Goal: Check status: Check status

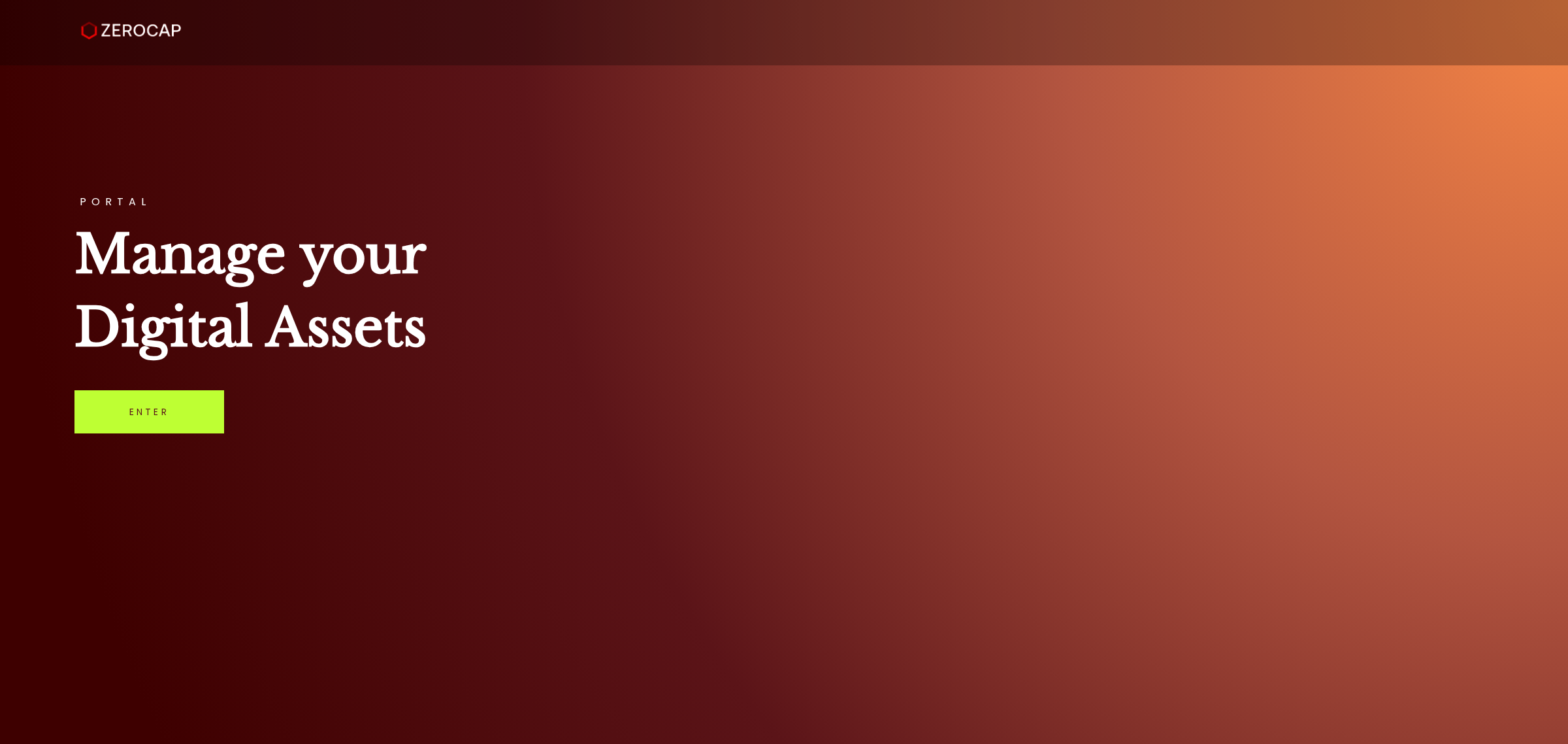
click at [171, 430] on link "Enter" at bounding box center [149, 412] width 150 height 43
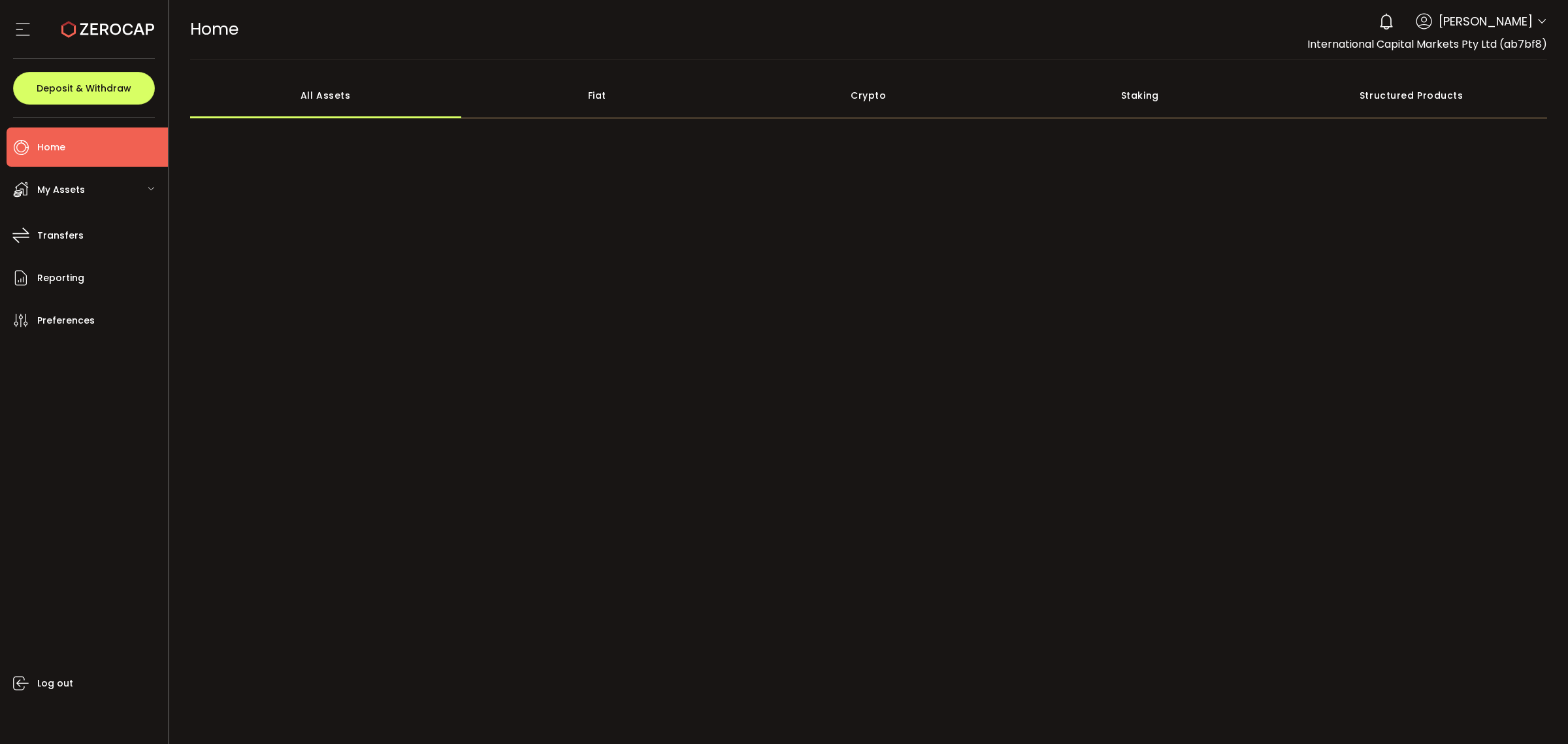
click at [1549, 17] on header "PDF is being processed and will download to your computer HOME Buy Power $0.00 …" at bounding box center [869, 29] width 1400 height 60
click at [1540, 24] on icon at bounding box center [1542, 22] width 11 height 11
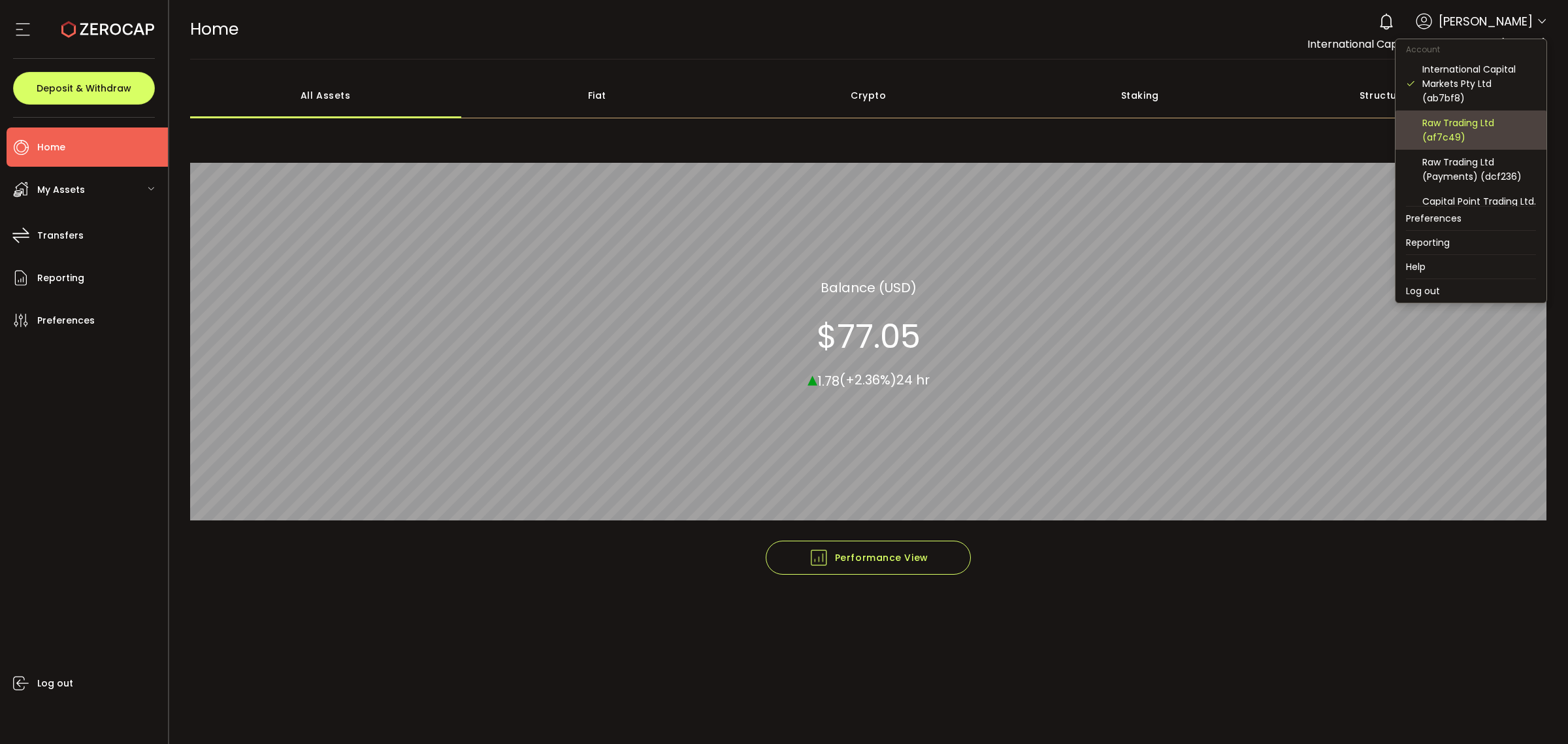
click at [1478, 141] on div "Raw Trading Ltd (af7c49)" at bounding box center [1479, 129] width 113 height 28
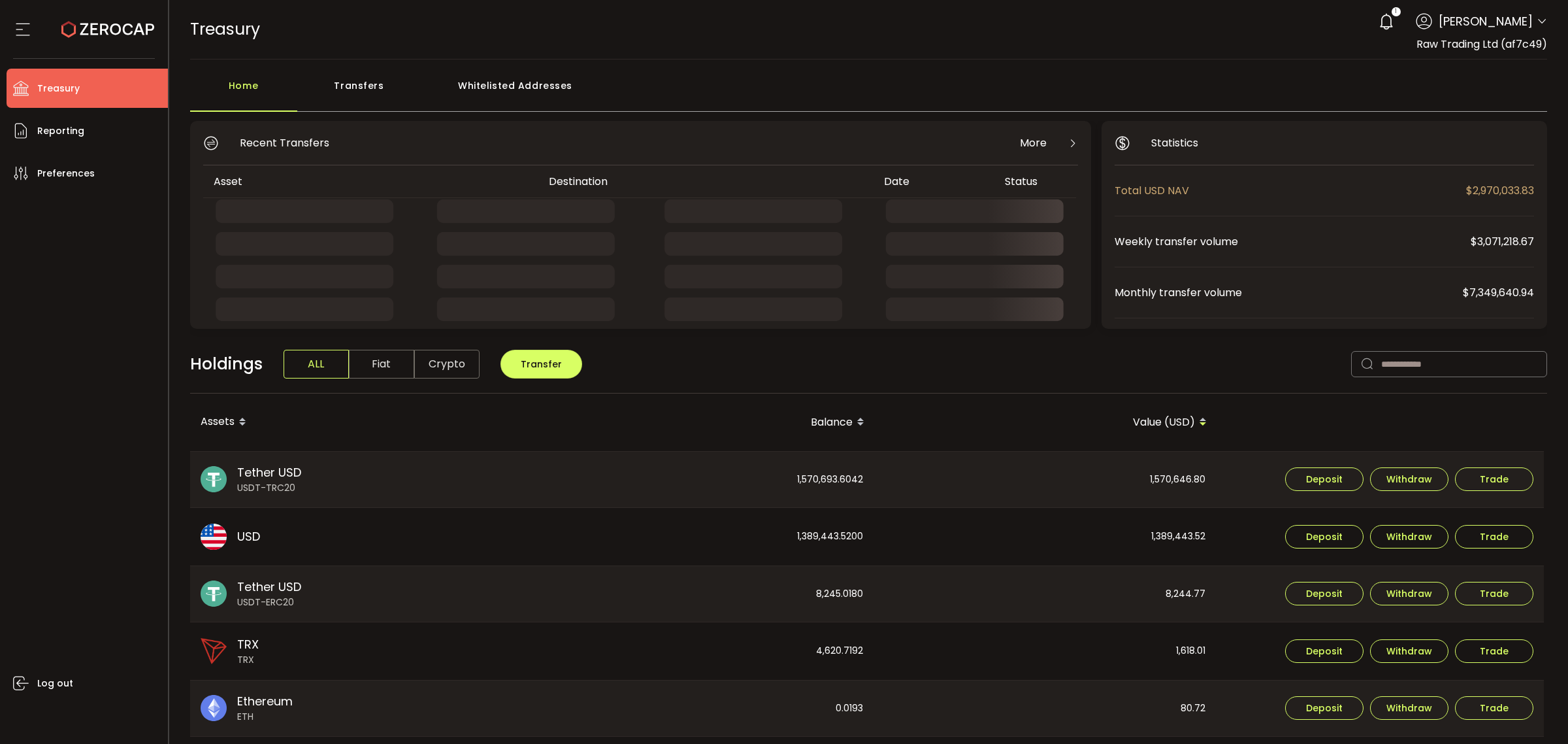
click at [364, 86] on div "Transfers" at bounding box center [359, 92] width 124 height 39
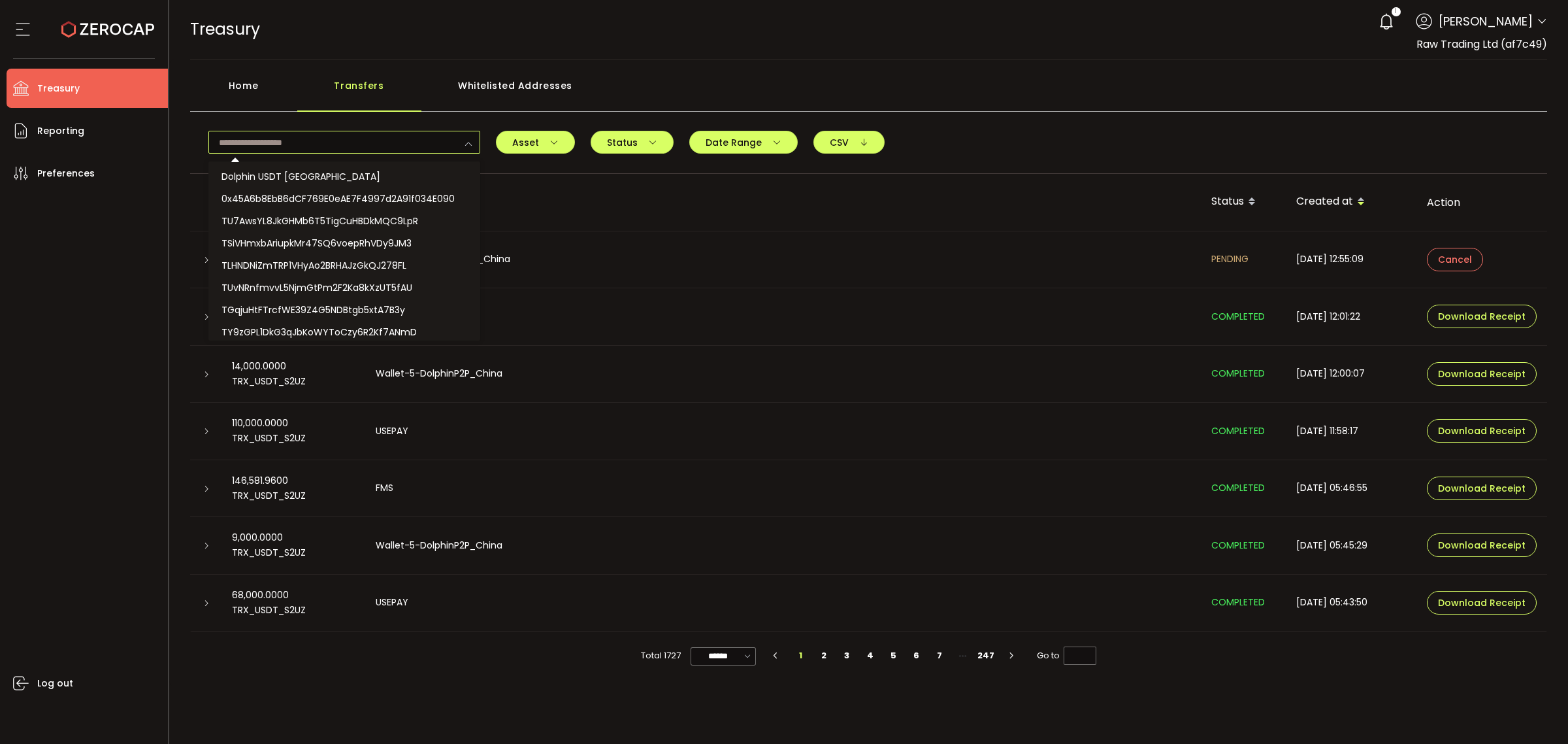
click at [350, 139] on input "text" at bounding box center [344, 142] width 272 height 22
paste input "**********"
type input "**********"
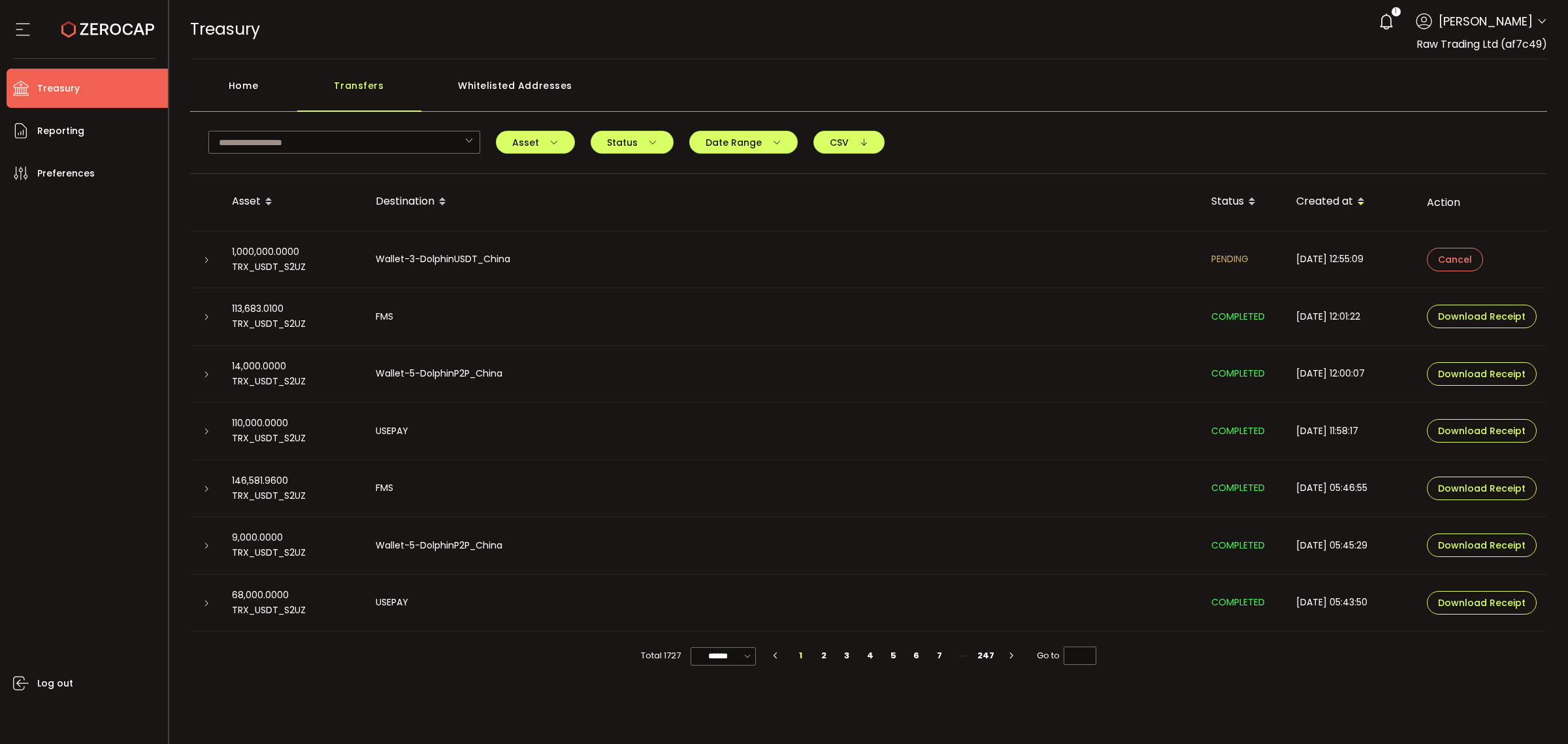
click at [397, 128] on div "Asset BTC ETH ERC20 TRC20 BEP20 ERC20 ERC20 DOT Clear Apply Status PENDING CONF…" at bounding box center [869, 148] width 1358 height 53
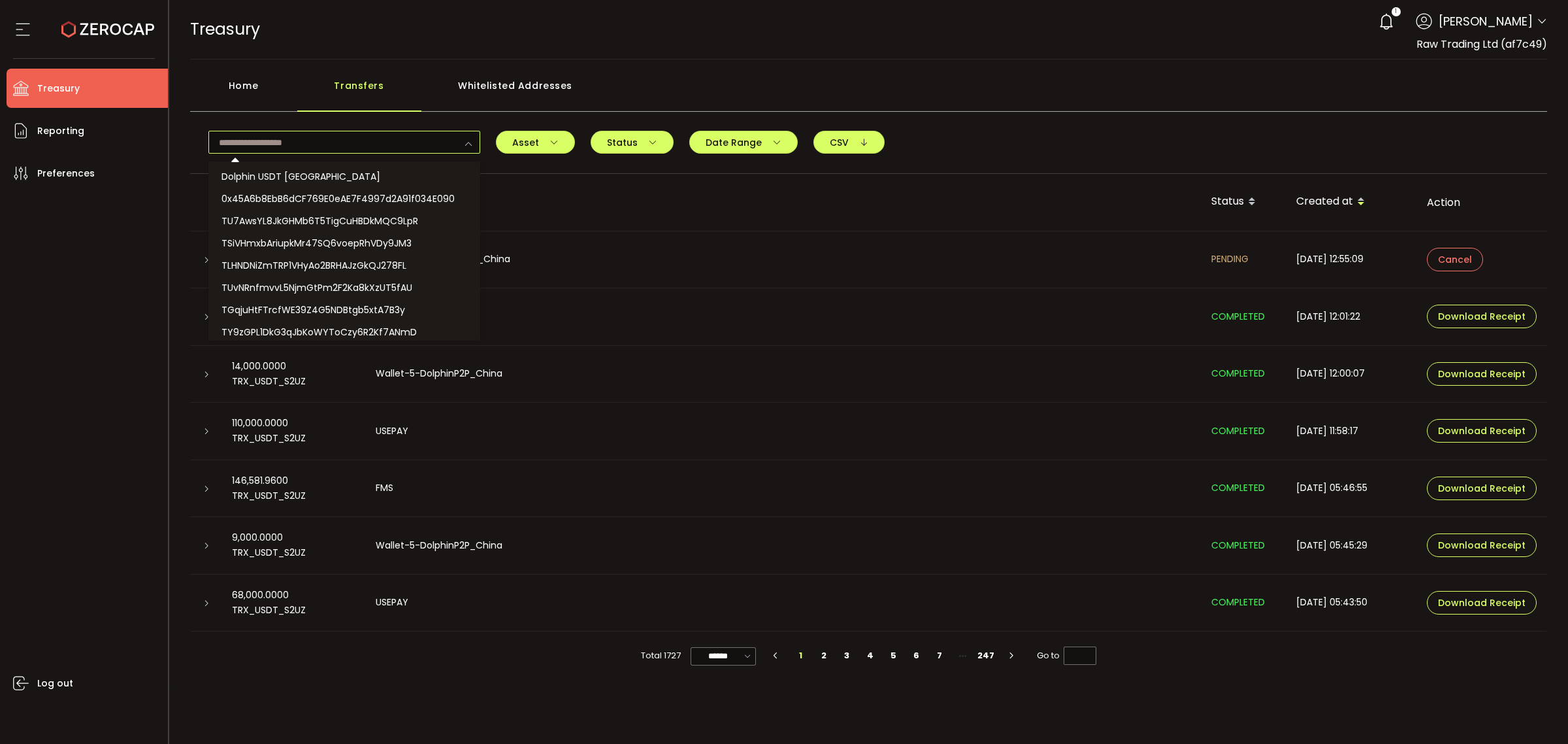
click at [387, 148] on input "text" at bounding box center [344, 142] width 272 height 22
paste input "**********"
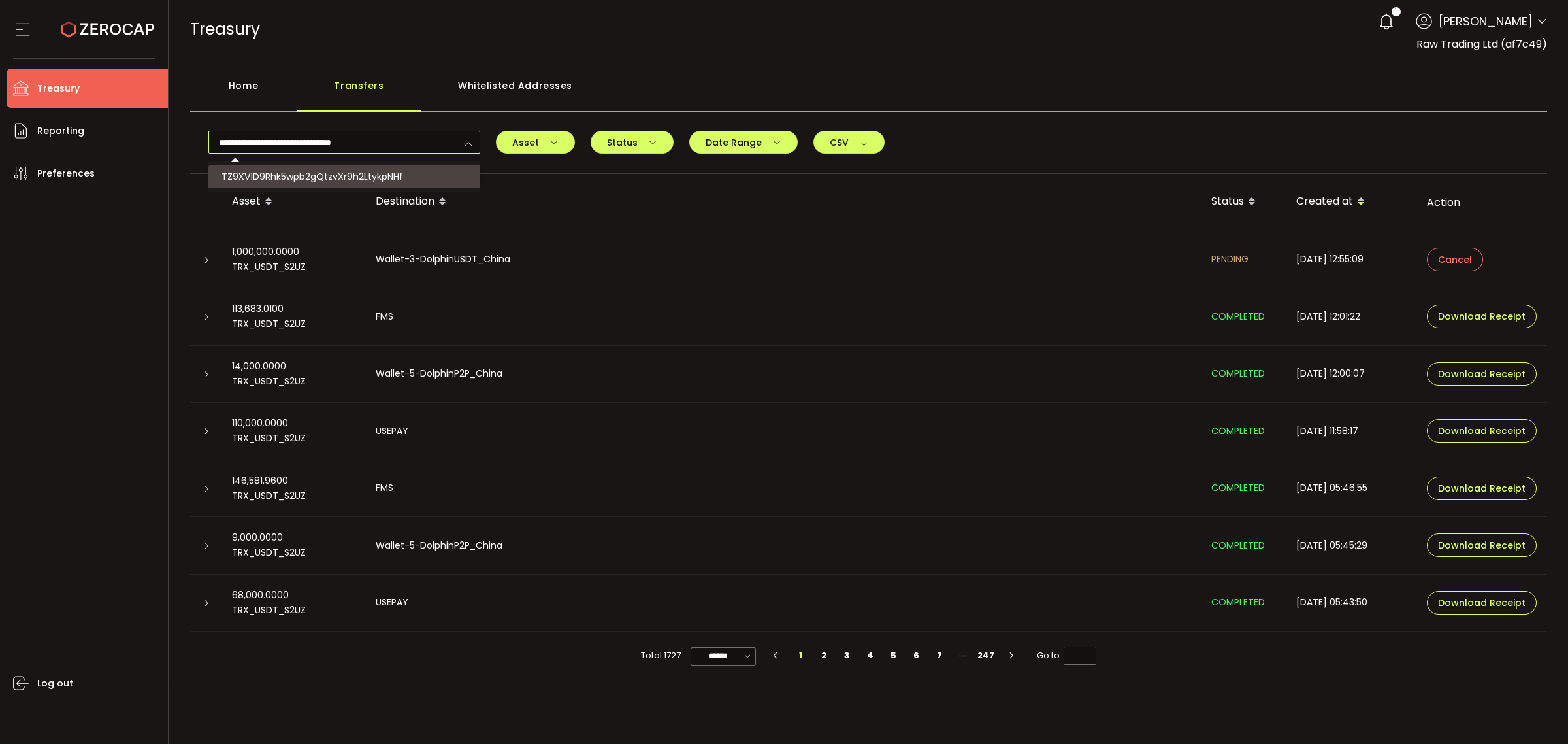
type input "**********"
click at [356, 170] on span "TZ9XV1D9Rhk5wpb2gQtzvXr9h2LtykpNHf" at bounding box center [313, 176] width 182 height 13
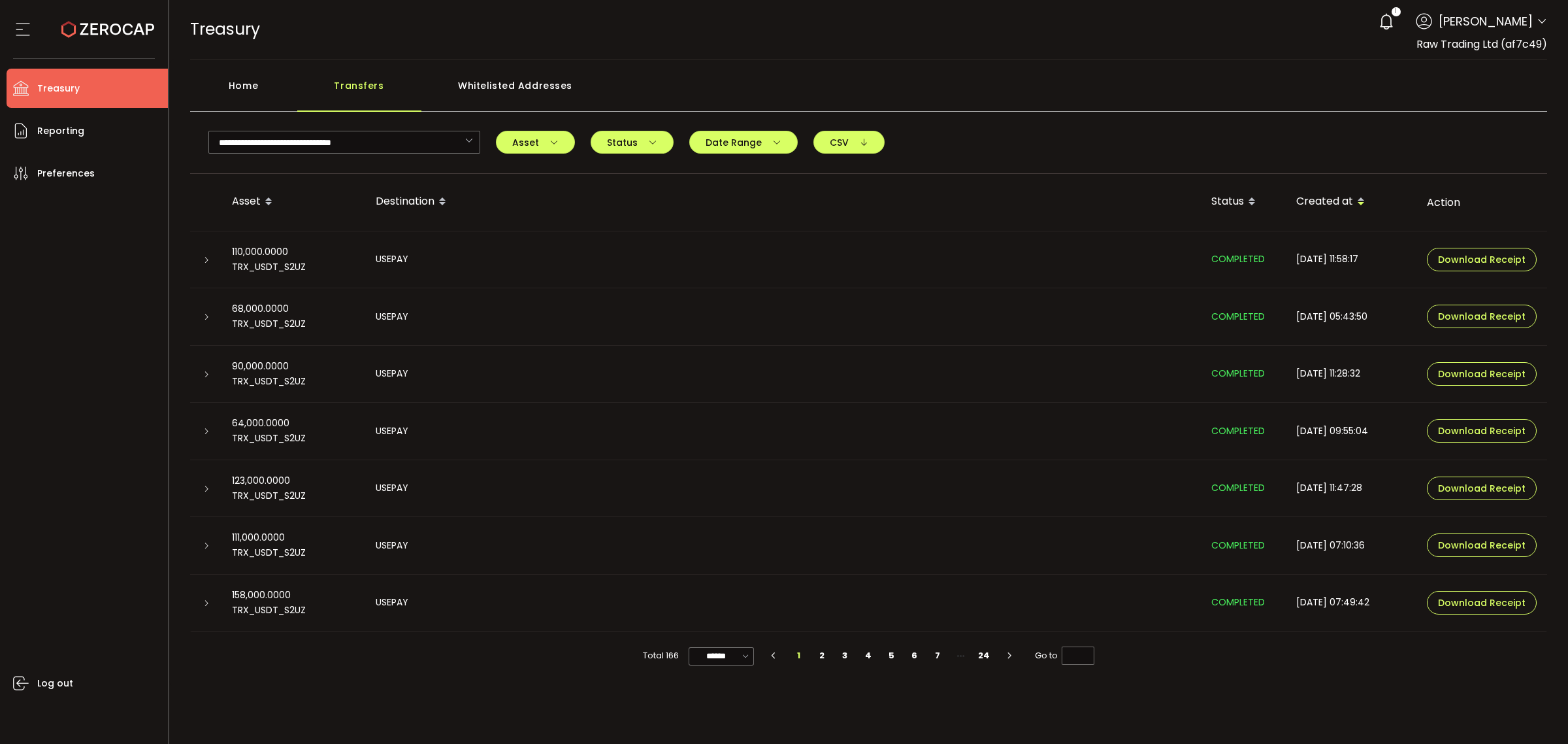
click at [206, 373] on icon at bounding box center [206, 374] width 8 height 8
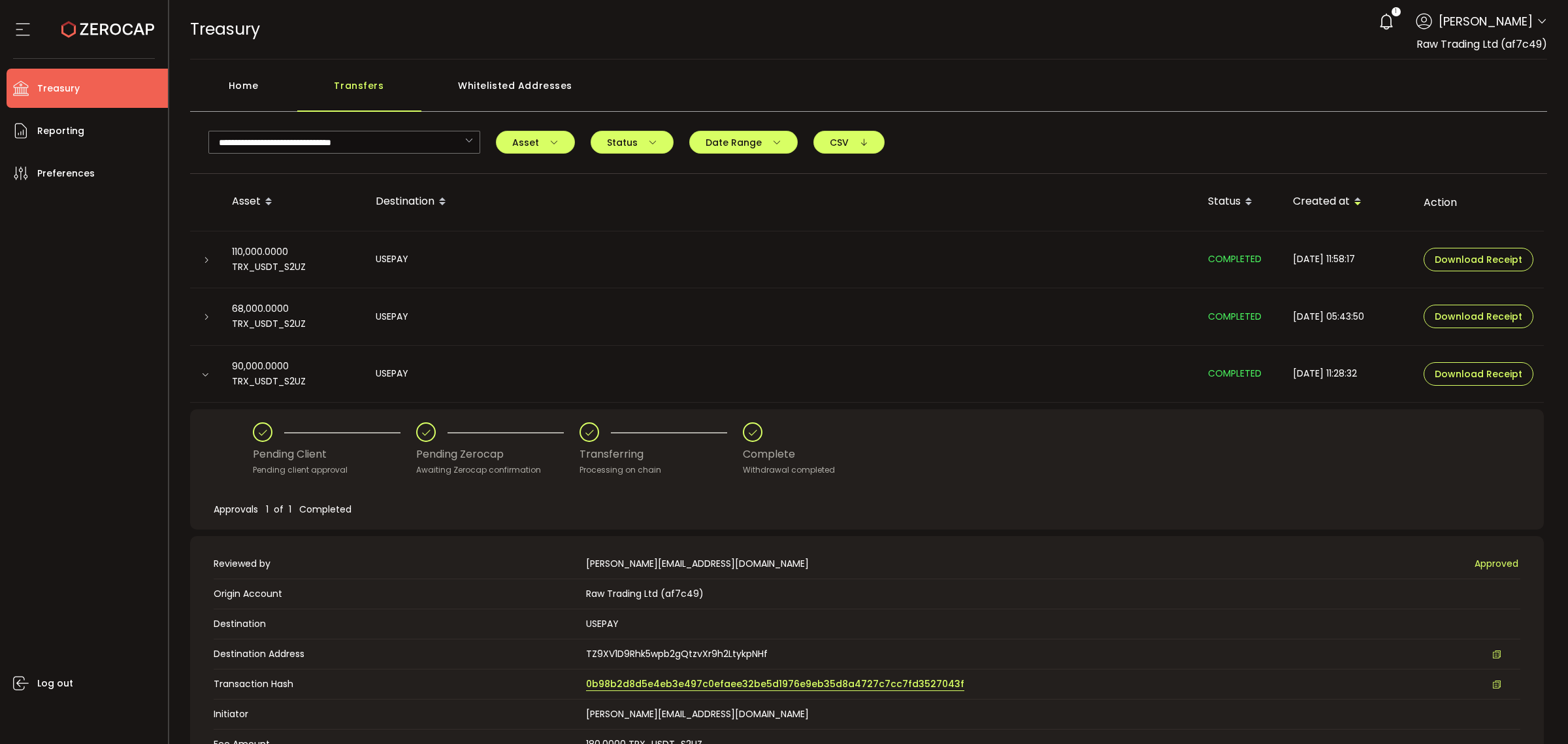
click at [786, 681] on span "0b98b2d8d5e4eb3e497c0efaee32be5d1976e9eb35d8a4727c7cc7fd3527043f" at bounding box center [775, 684] width 378 height 14
drag, startPoint x: 263, startPoint y: 90, endPoint x: 324, endPoint y: 82, distance: 61.5
click at [273, 90] on div "Home" at bounding box center [244, 92] width 108 height 39
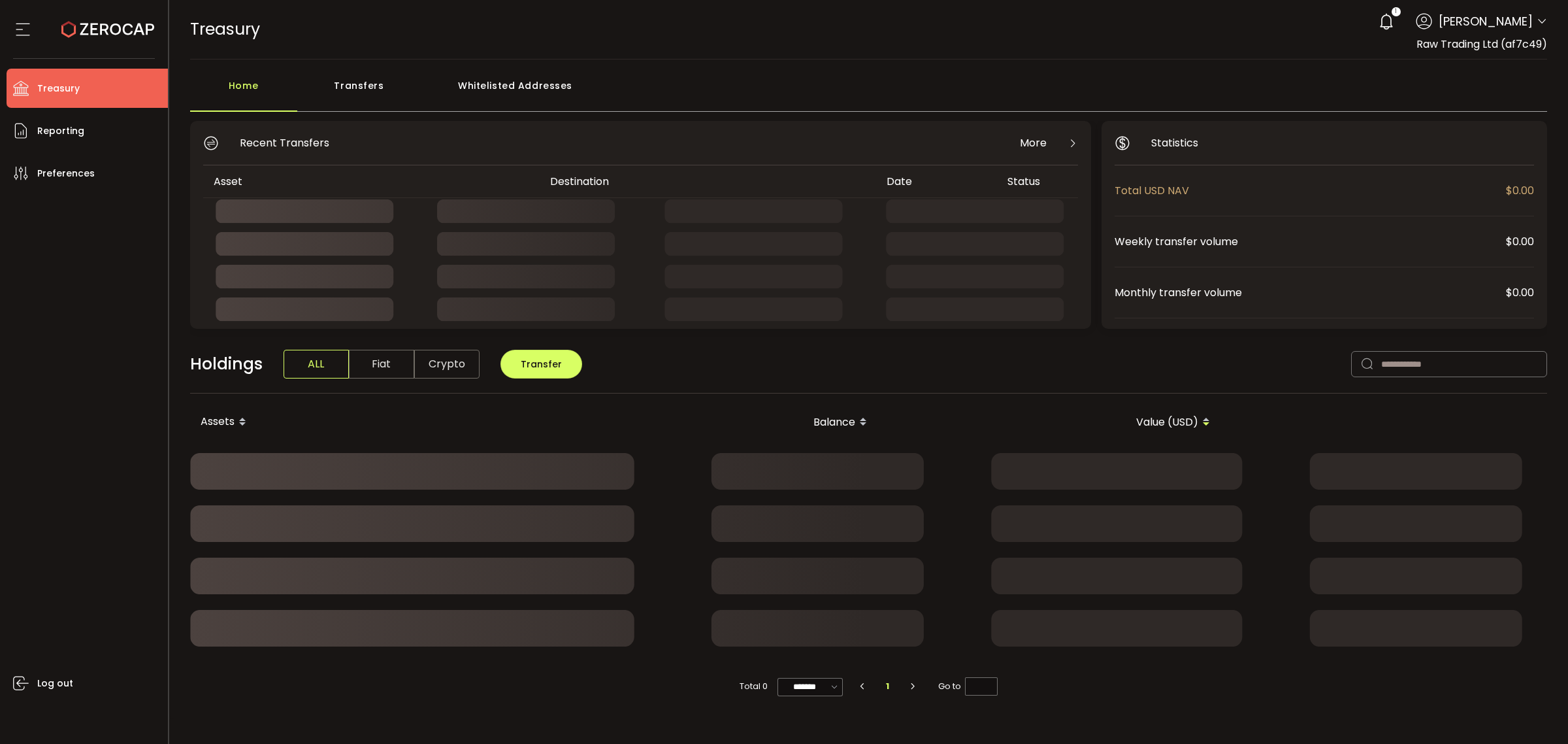
click at [350, 78] on div "Transfers" at bounding box center [359, 92] width 124 height 39
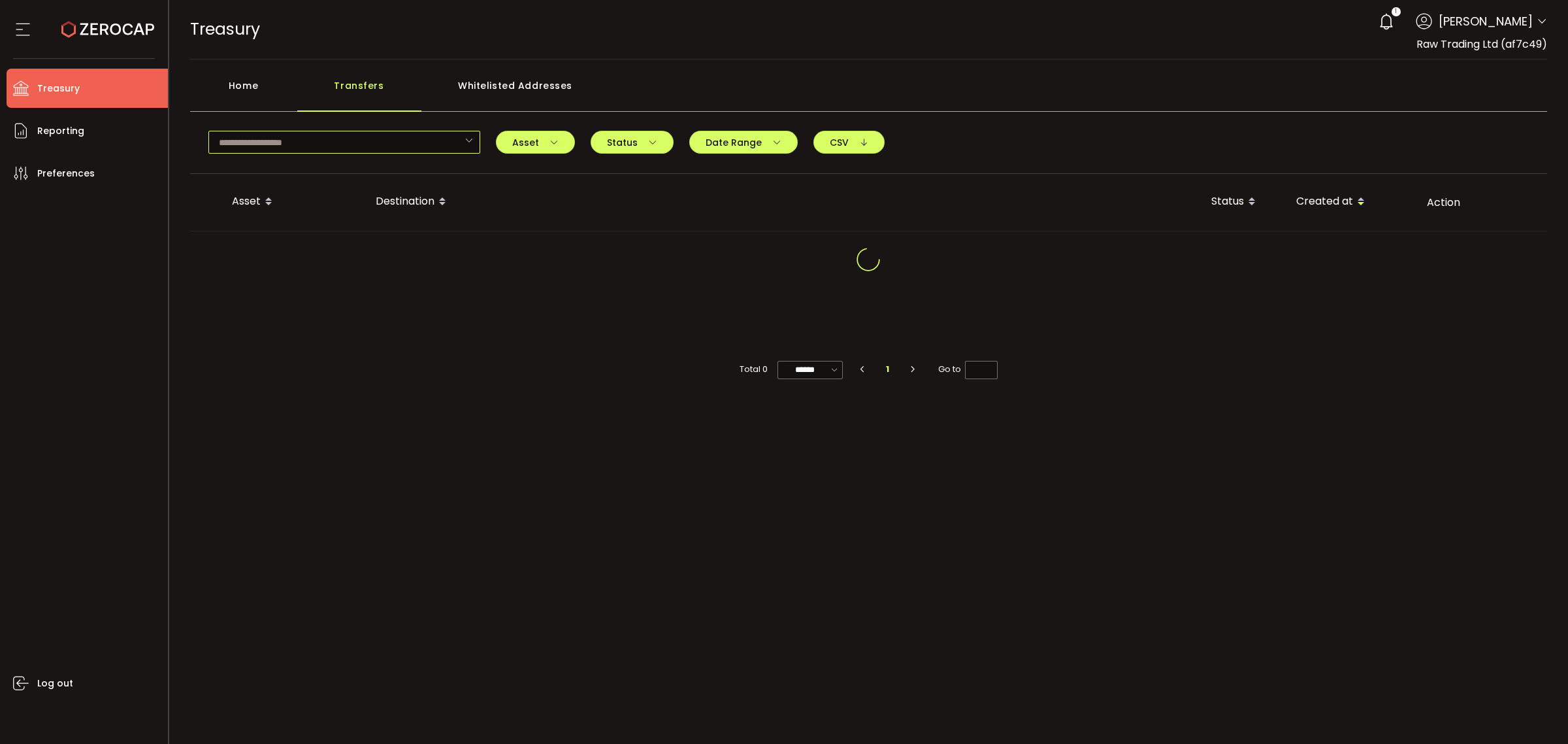
click at [338, 146] on input "text" at bounding box center [344, 142] width 272 height 22
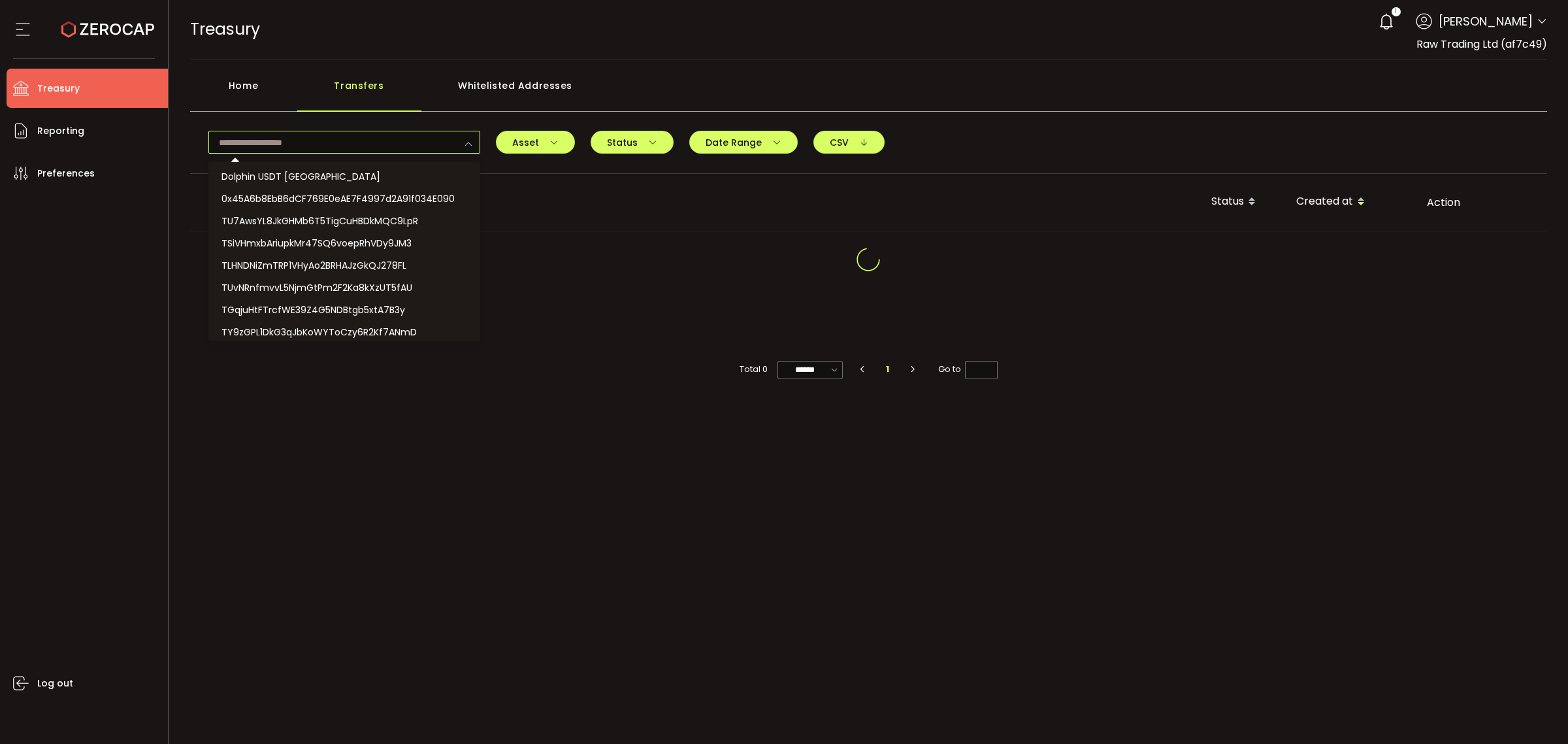
paste input "**********"
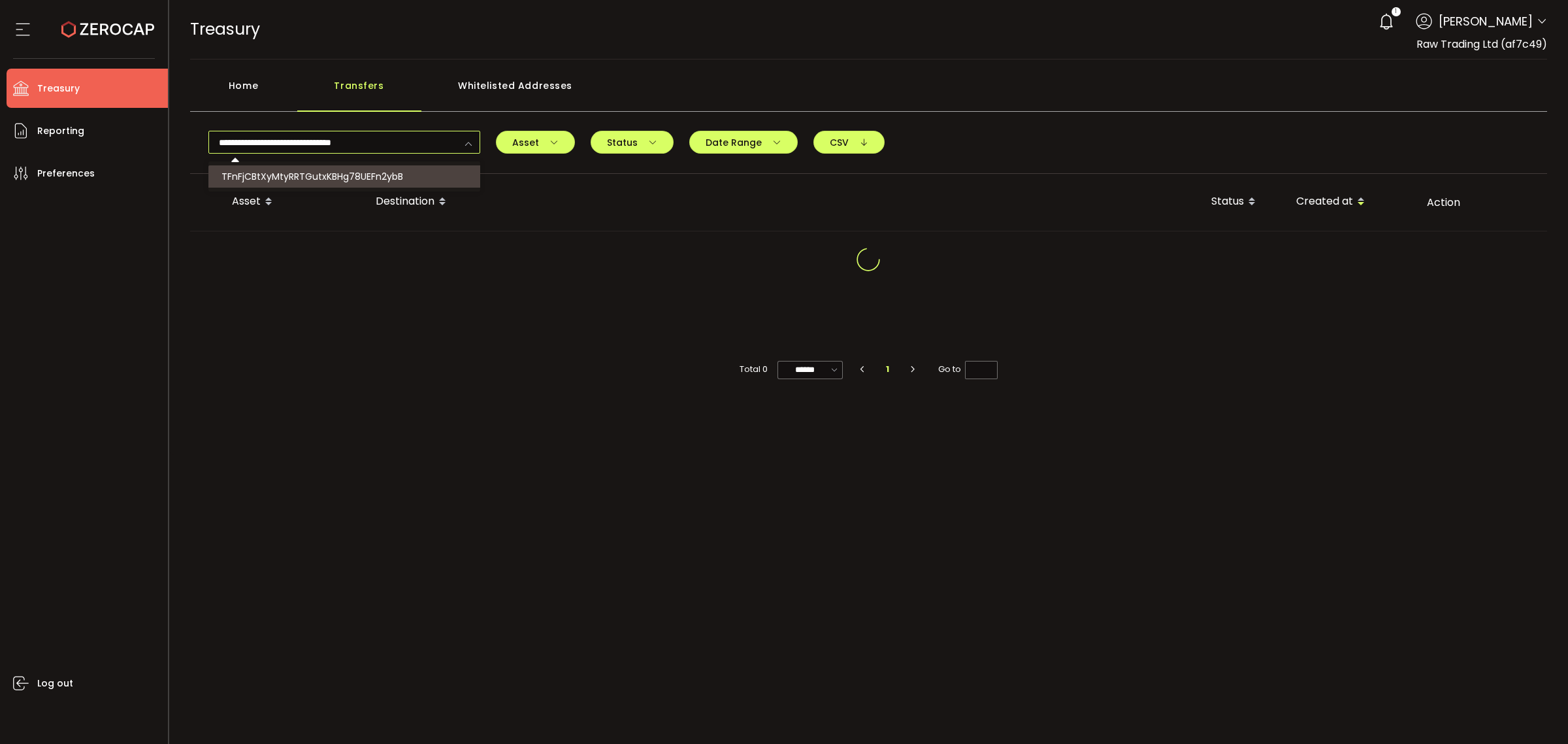
type input "**********"
click at [344, 174] on span "TFnFjCBtXyMtyRRTGutxKBHg78UEFn2ybB" at bounding box center [313, 176] width 182 height 13
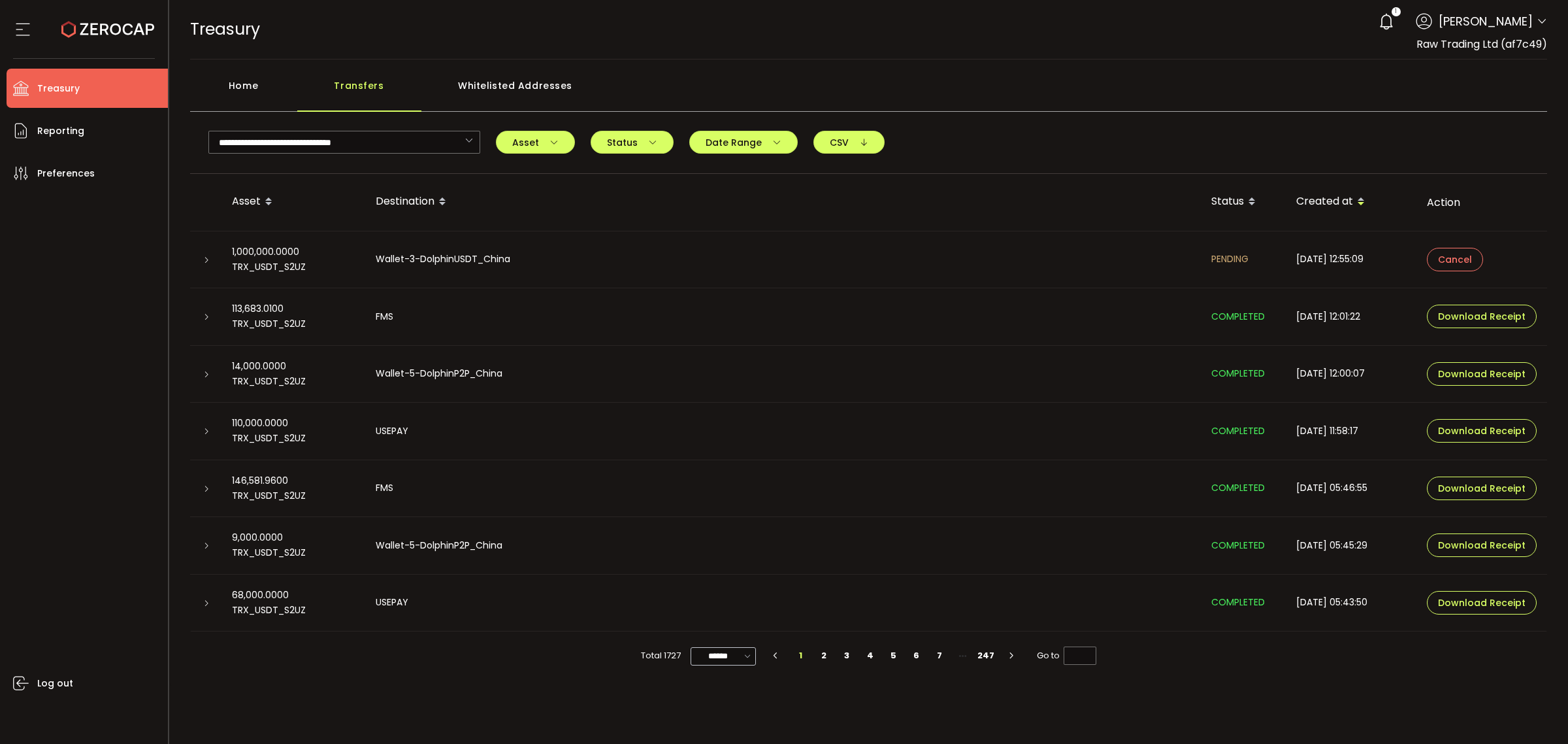
click at [745, 657] on icon at bounding box center [748, 654] width 13 height 15
click at [724, 625] on span "100/page" at bounding box center [724, 623] width 42 height 13
type input "********"
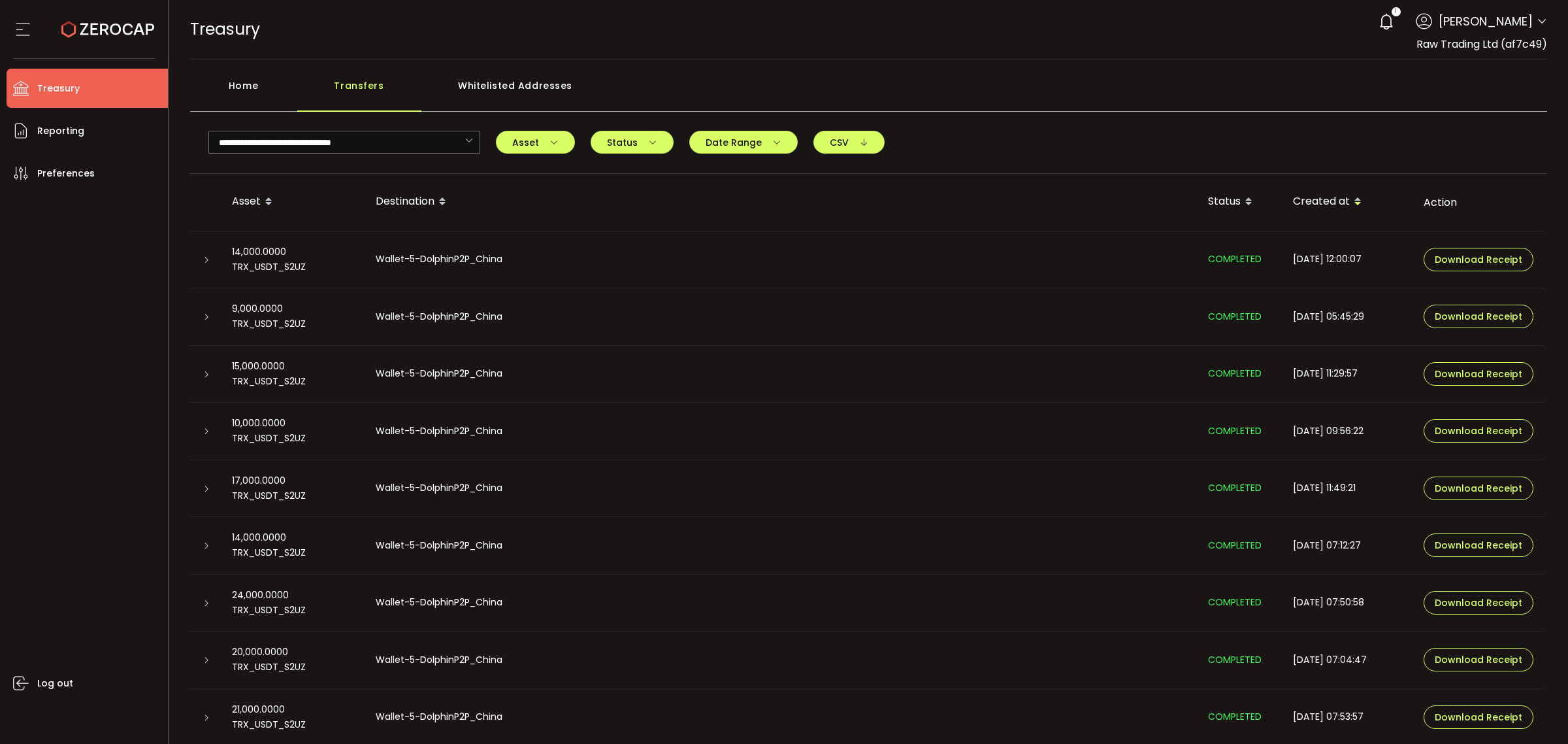
click at [200, 380] on td at bounding box center [206, 374] width 31 height 58
click at [203, 377] on icon at bounding box center [206, 374] width 8 height 8
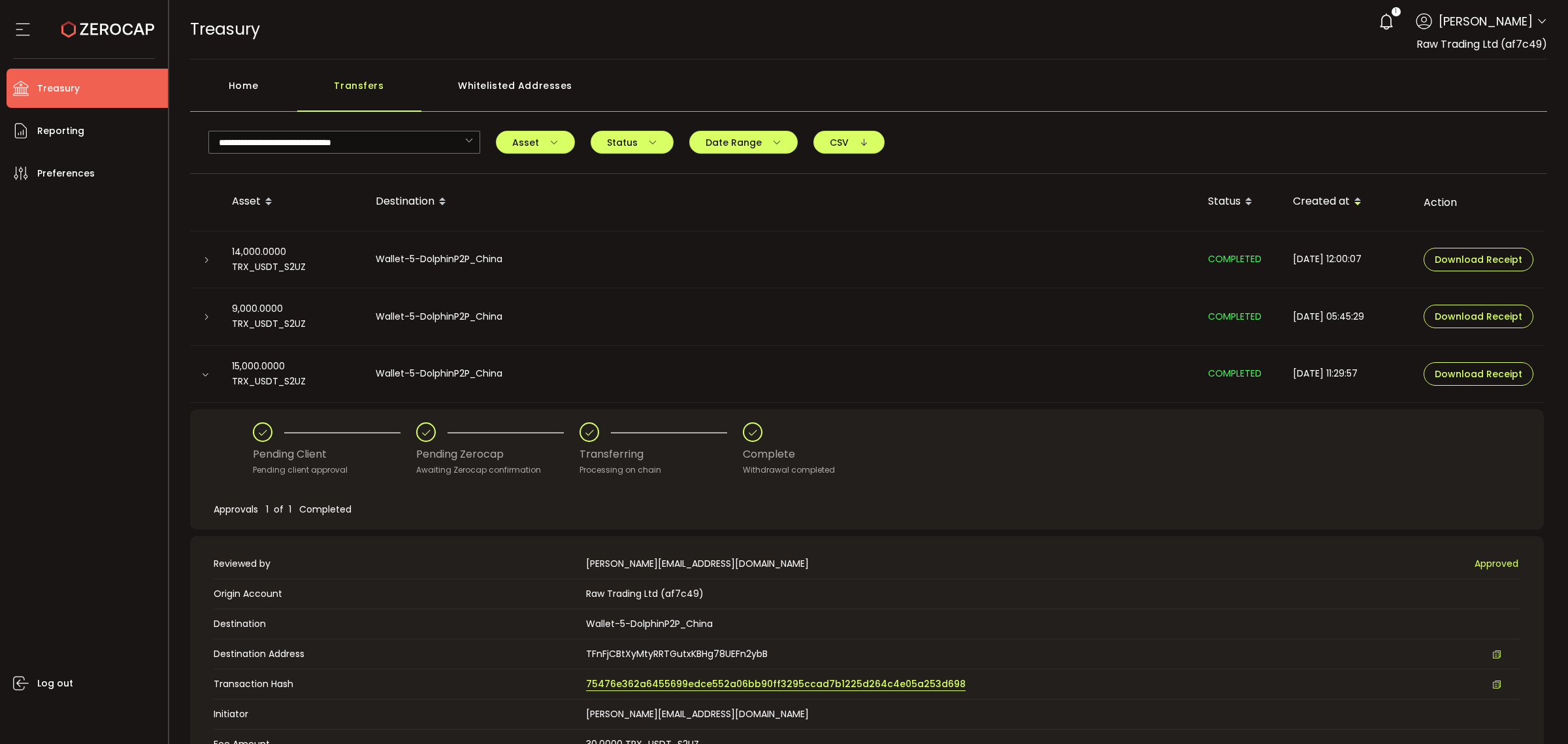
click at [728, 686] on span "75476e362a6455699edce552a06bb90ff3295ccad7b1225d264c4e05a253d698" at bounding box center [776, 684] width 379 height 14
drag, startPoint x: 271, startPoint y: 90, endPoint x: 354, endPoint y: 77, distance: 84.0
click at [289, 86] on div "Home" at bounding box center [244, 92] width 108 height 39
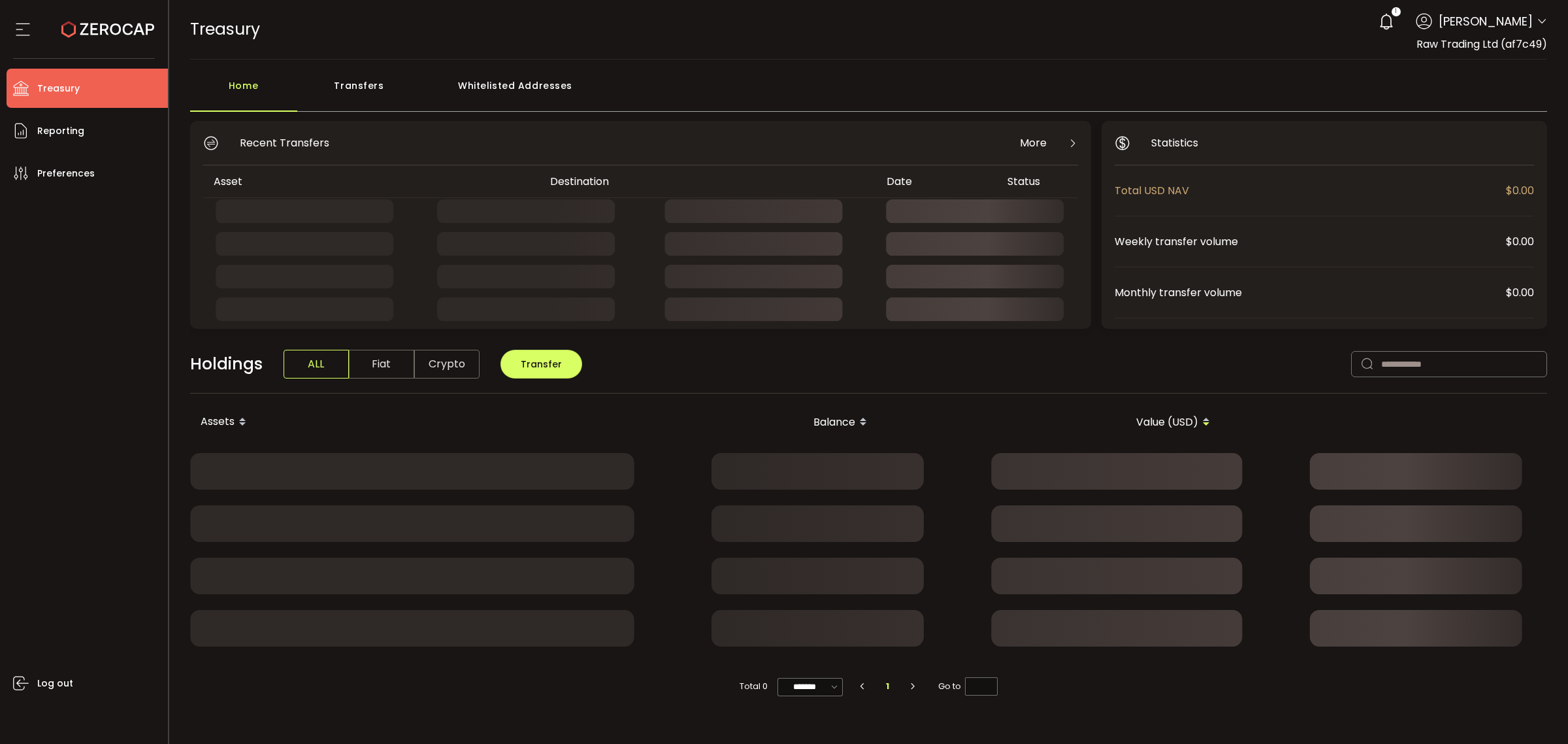
click at [372, 77] on div "Transfers" at bounding box center [359, 92] width 124 height 39
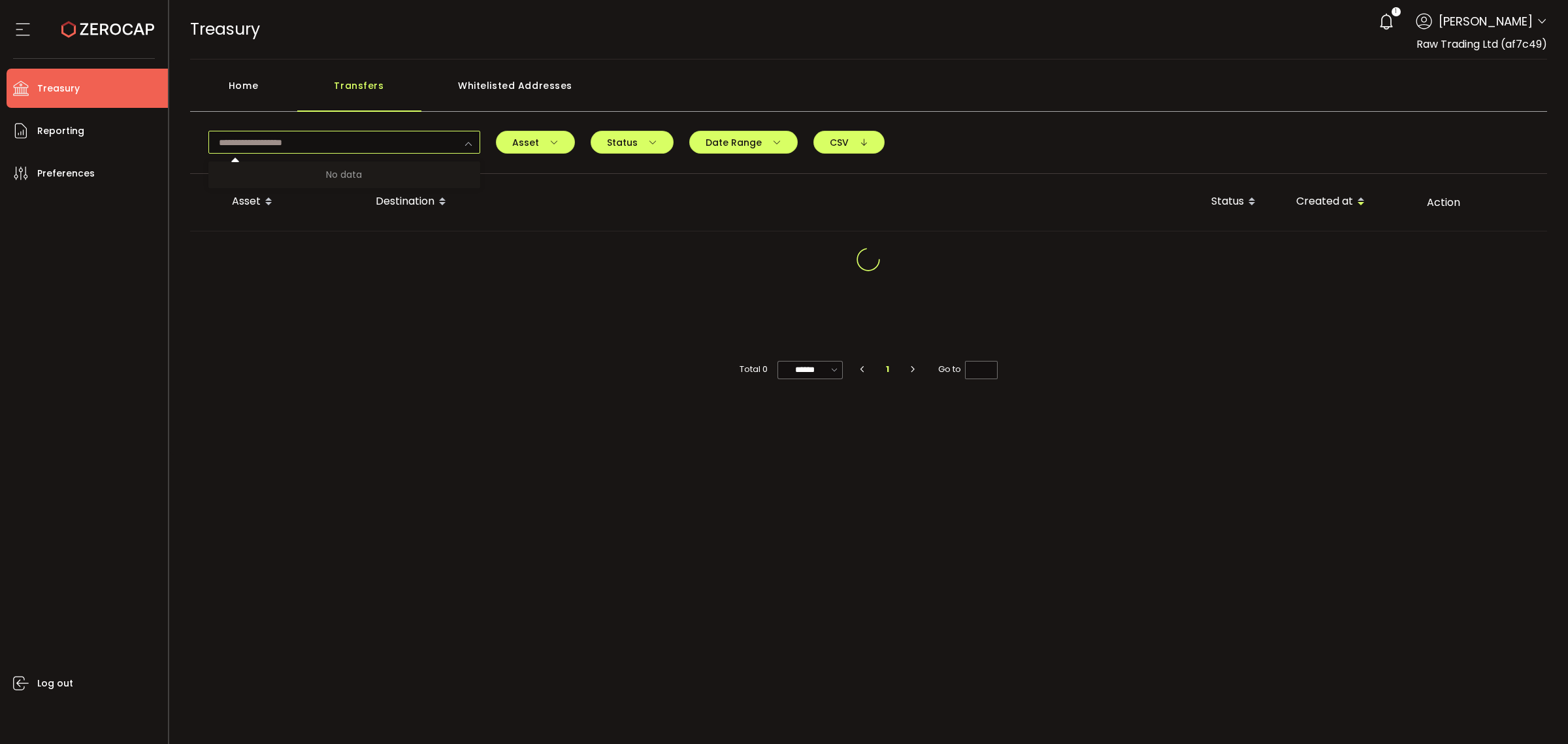
click at [348, 139] on input "text" at bounding box center [344, 142] width 272 height 22
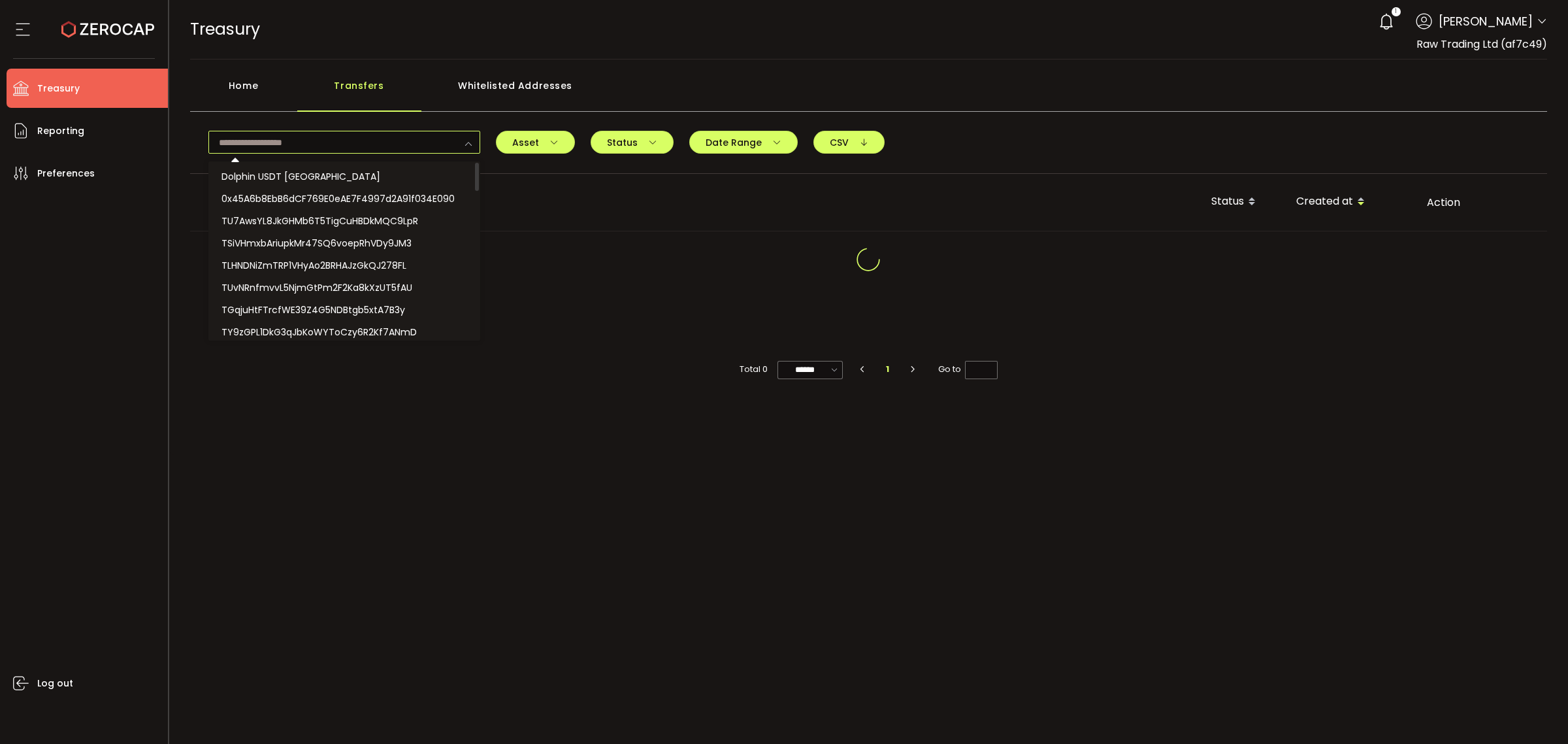
paste input "**********"
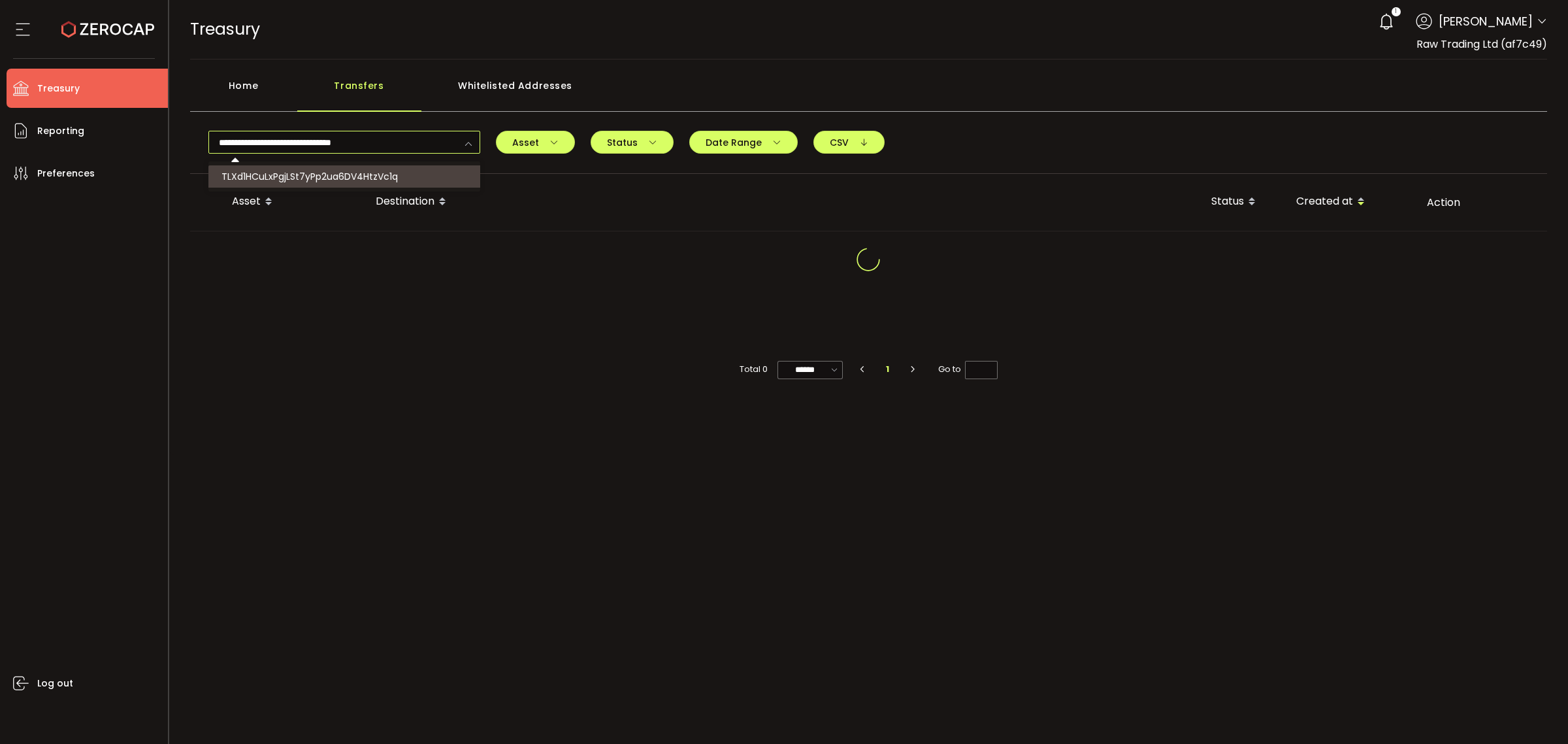
type input "**********"
click at [397, 171] on span "TLXd1HCuLxPgjLSt7yPp2ua6DV4HtzVc1q" at bounding box center [310, 176] width 176 height 13
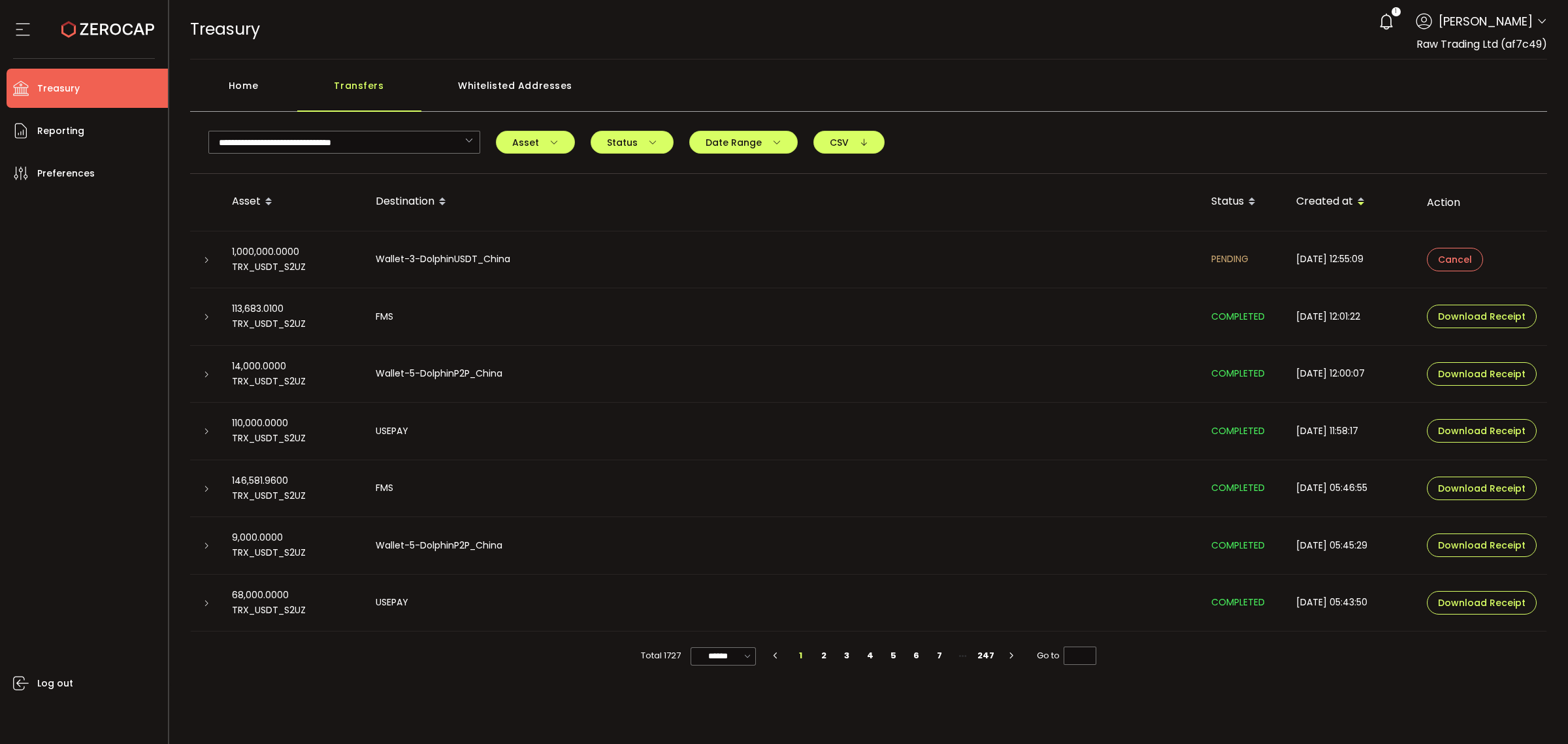
click at [206, 258] on icon at bounding box center [206, 260] width 8 height 8
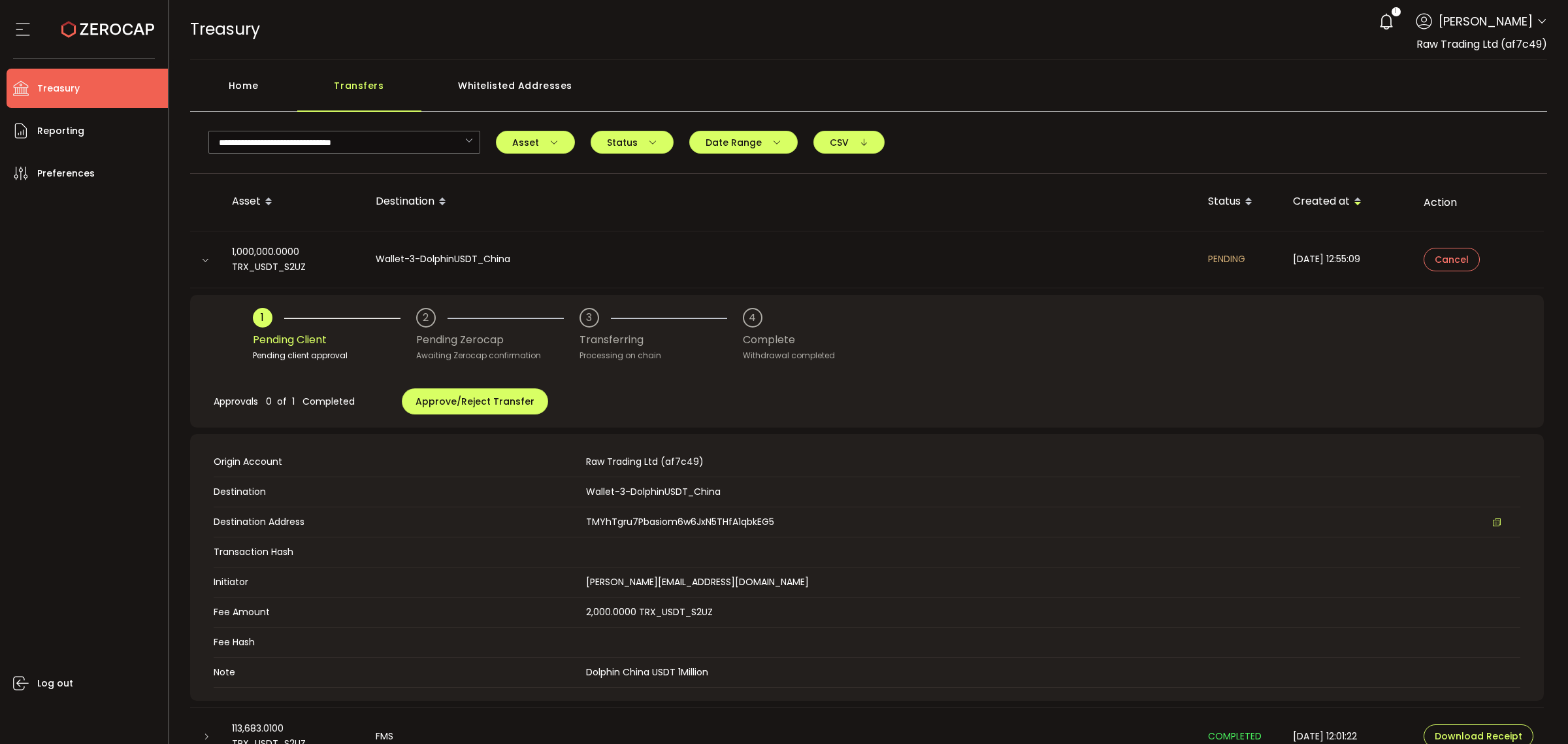
click at [256, 90] on div "Home" at bounding box center [244, 92] width 108 height 39
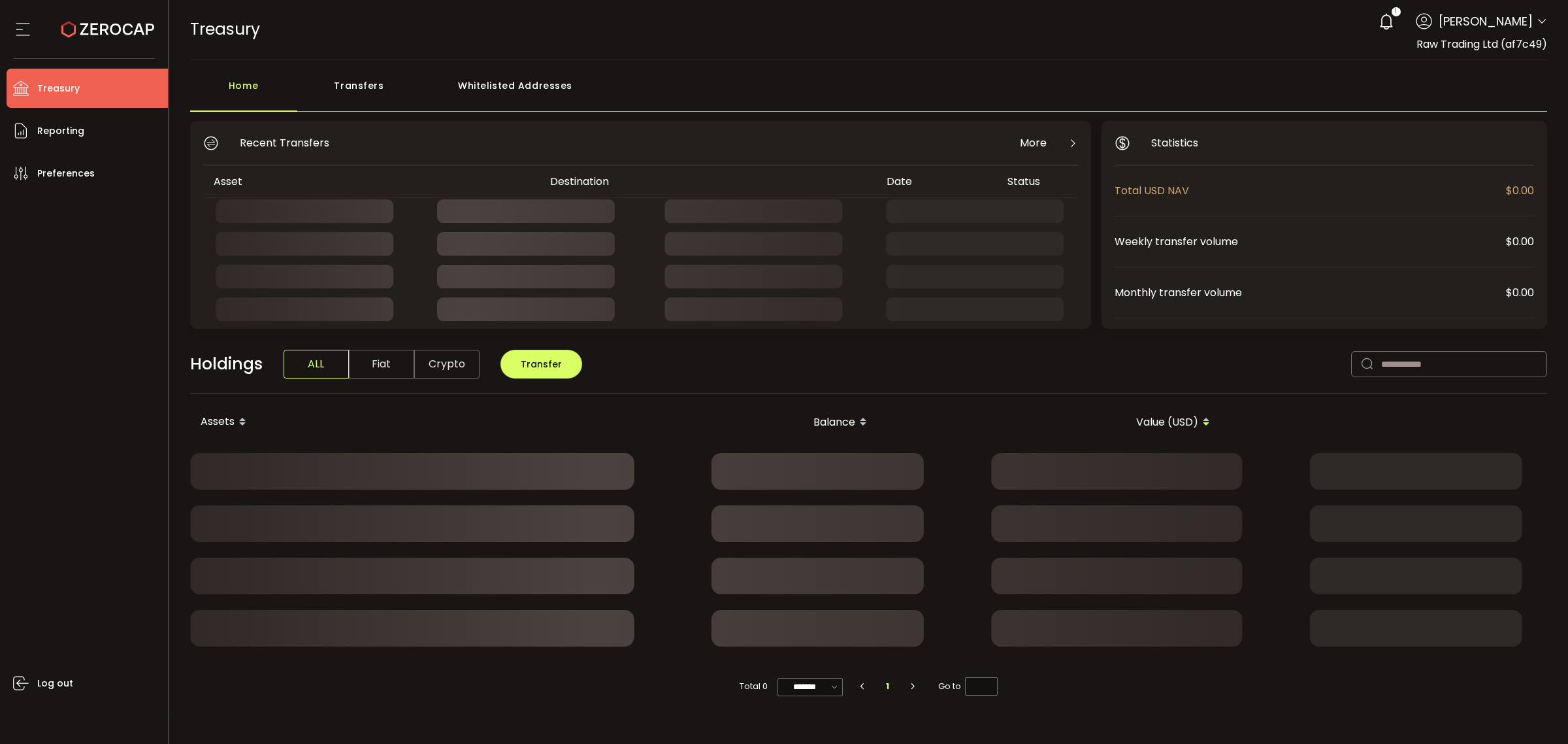
click at [342, 82] on div "Transfers" at bounding box center [359, 92] width 124 height 39
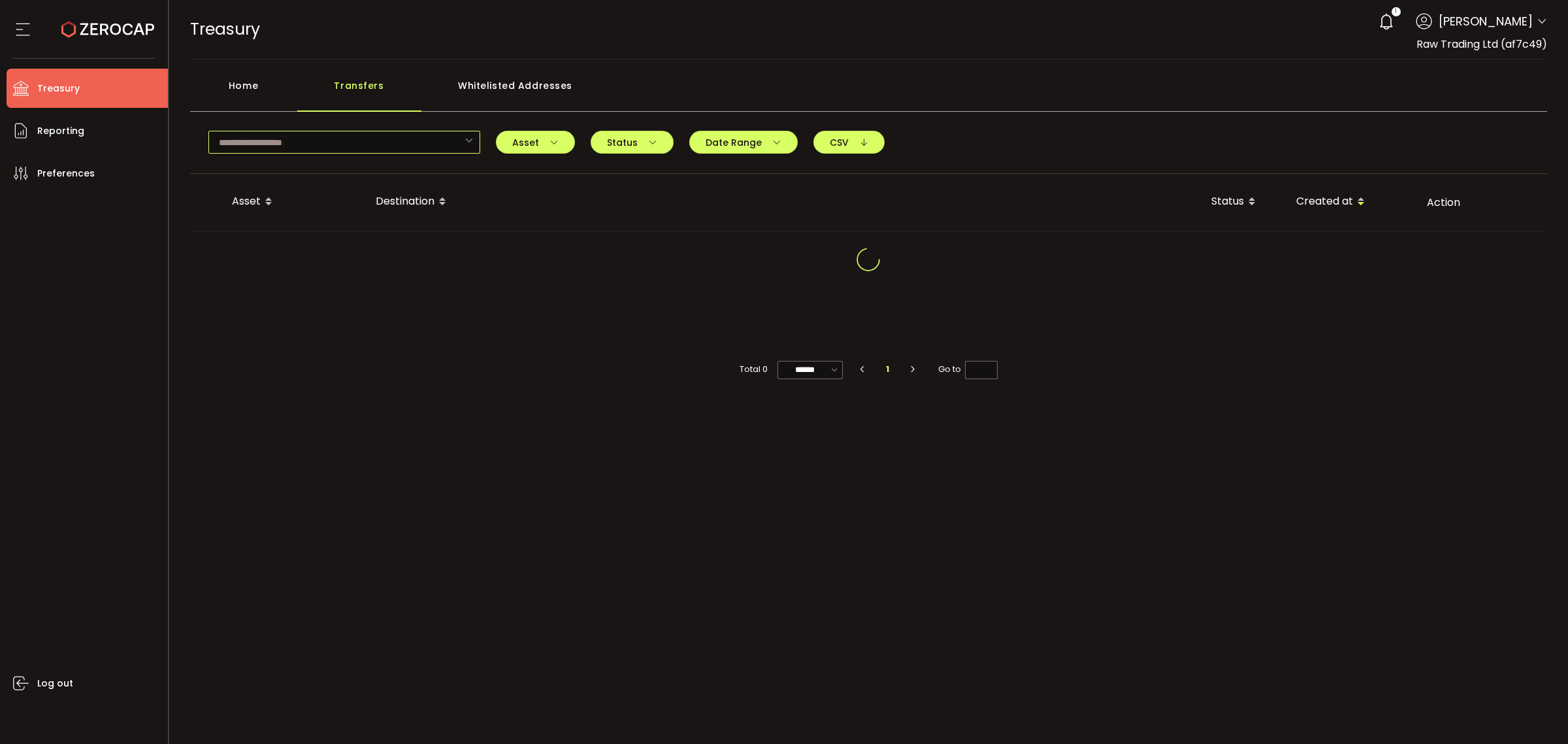
drag, startPoint x: 323, startPoint y: 133, endPoint x: 331, endPoint y: 144, distance: 13.6
click at [325, 139] on input "text" at bounding box center [344, 142] width 272 height 22
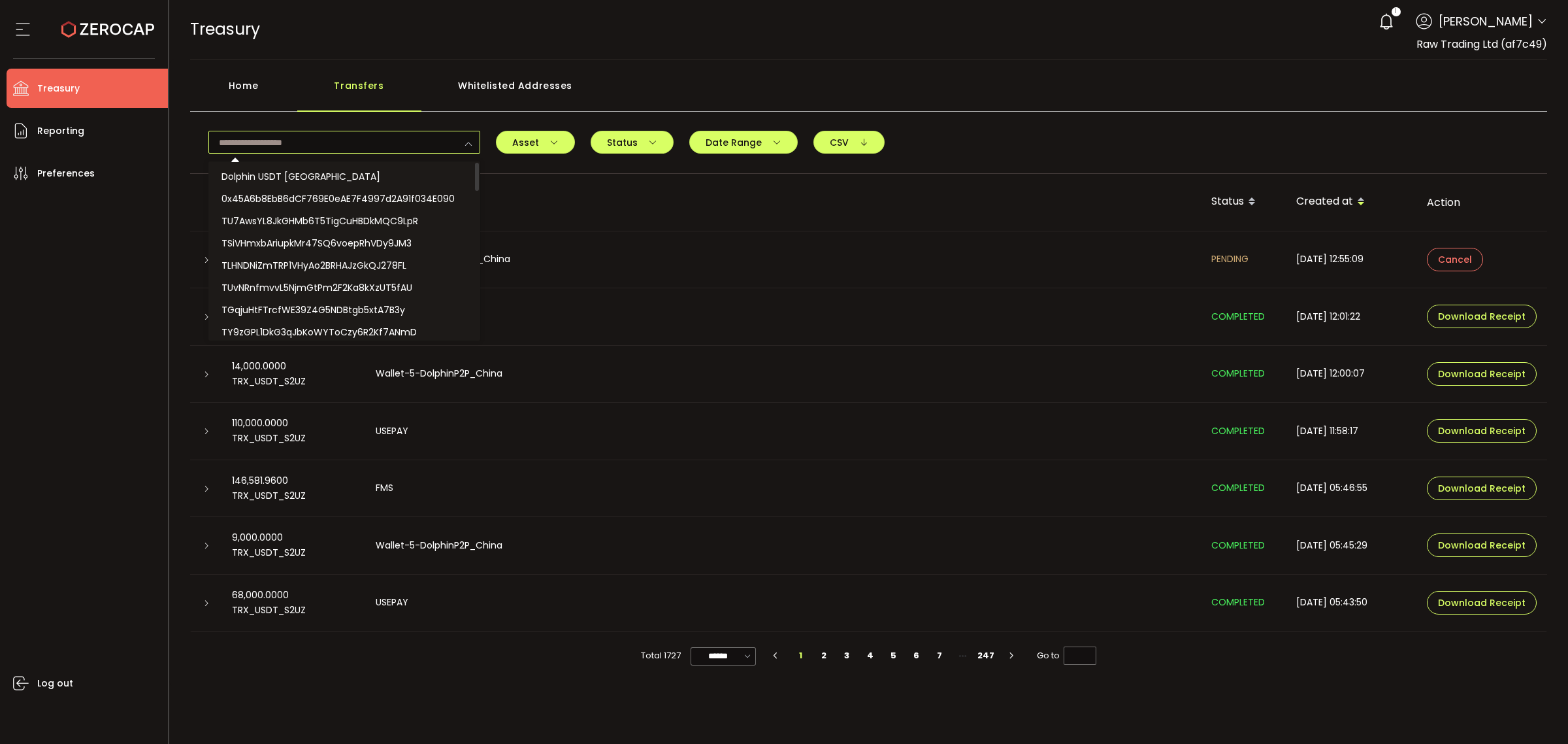
paste input "**********"
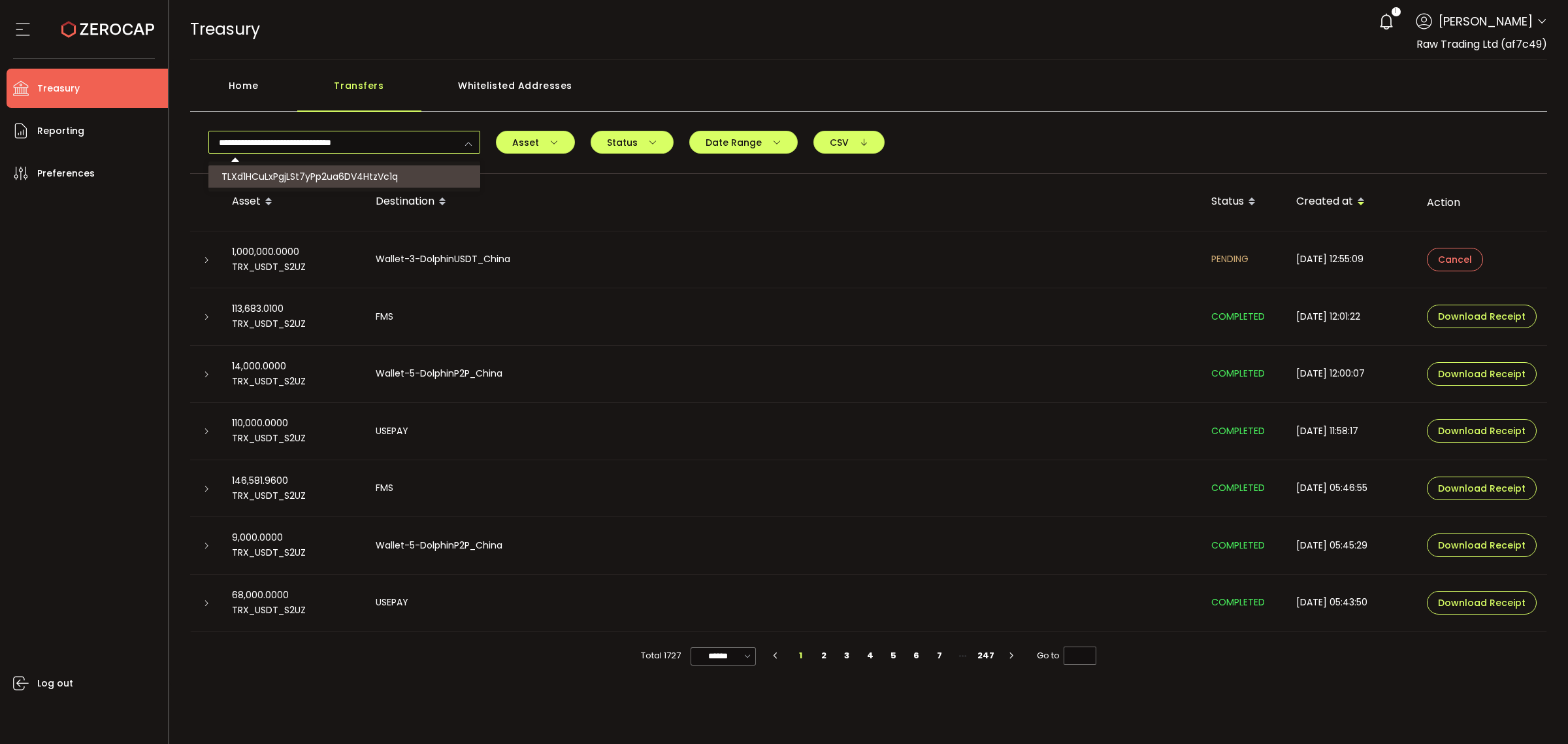
type input "**********"
click at [338, 166] on li "TLXd1HCuLxPgjLSt7yPp2ua6DV4HtzVc1q" at bounding box center [345, 176] width 275 height 22
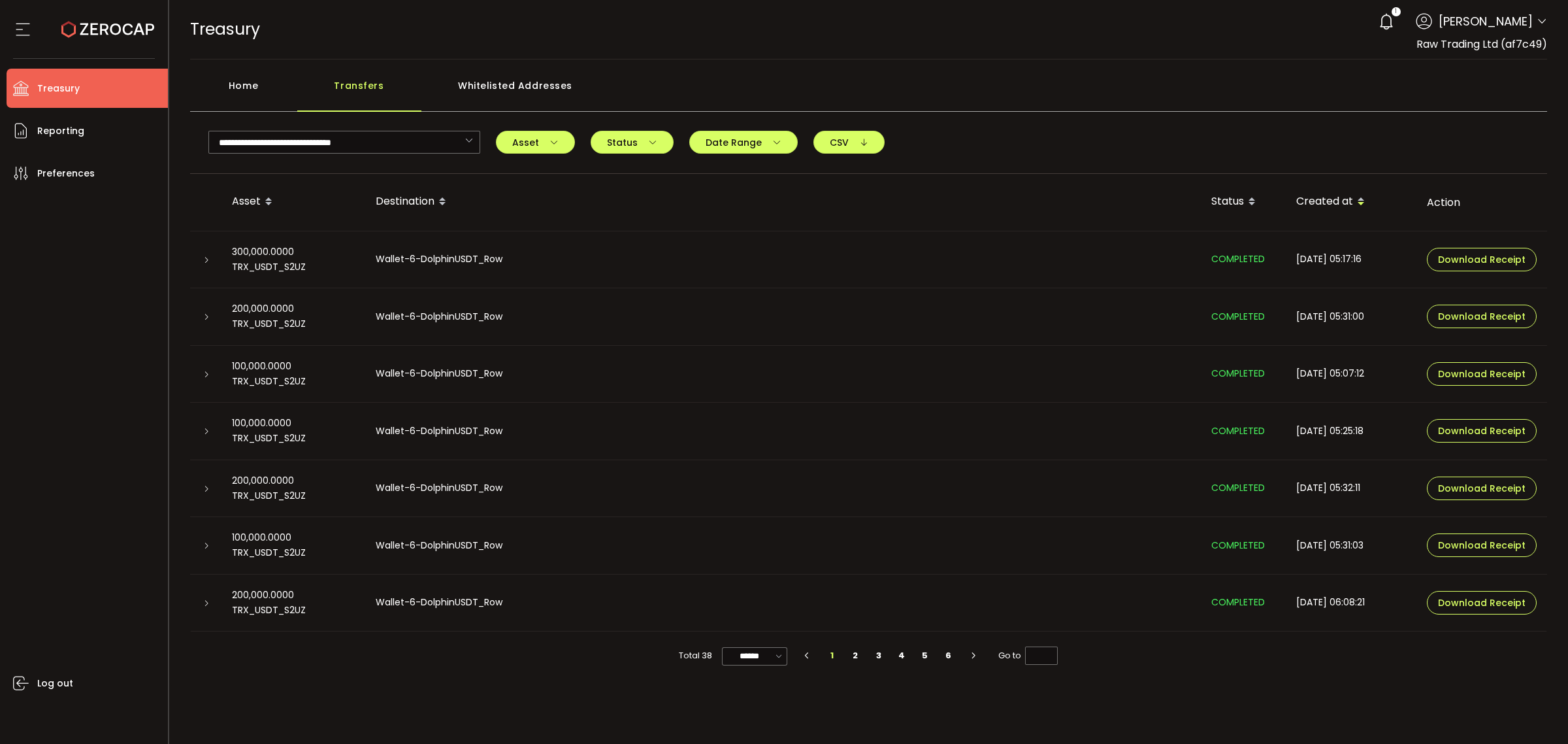
click at [198, 262] on div at bounding box center [206, 259] width 31 height 13
click at [204, 265] on div at bounding box center [205, 259] width 11 height 13
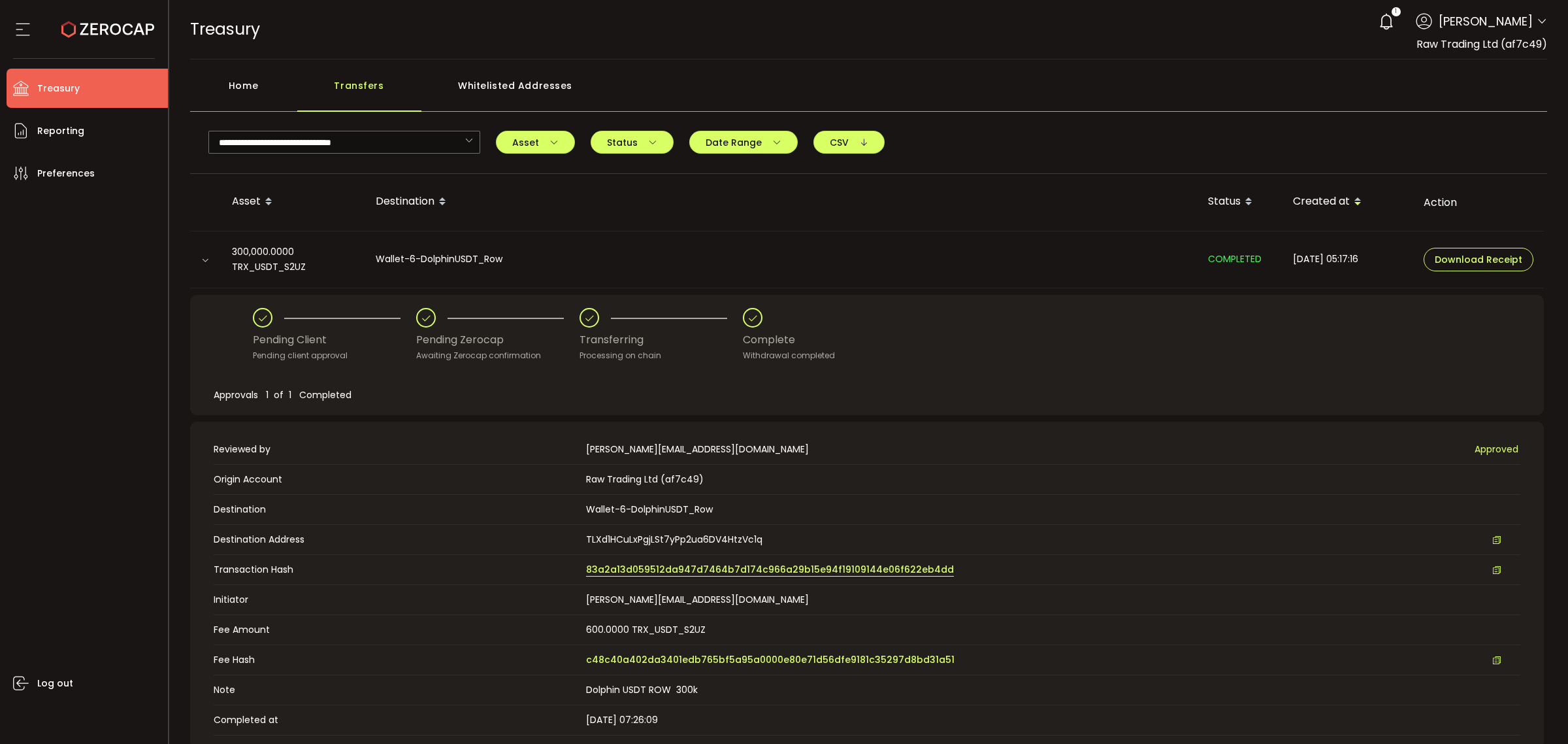
click at [829, 563] on span "83a2a13d059512da947d7464b7d174c966a29b15e94f19109144e06f622eb4dd" at bounding box center [770, 570] width 368 height 14
drag, startPoint x: 261, startPoint y: 92, endPoint x: 399, endPoint y: 87, distance: 138.1
click at [266, 92] on div "Home" at bounding box center [244, 92] width 108 height 39
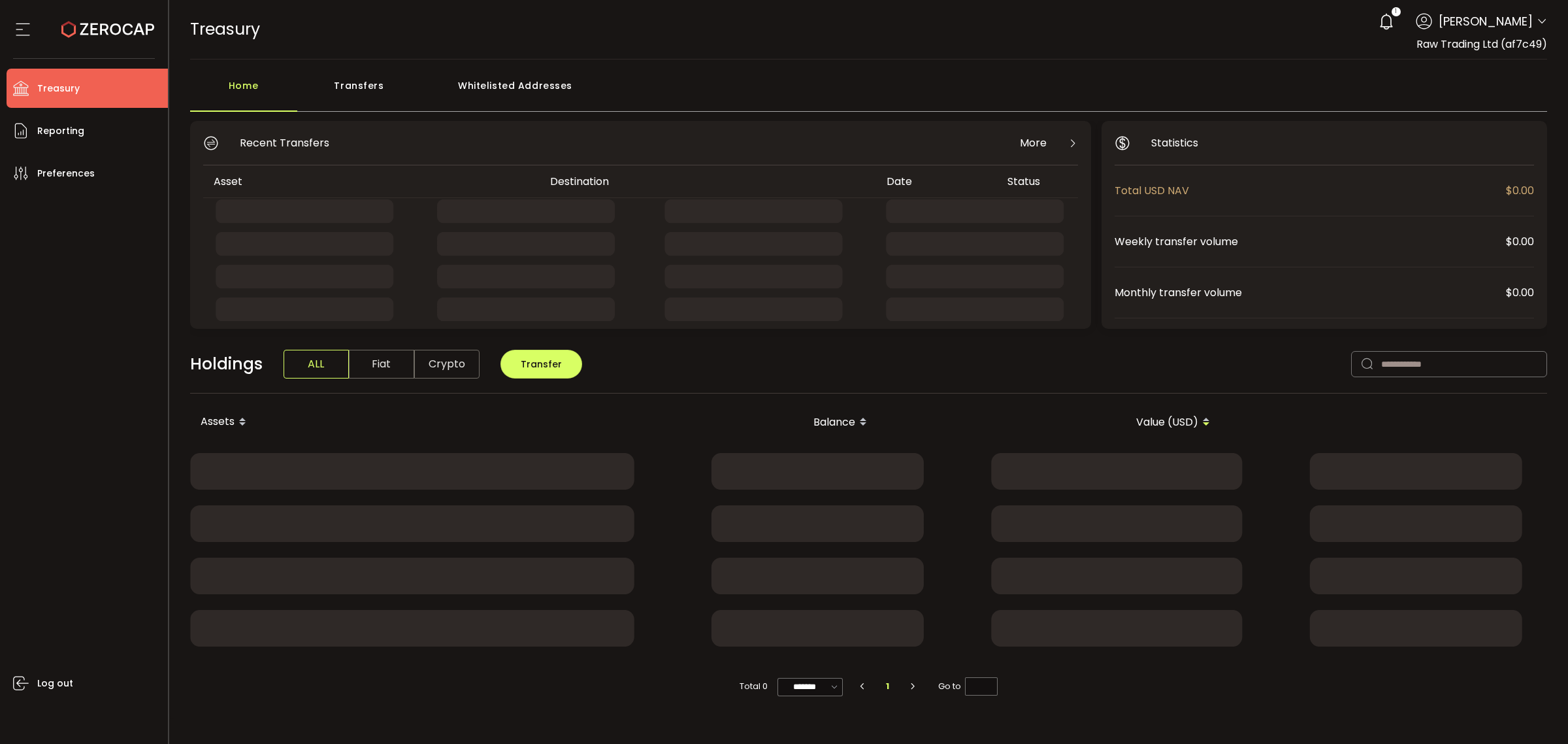
click at [399, 87] on div "Transfers" at bounding box center [359, 92] width 124 height 39
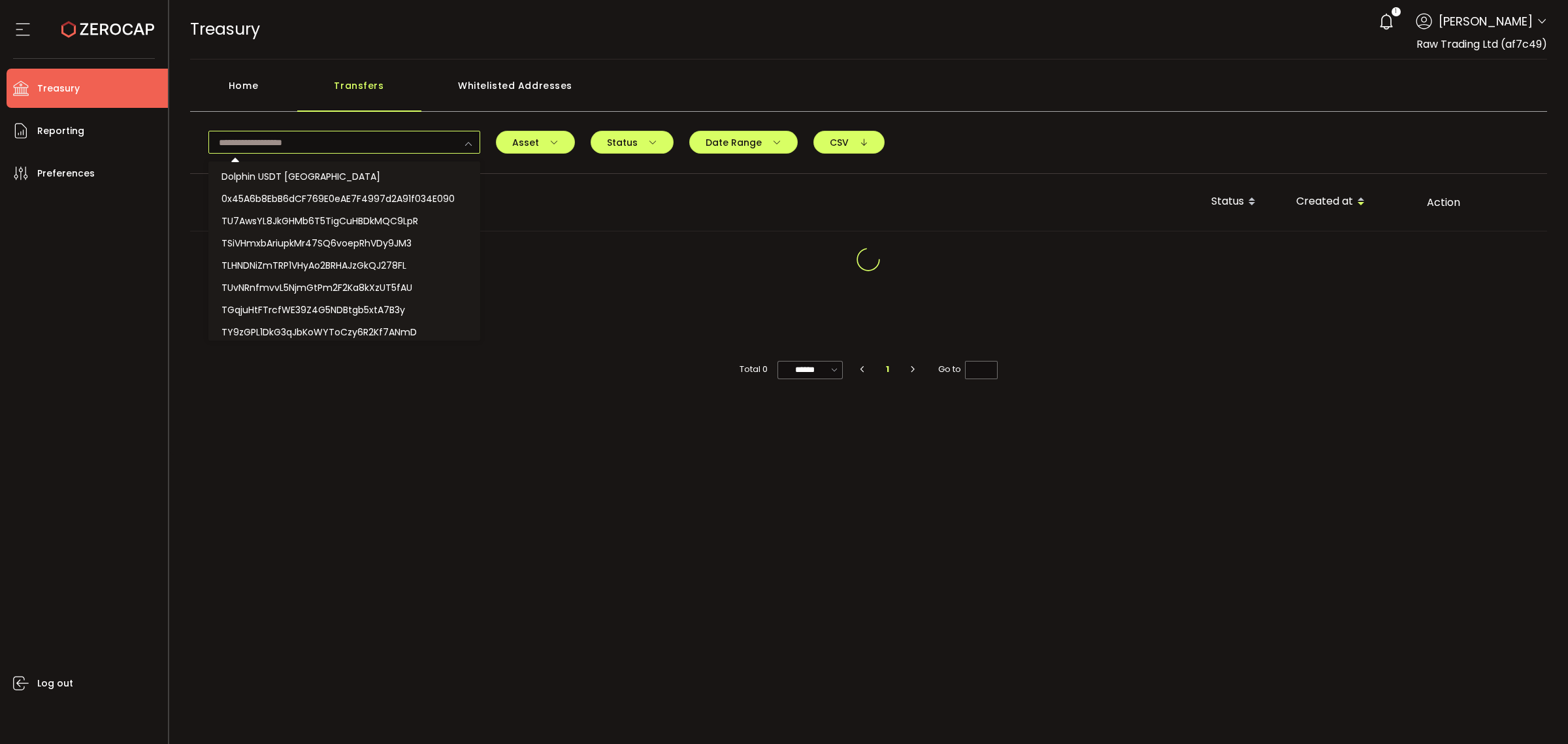
click at [363, 141] on input "text" at bounding box center [344, 142] width 272 height 22
paste input "**********"
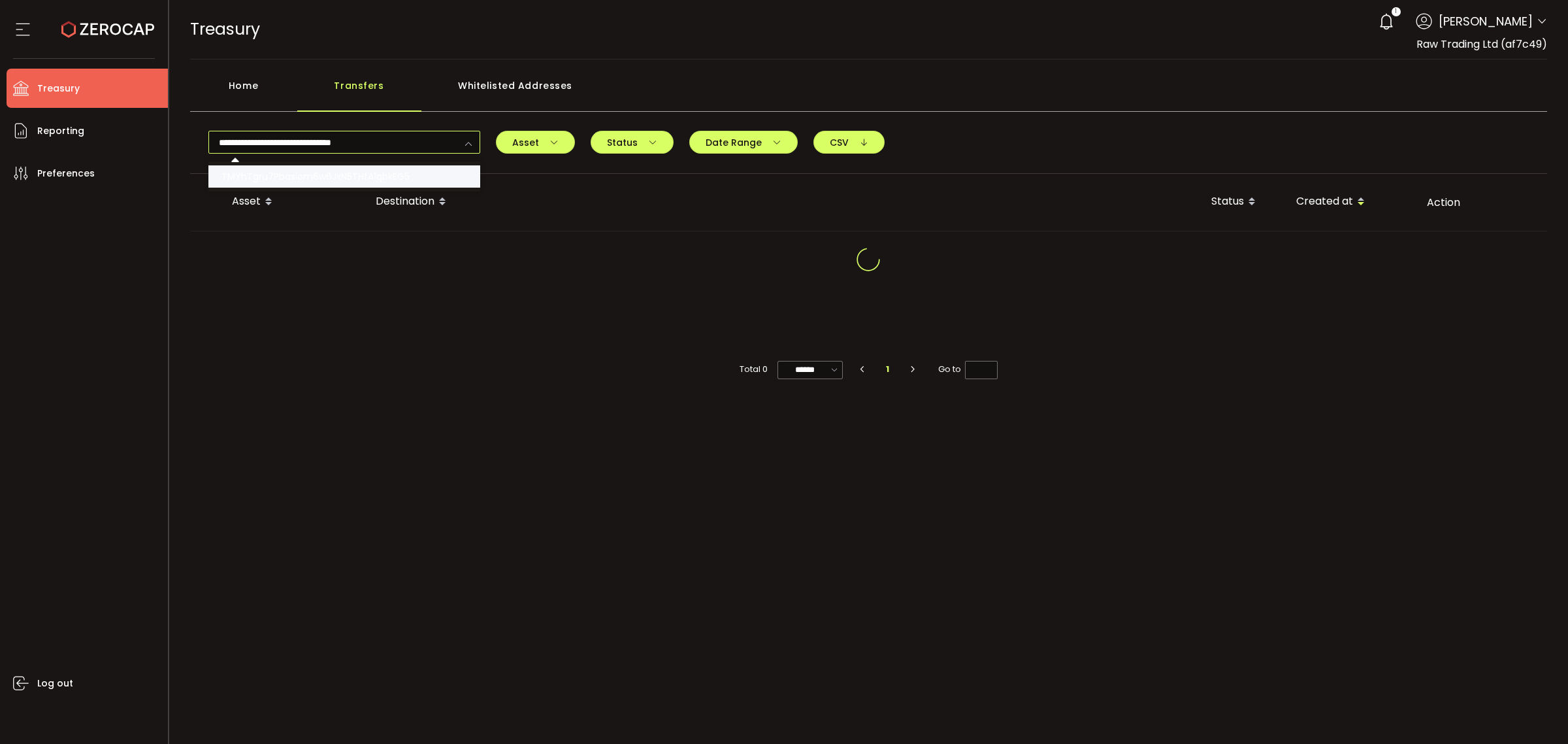
type input "**********"
click at [374, 170] on span "TMYhTgru7Pbasiom6w6JxN5THfA1qbkEG5" at bounding box center [316, 176] width 189 height 13
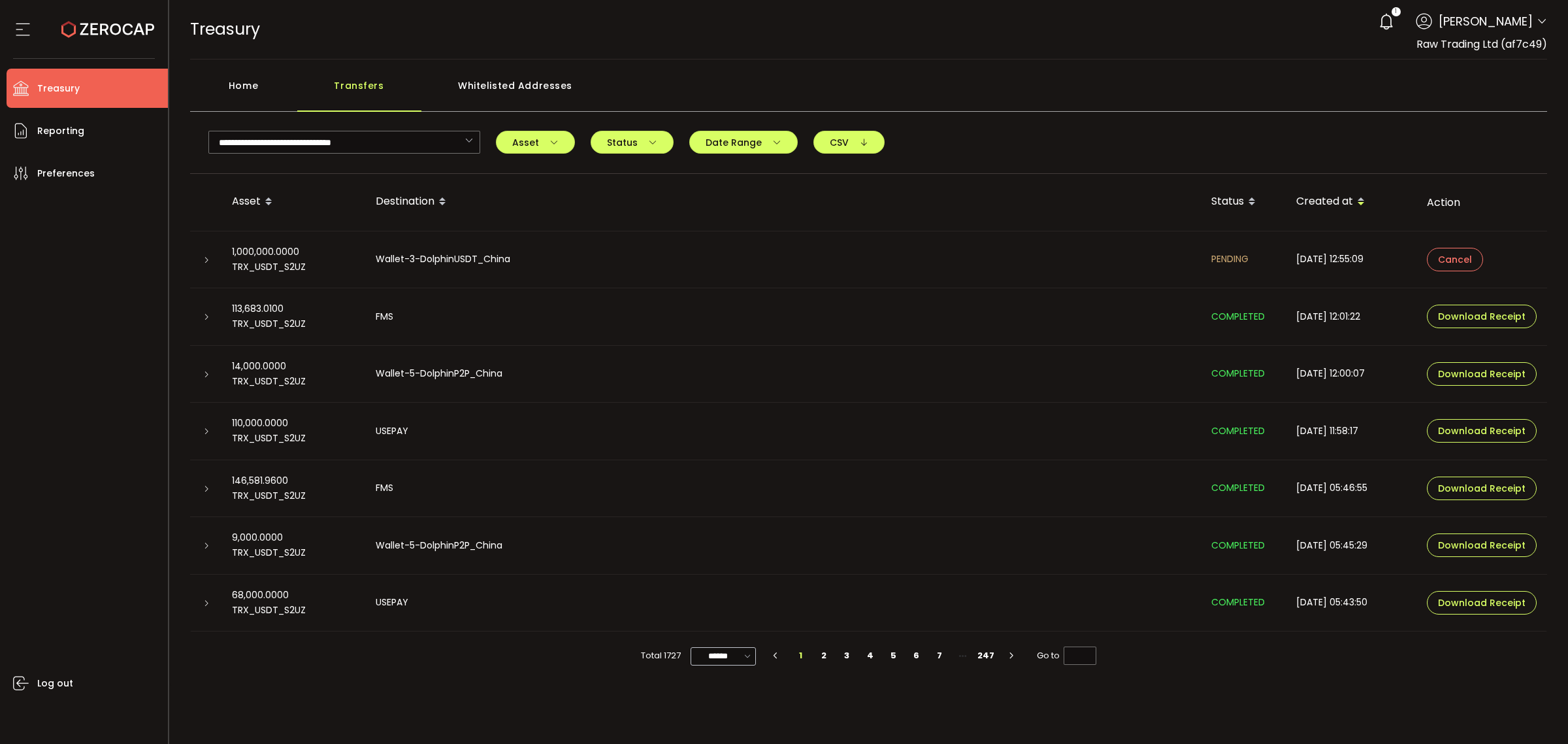
click at [753, 660] on icon at bounding box center [748, 654] width 13 height 15
click at [734, 626] on span "100/page" at bounding box center [724, 623] width 42 height 13
type input "********"
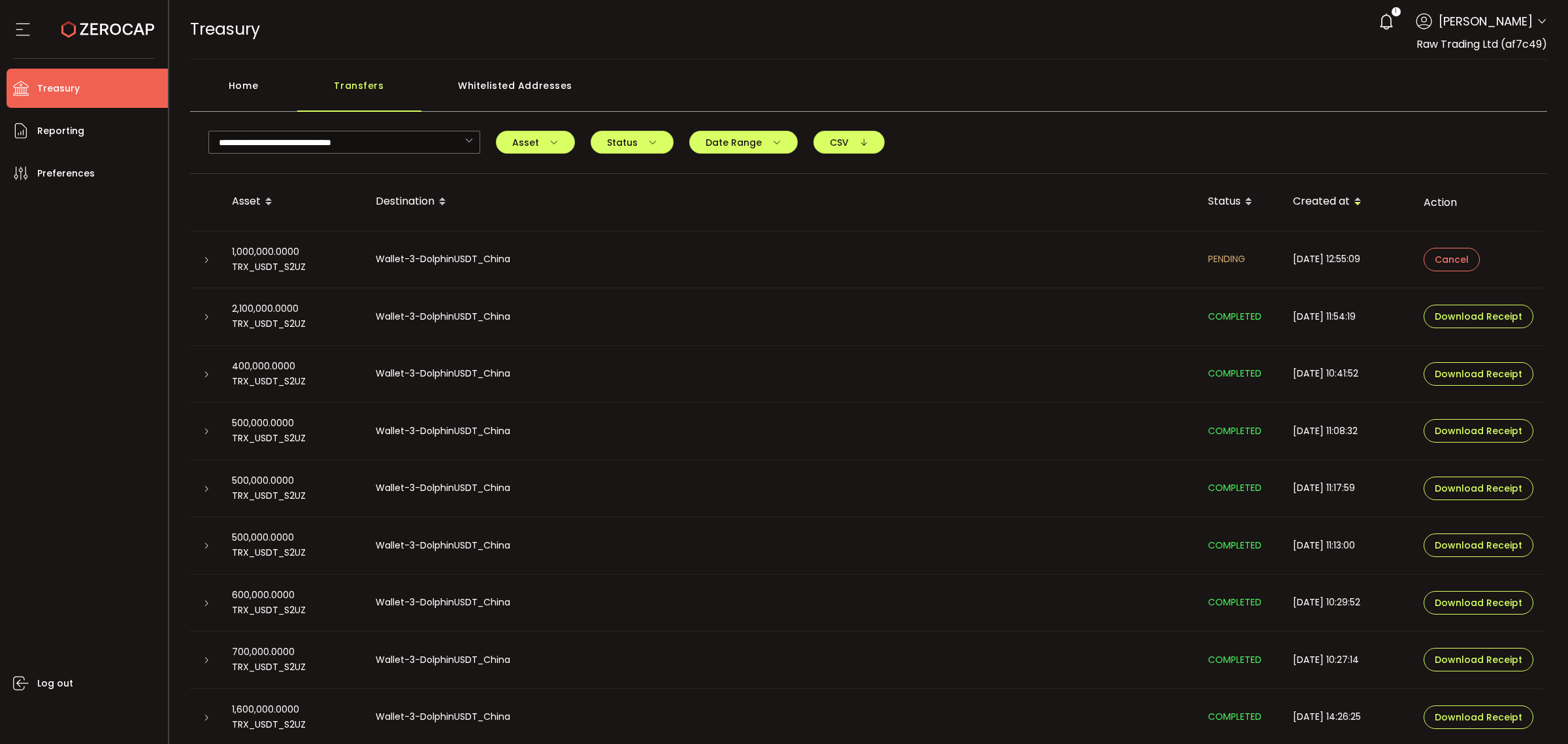
click at [202, 317] on icon at bounding box center [206, 317] width 8 height 8
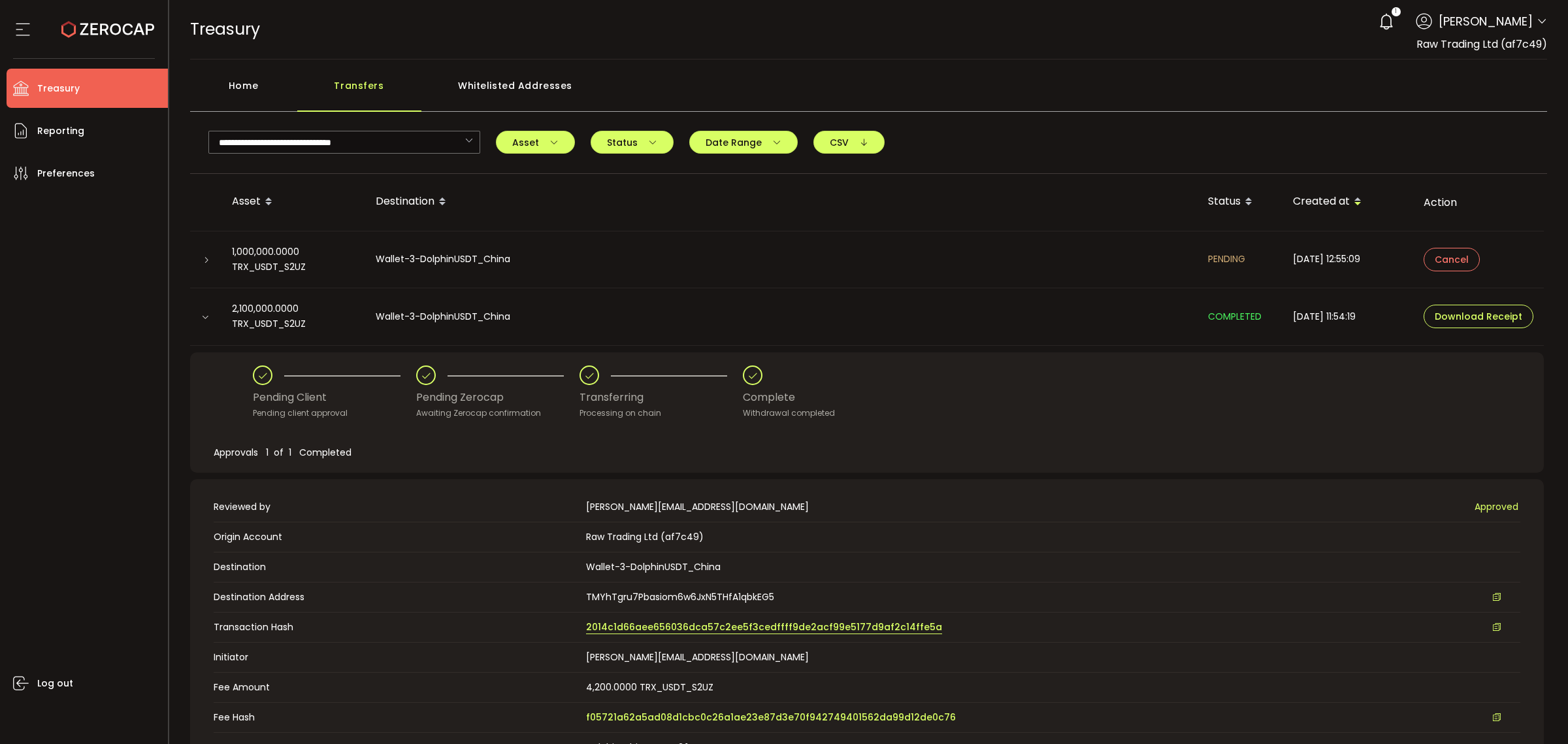
click at [849, 626] on span "2014c1d66aee656036dca57c2ee5f3cedffff9de2acf99e5177d9af2c14ffe5a" at bounding box center [764, 627] width 356 height 14
drag, startPoint x: 247, startPoint y: 96, endPoint x: 379, endPoint y: 92, distance: 132.1
click at [248, 96] on div "Home" at bounding box center [244, 92] width 108 height 39
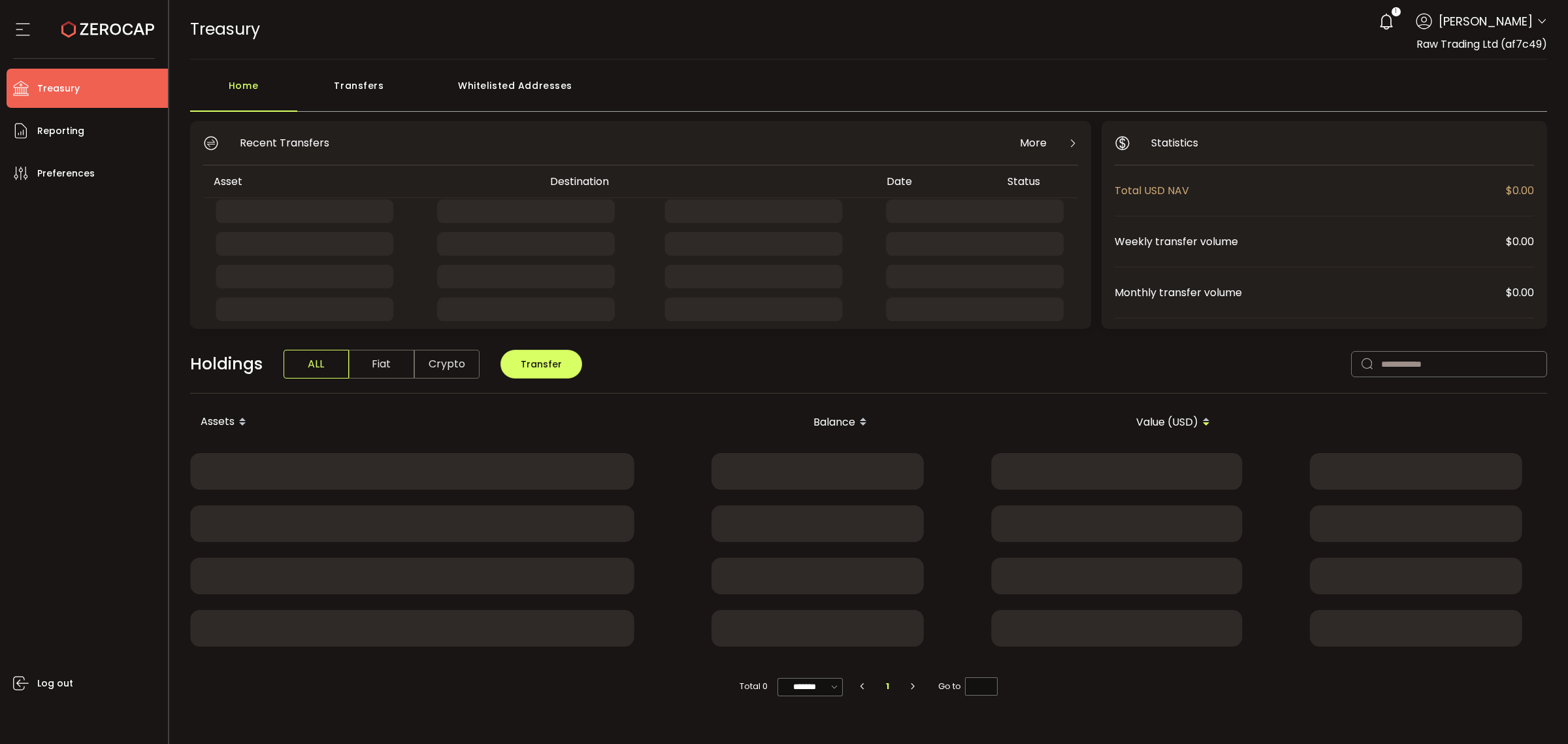
click at [376, 92] on div "Transfers" at bounding box center [359, 92] width 124 height 39
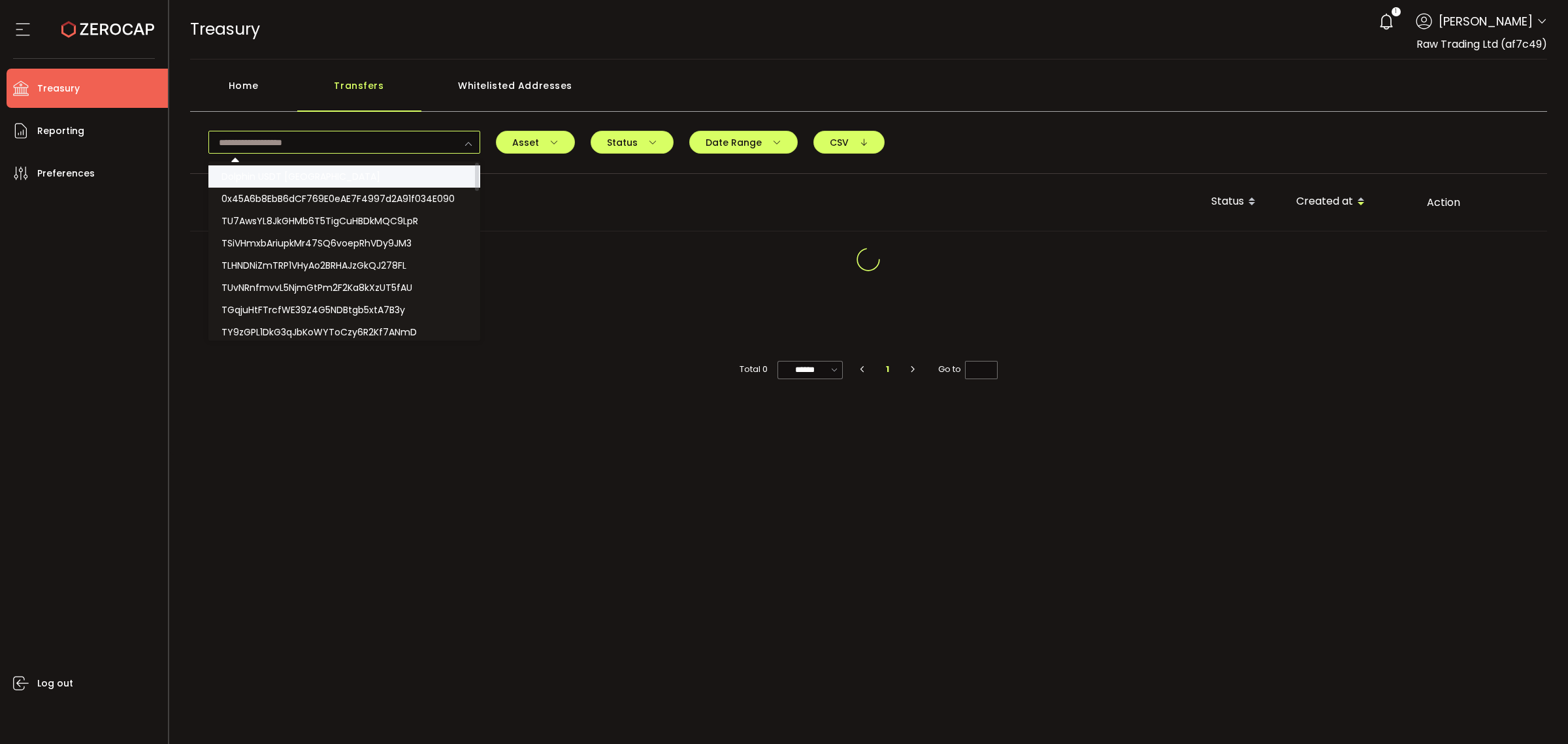
drag, startPoint x: 373, startPoint y: 143, endPoint x: 407, endPoint y: 181, distance: 51.0
click at [372, 144] on input "text" at bounding box center [344, 142] width 272 height 22
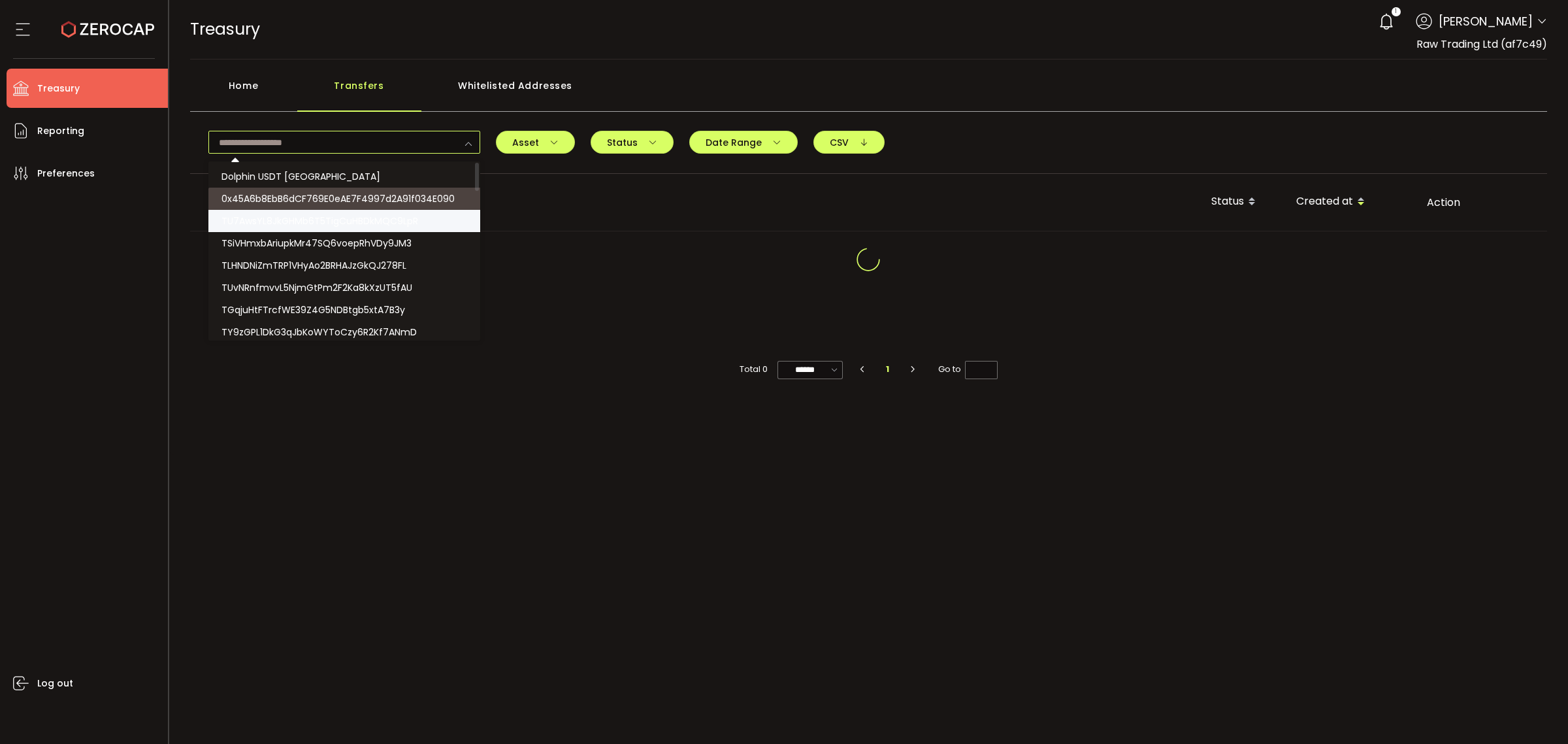
paste input "**********"
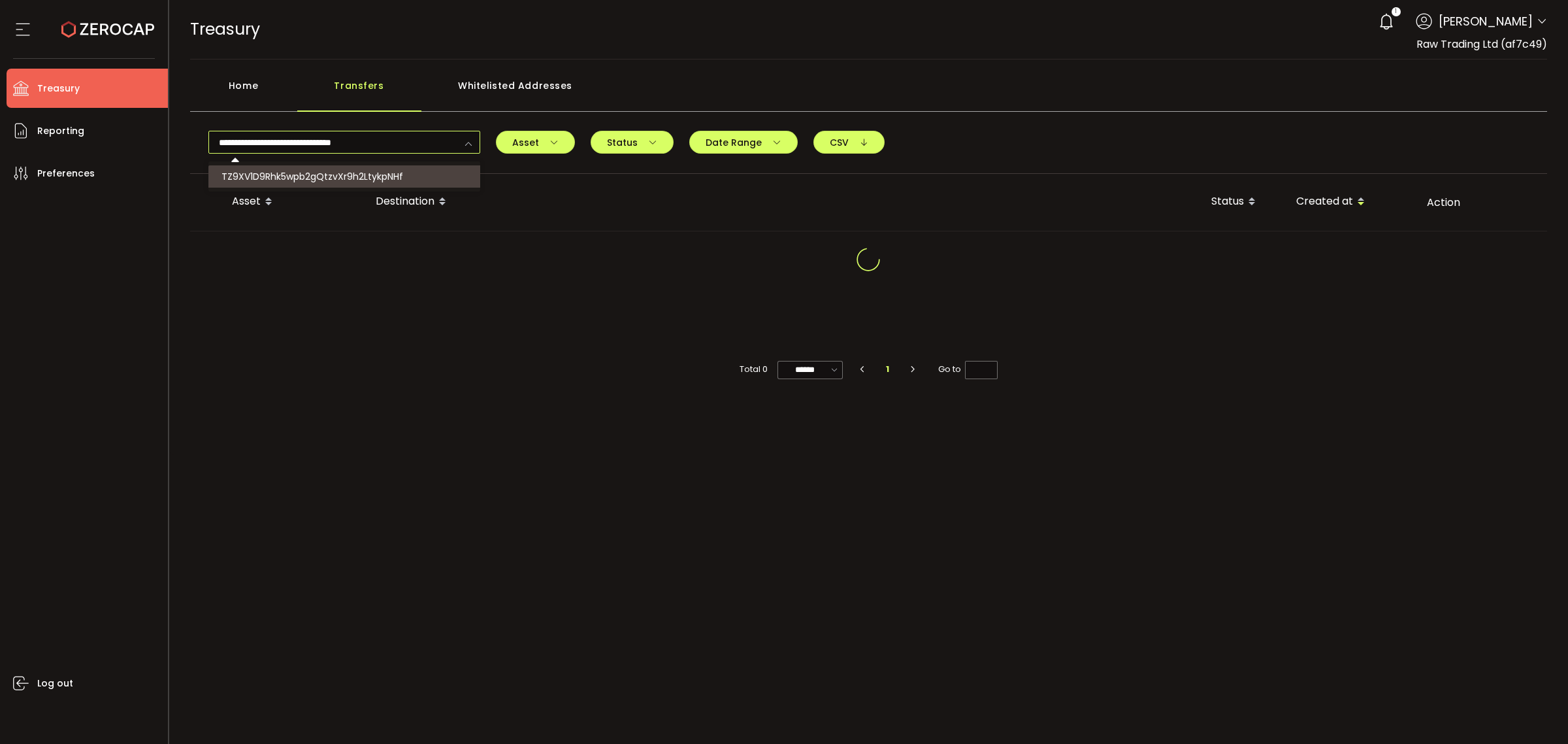
type input "**********"
click at [399, 175] on span "TZ9XV1D9Rhk5wpb2gQtzvXr9h2LtykpNHf" at bounding box center [313, 176] width 182 height 13
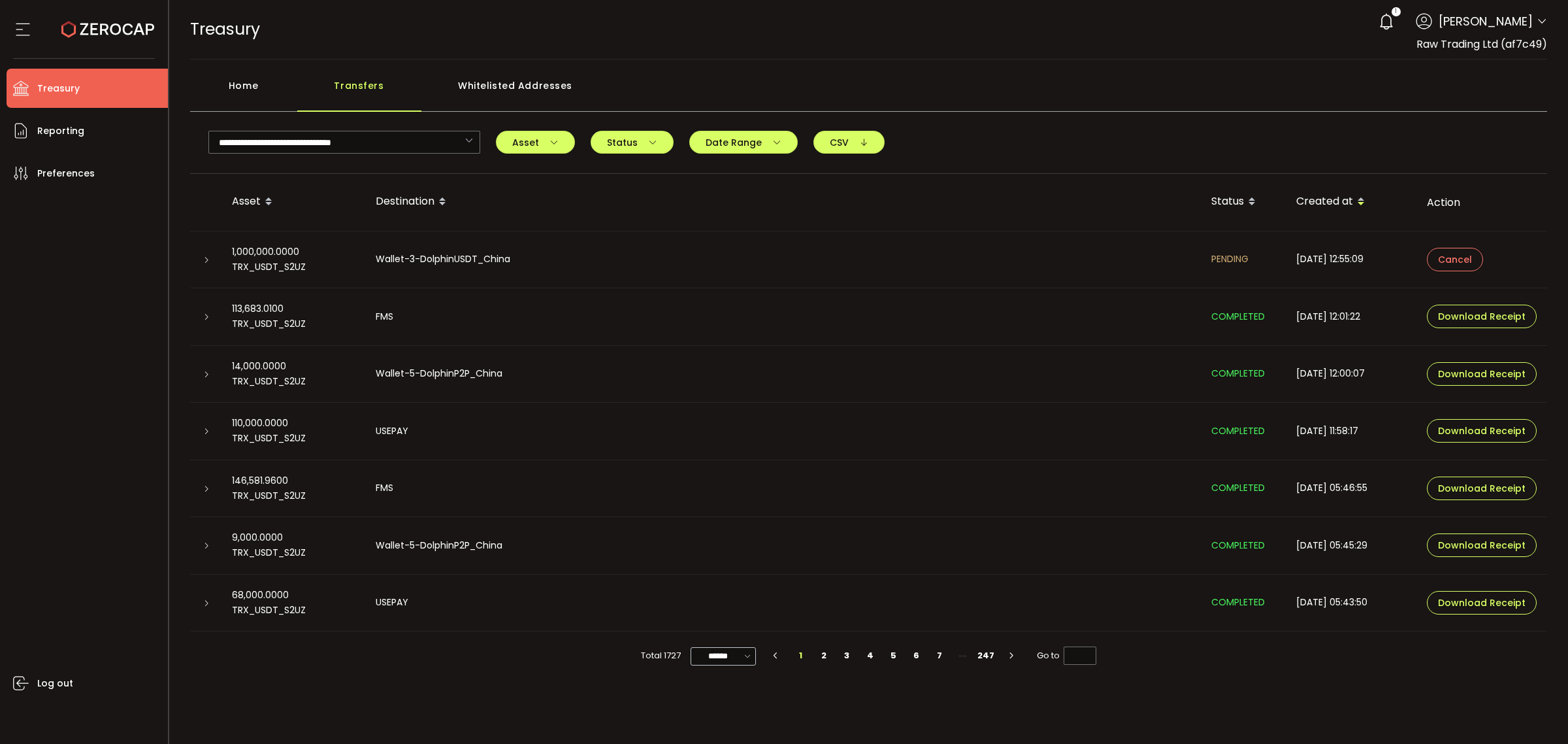
click at [746, 655] on icon at bounding box center [748, 654] width 13 height 15
click at [740, 630] on li "100/page" at bounding box center [728, 623] width 75 height 22
type input "********"
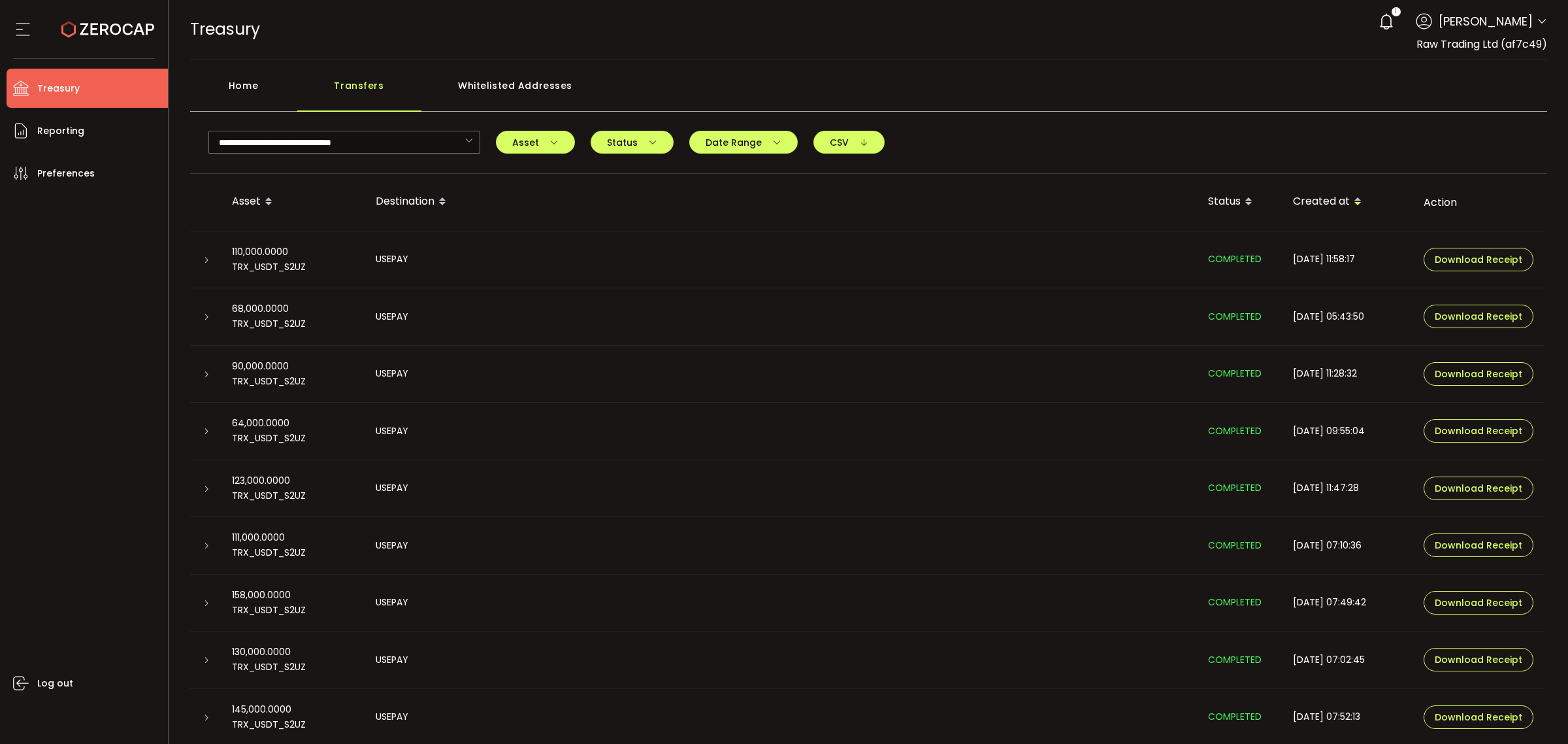
click at [959, 385] on td "USEPAY" at bounding box center [782, 374] width 833 height 58
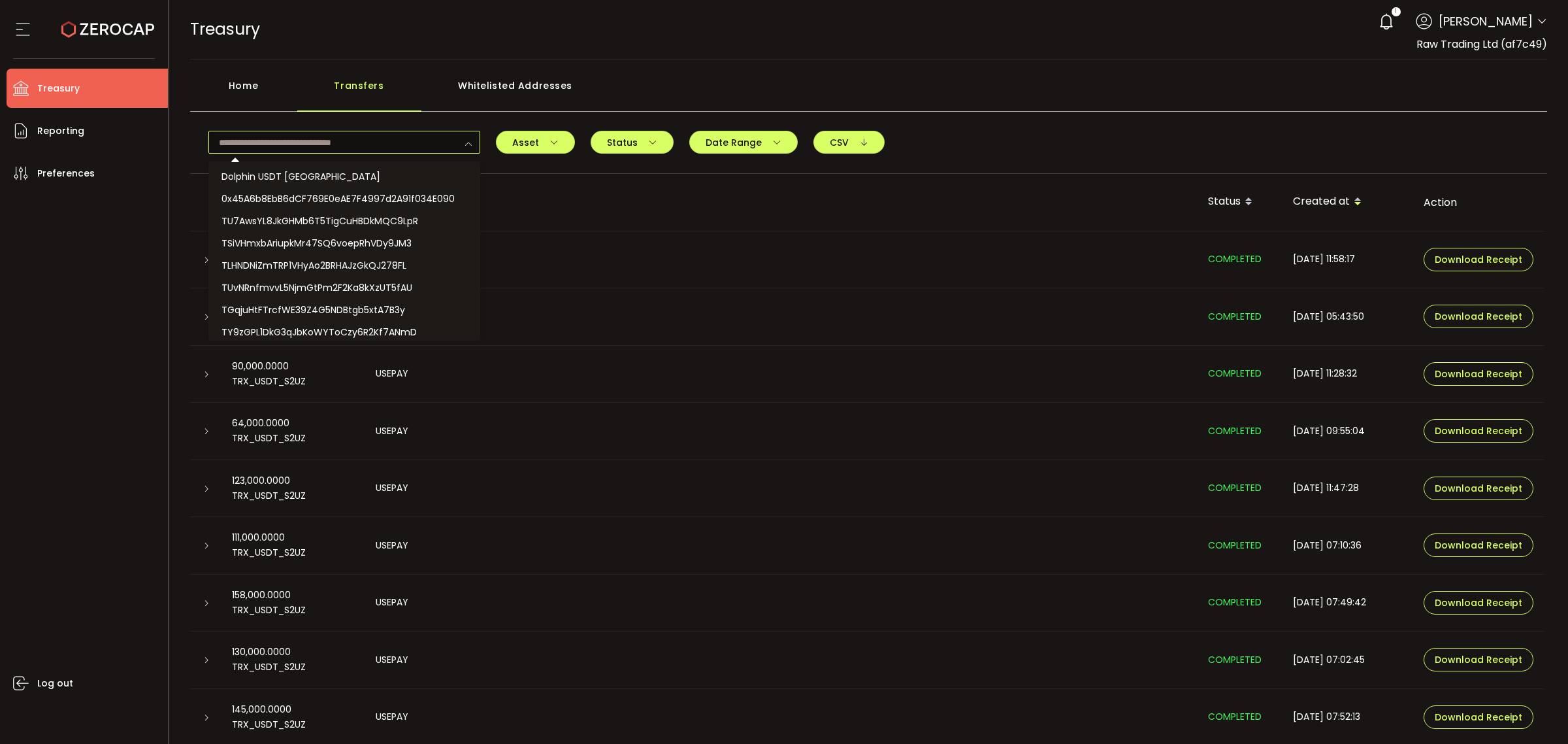
scroll to position [380, 0]
type input "**********"
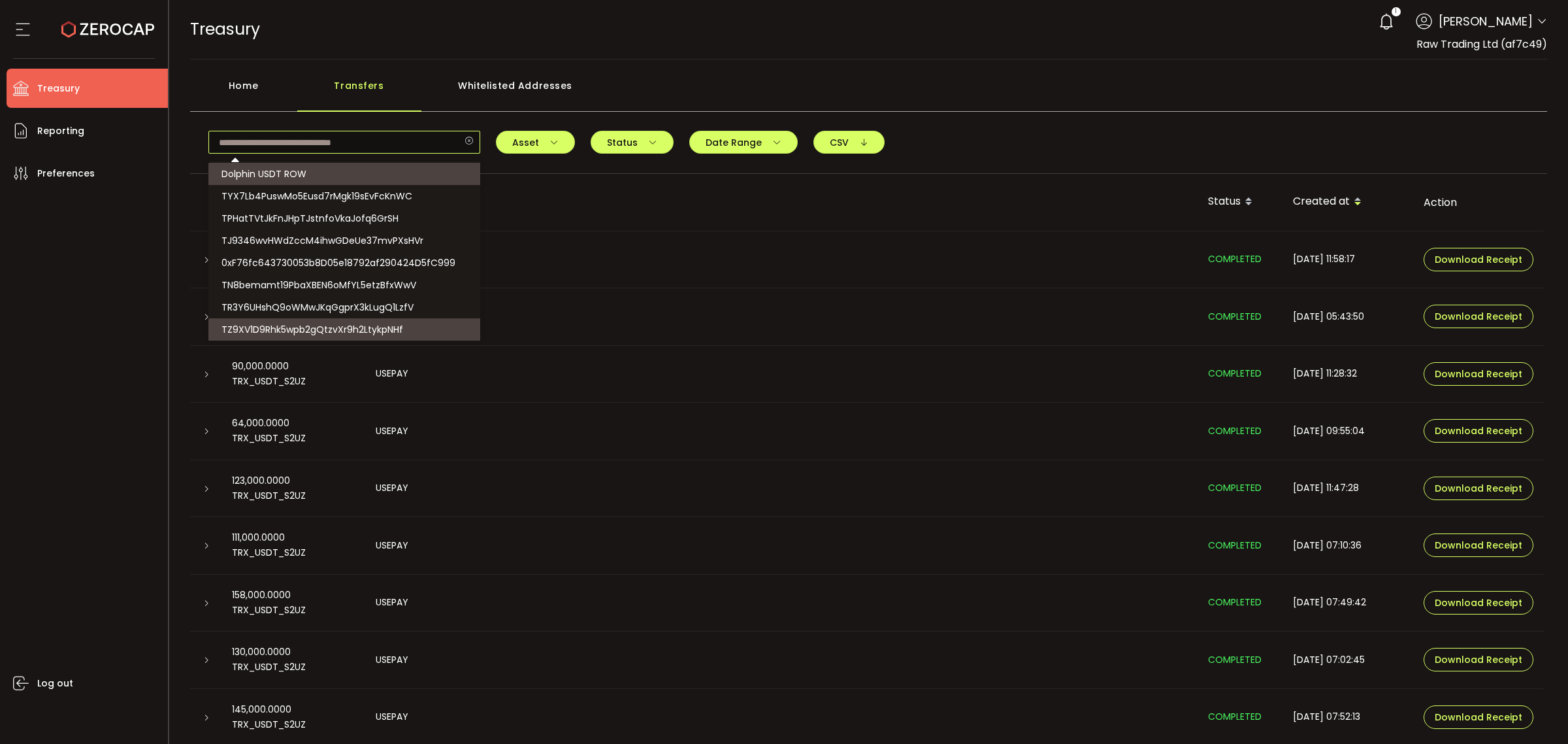
click at [420, 133] on input "text" at bounding box center [344, 142] width 272 height 22
paste input "**********"
type input "**********"
click at [412, 326] on li "TZ9XV1D9Rhk5wpb2gQtzvXr9h2LtykpNHf" at bounding box center [345, 329] width 275 height 22
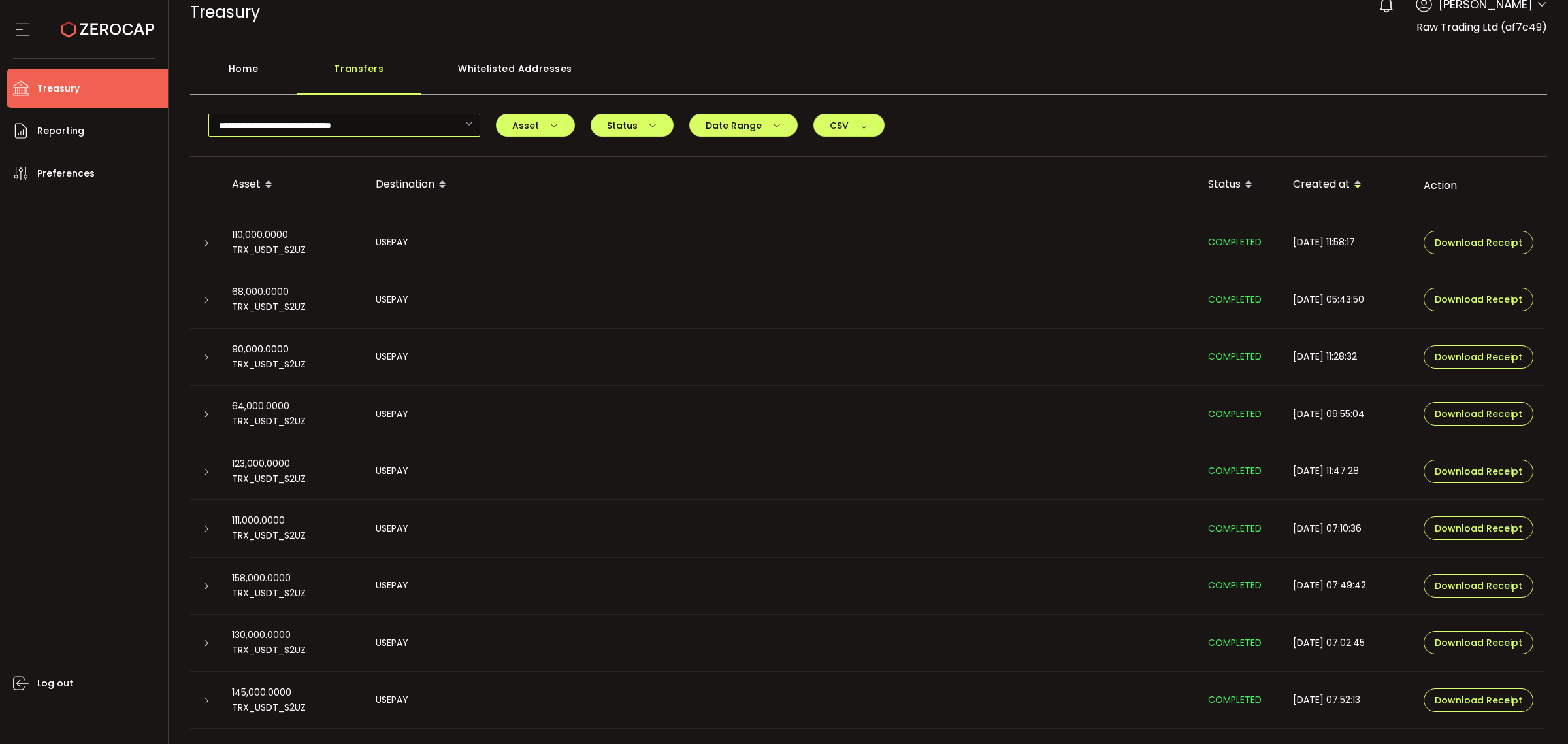
scroll to position [0, 0]
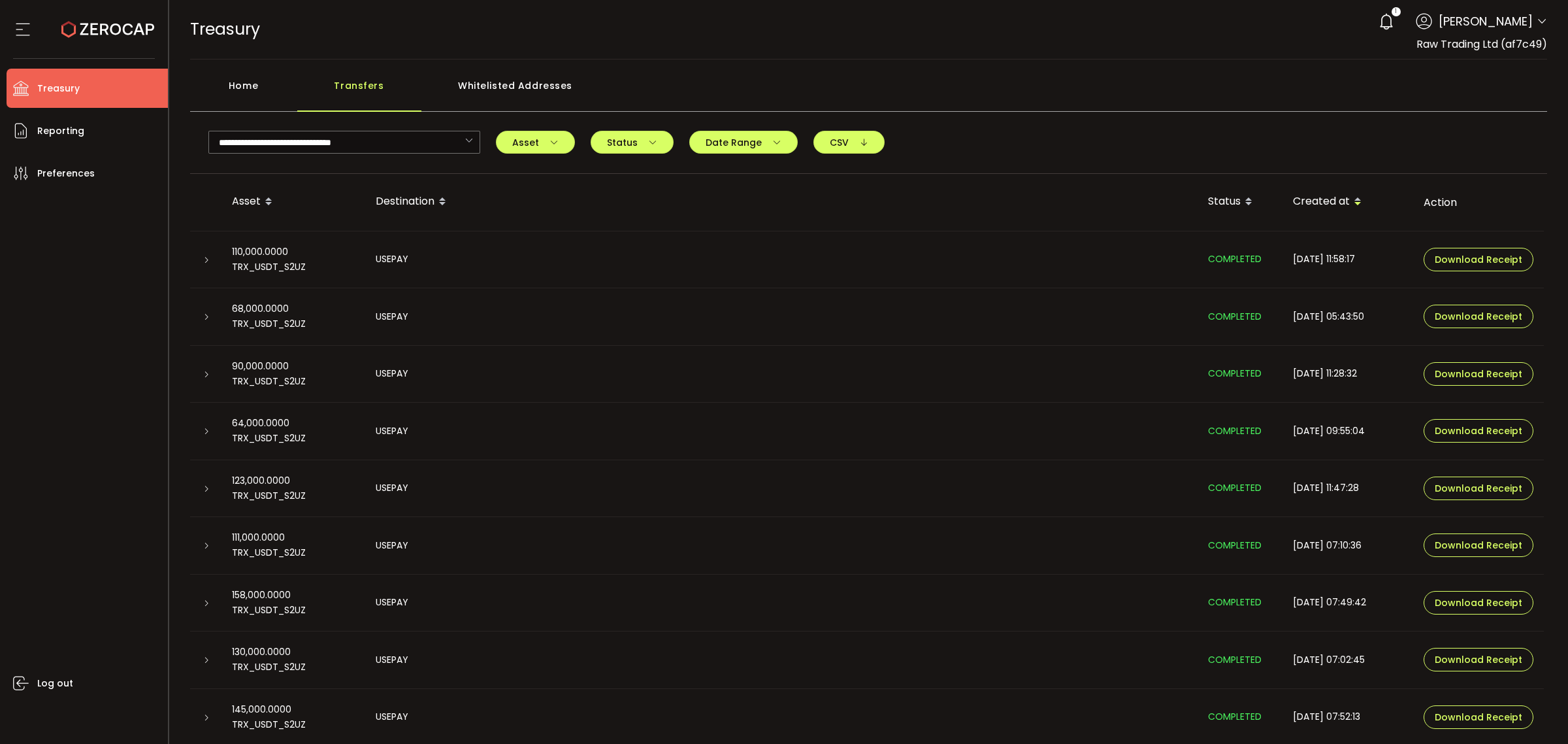
click at [204, 319] on icon at bounding box center [206, 317] width 8 height 8
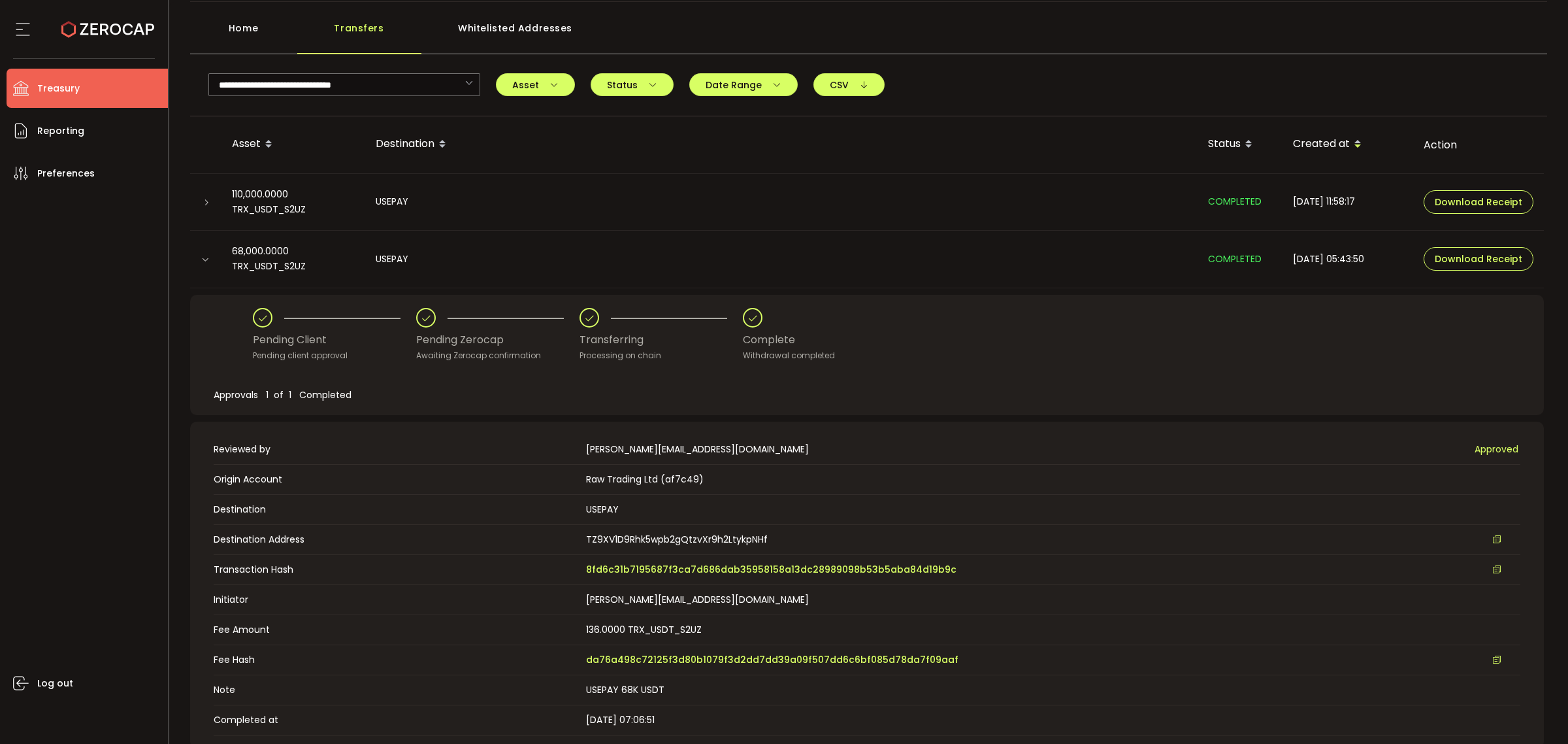
scroll to position [163, 0]
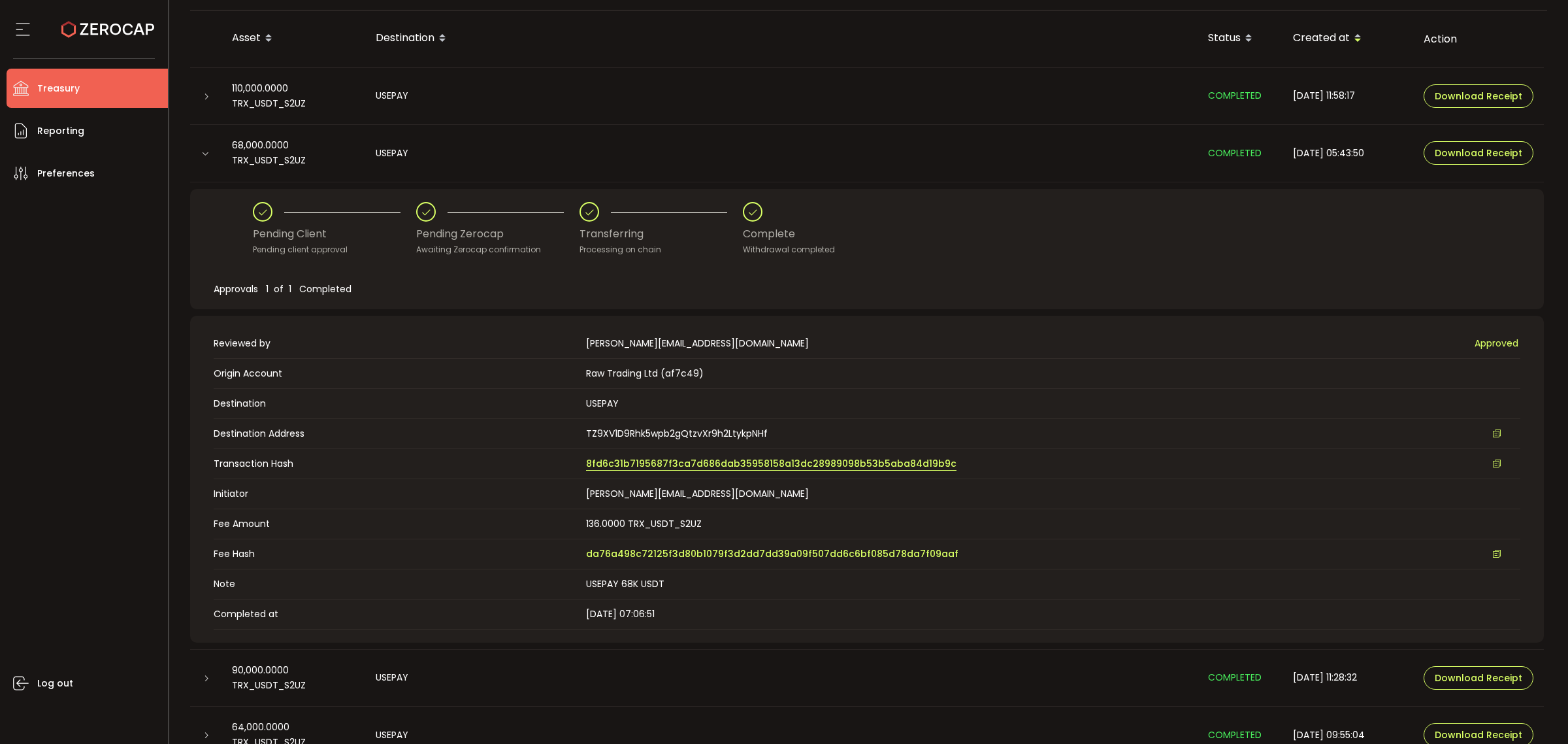
click at [820, 468] on span "8fd6c31b7195687f3ca7d686dab35958158a13dc28989098b53b5aba84d19b9c" at bounding box center [771, 463] width 370 height 14
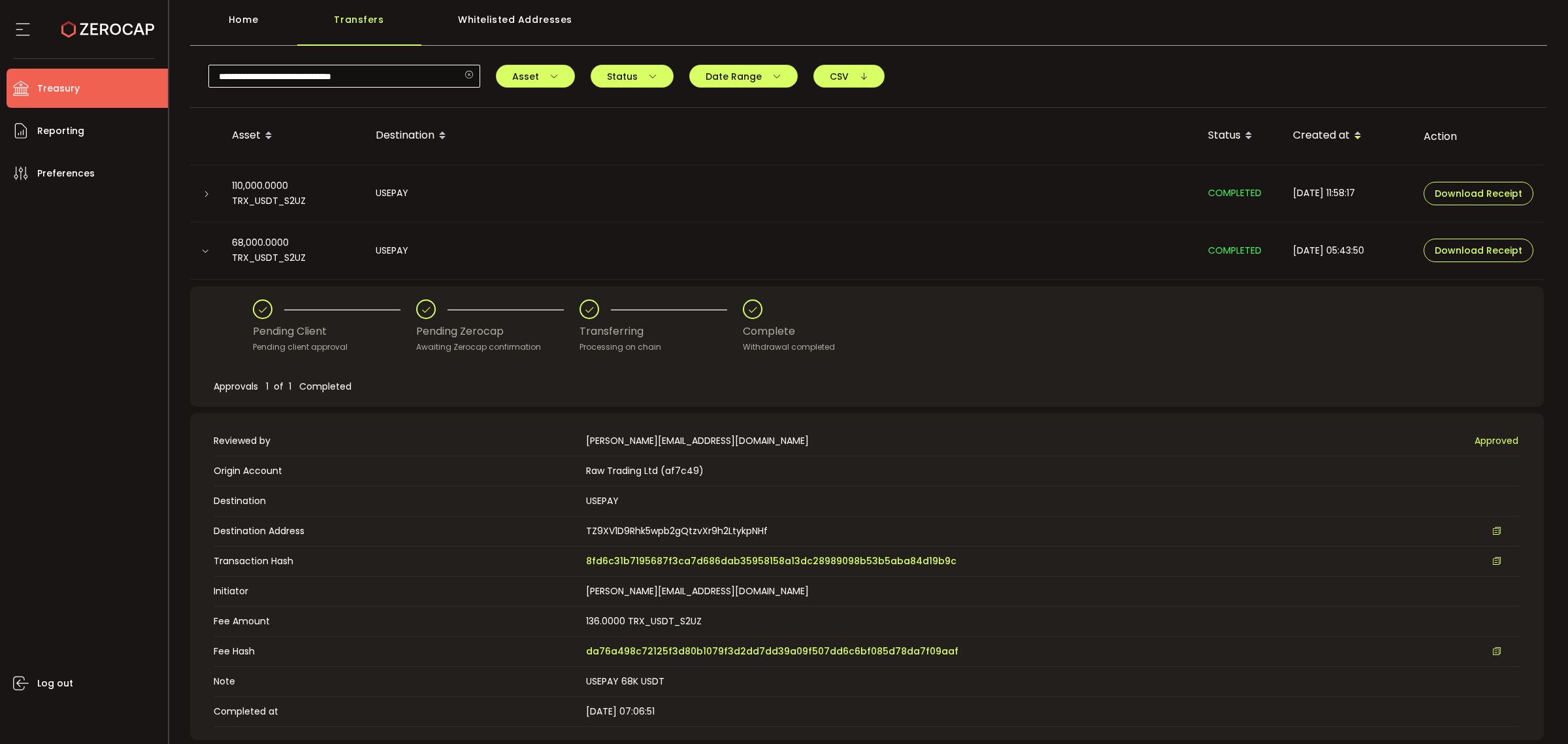
scroll to position [0, 0]
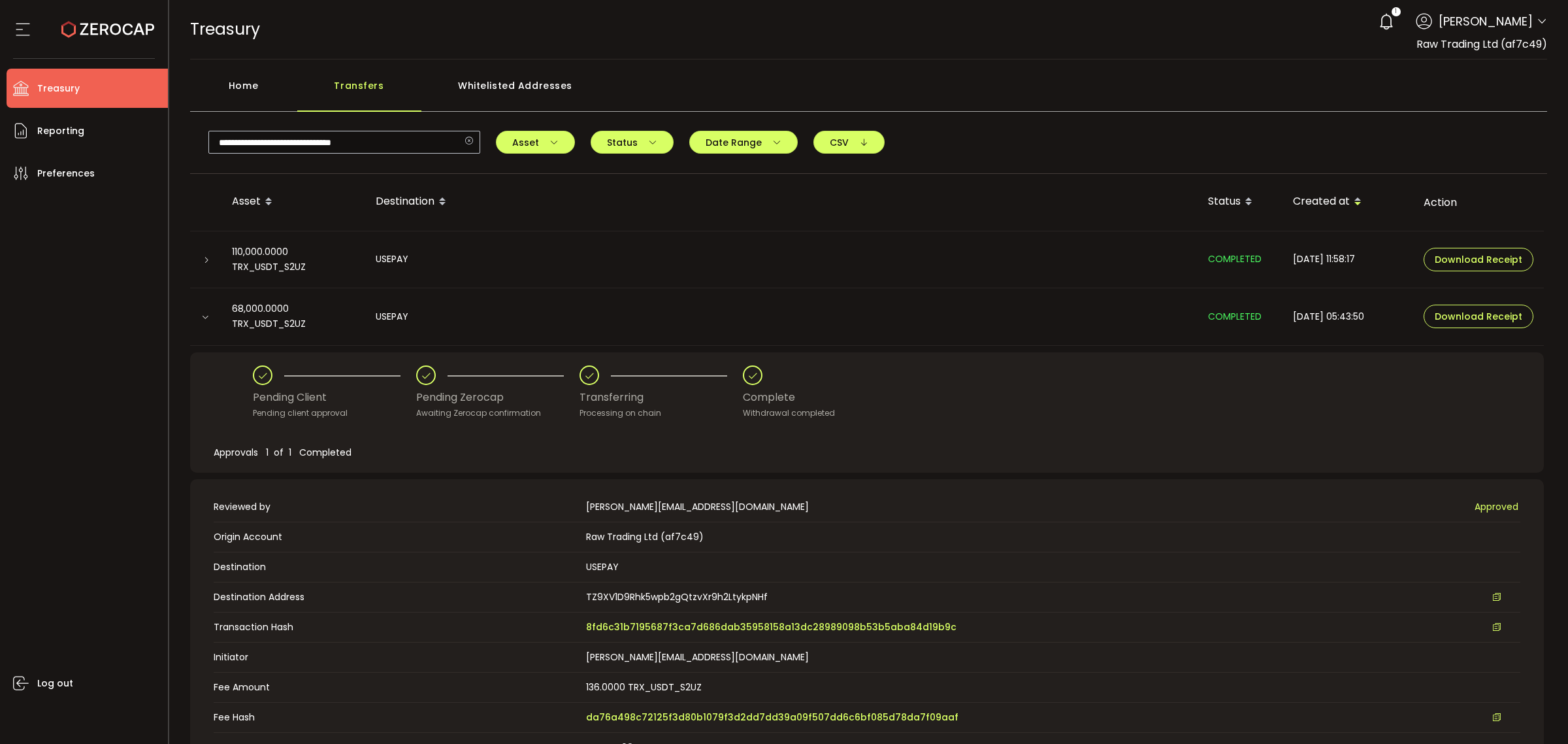
click at [472, 134] on icon at bounding box center [468, 142] width 17 height 22
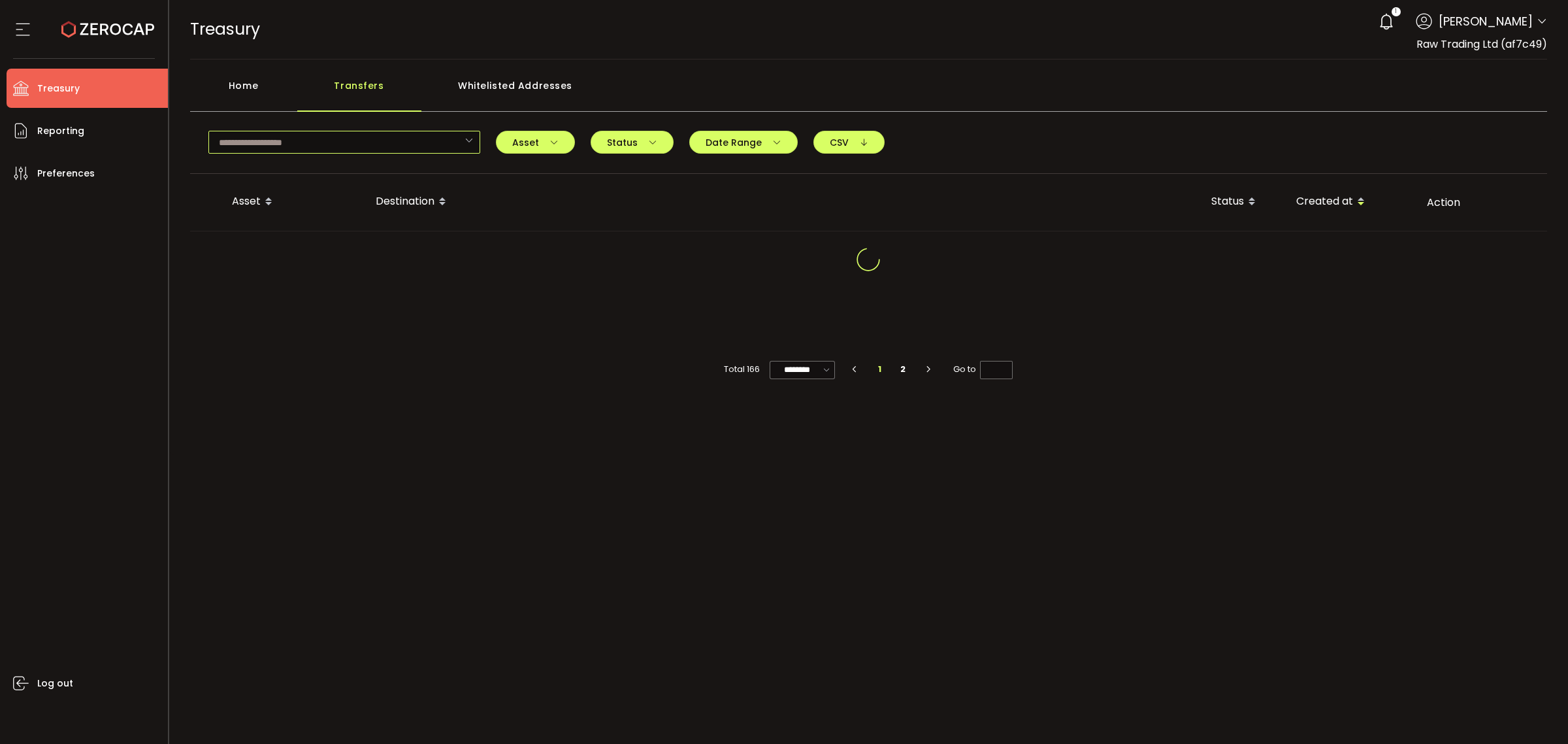
click at [442, 145] on input "text" at bounding box center [344, 142] width 272 height 22
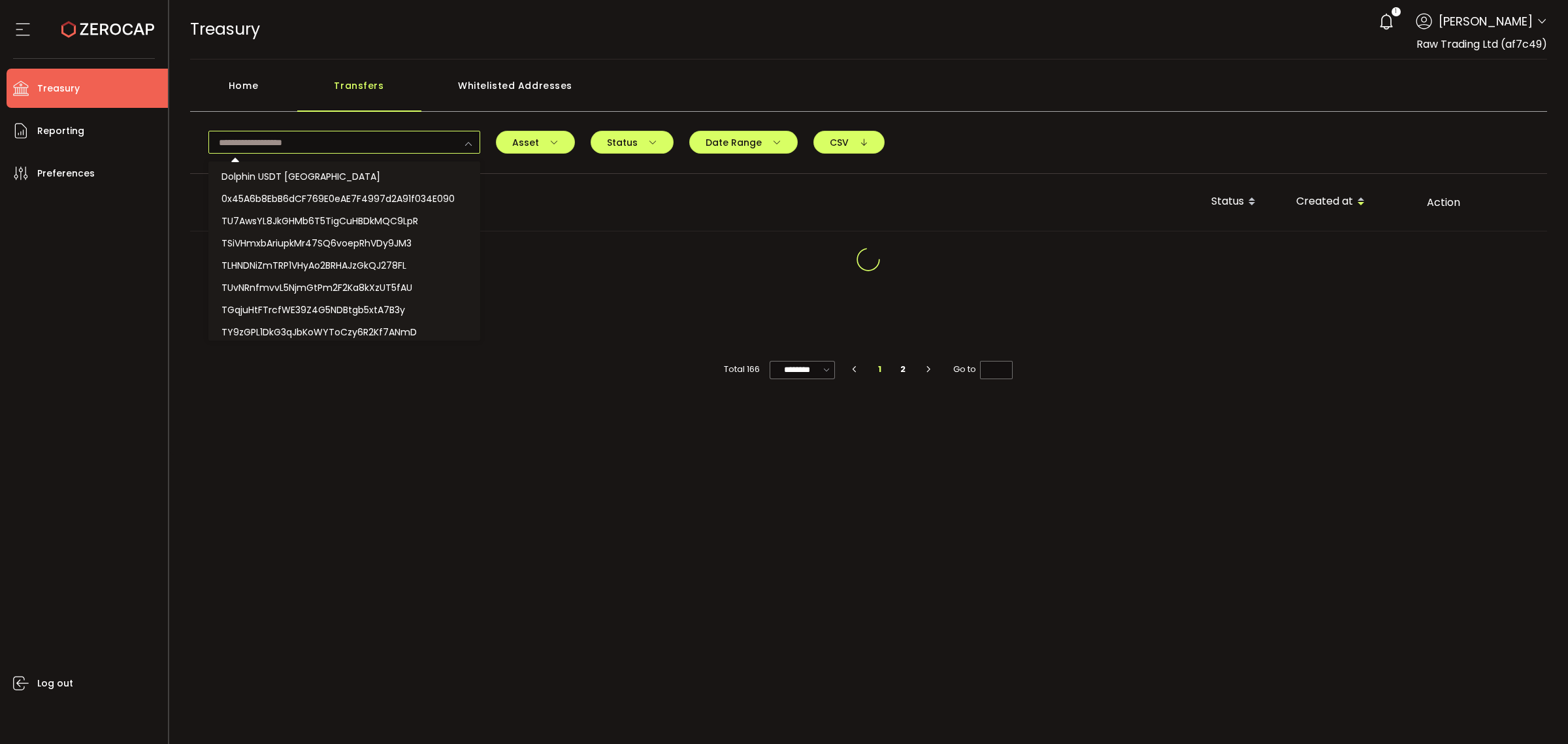
paste input "**********"
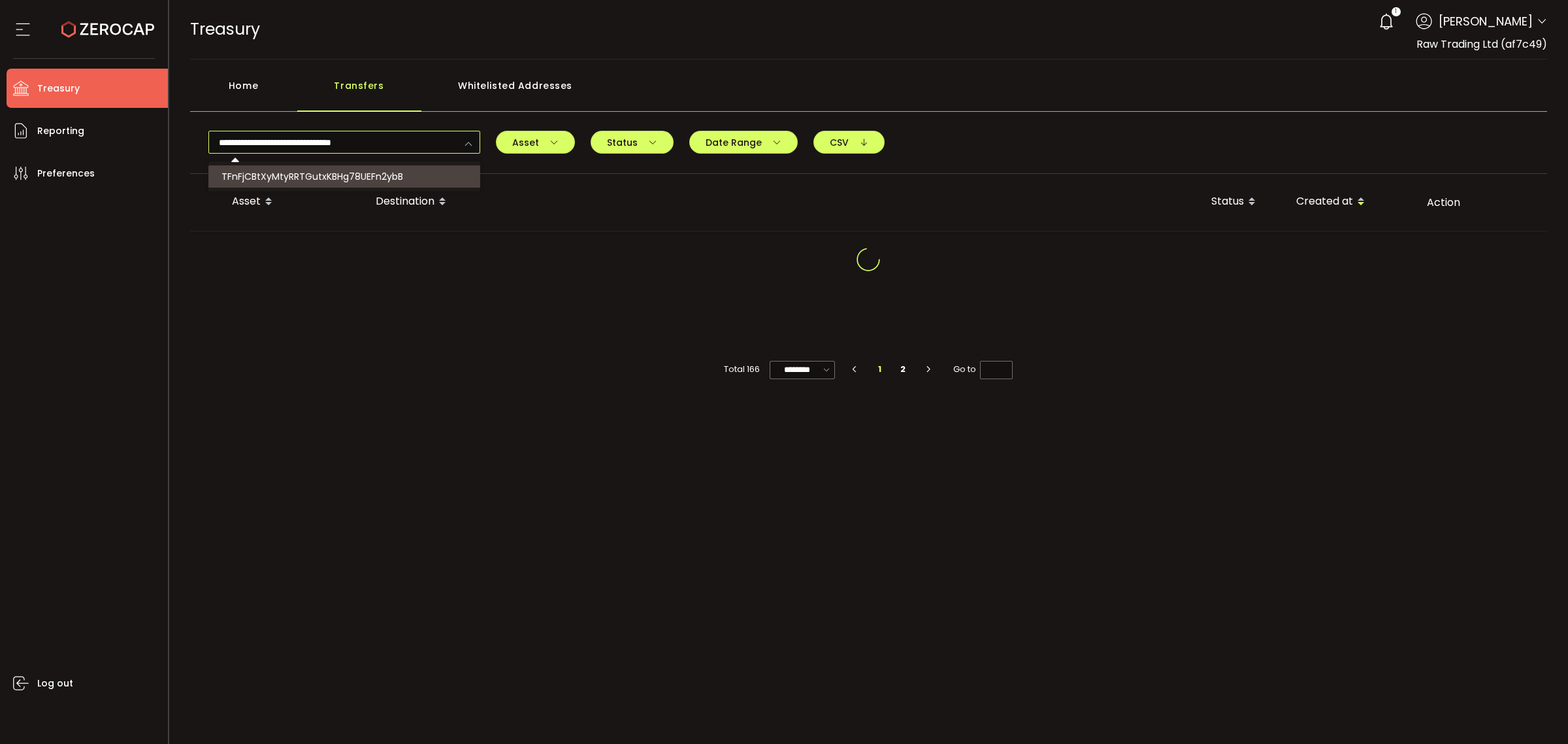
type input "**********"
click at [399, 175] on span "TFnFjCBtXyMtyRRTGutxKBHg78UEFn2ybB" at bounding box center [313, 176] width 182 height 13
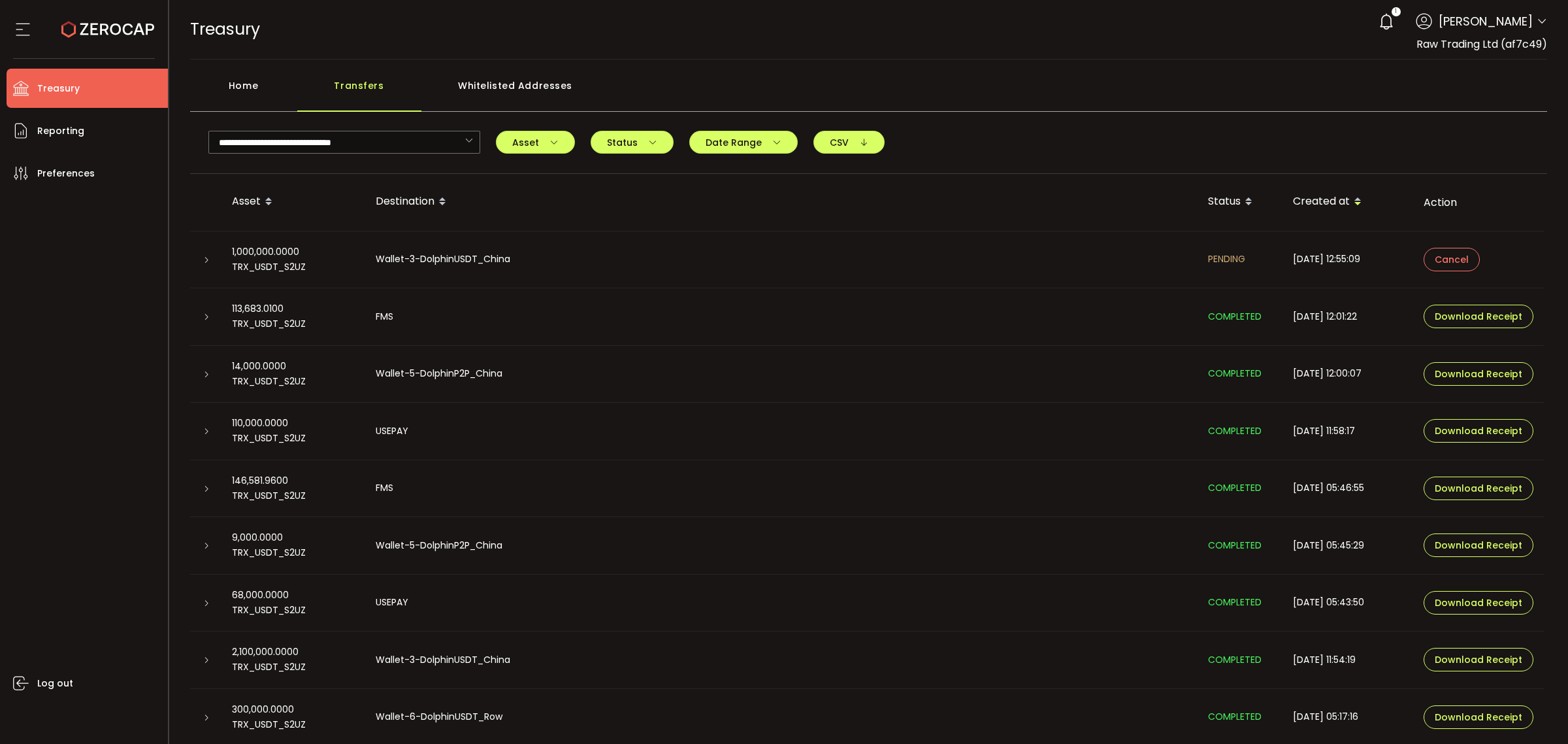
click at [210, 547] on div at bounding box center [205, 545] width 11 height 13
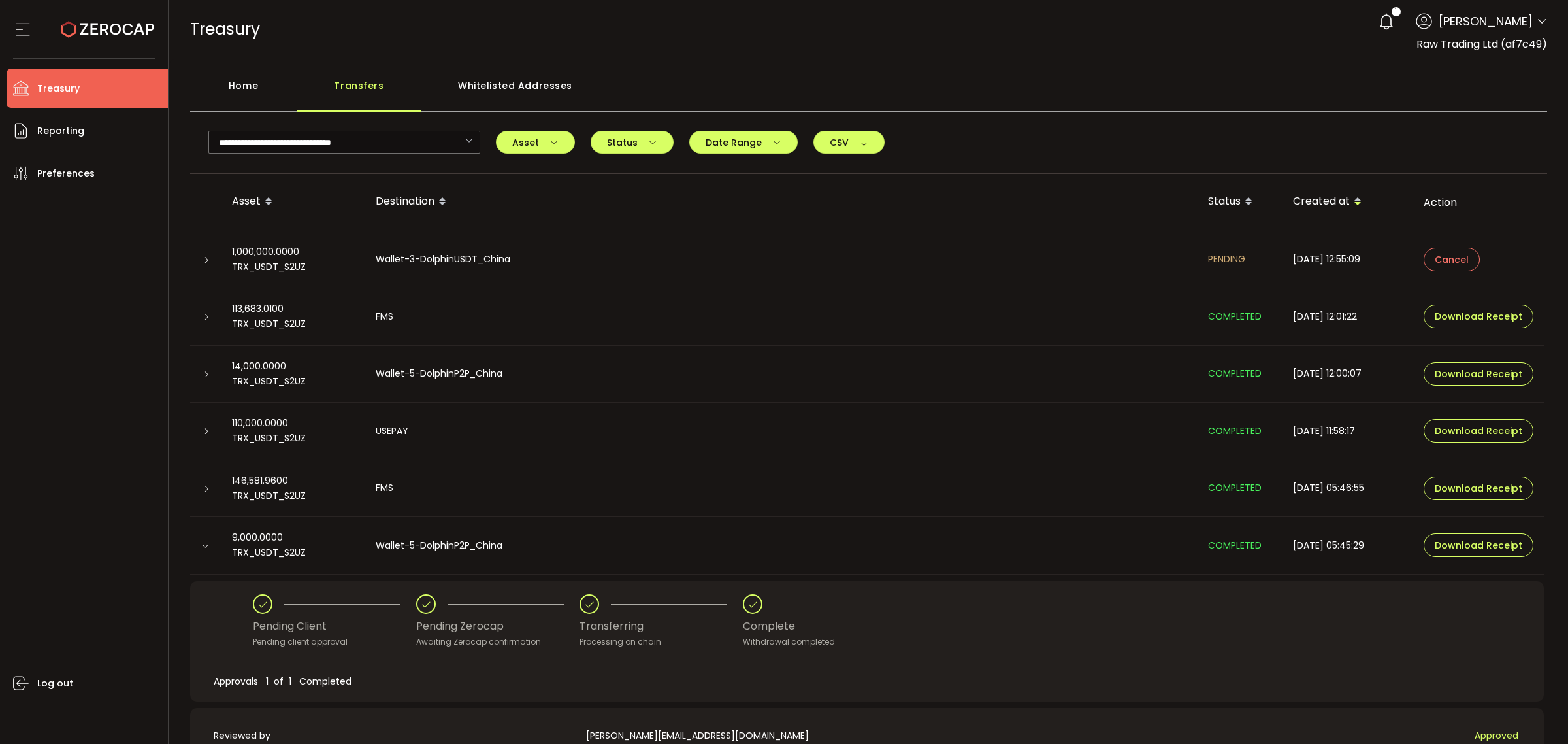
scroll to position [455, 0]
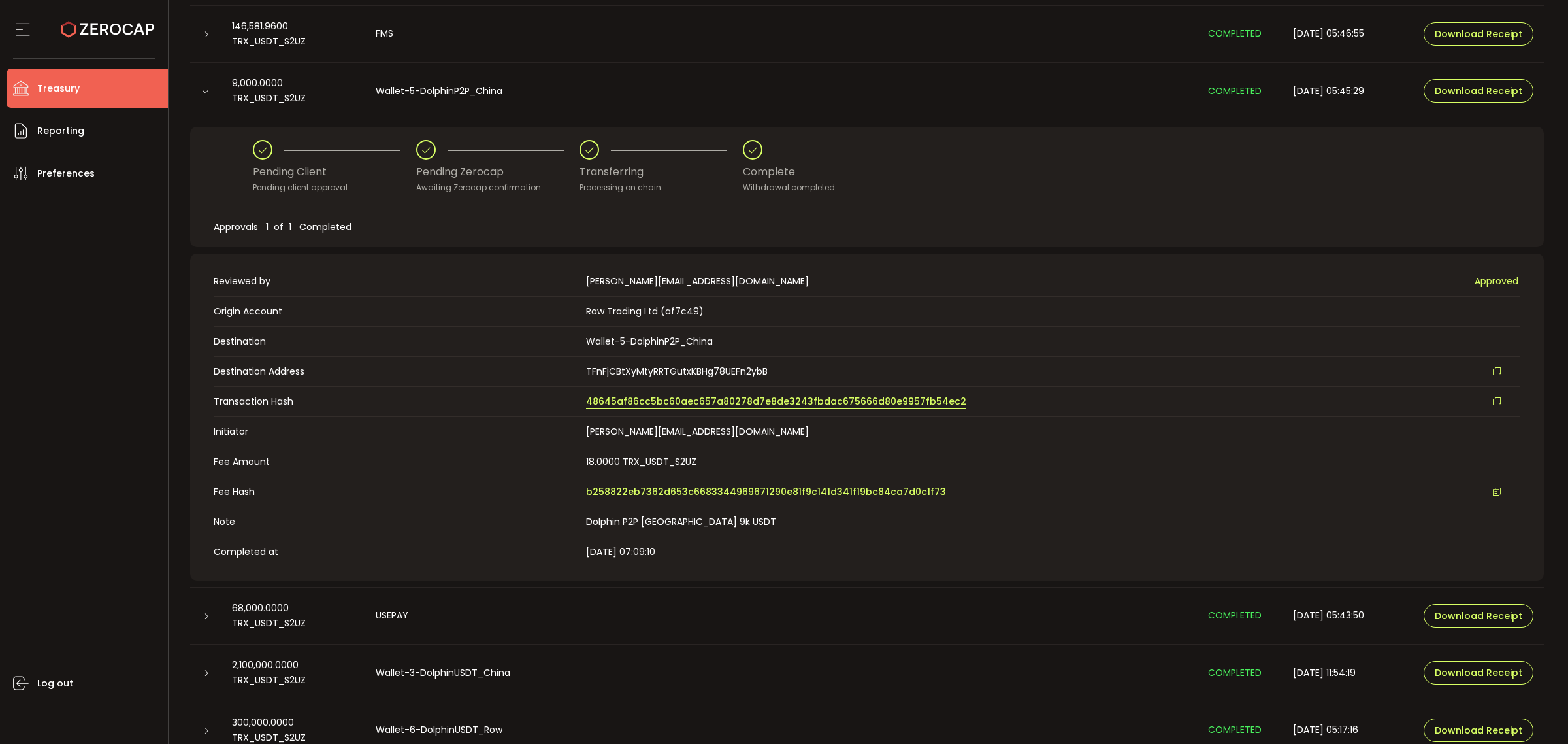
click at [917, 409] on td "Transaction Hash 48645af86cc5bc60aec657a80278d7e8de3243fbdac675666d80e9957fb54e…" at bounding box center [867, 401] width 1307 height 30
click at [920, 402] on span "48645af86cc5bc60aec657a80278d7e8de3243fbdac675666d80e9957fb54ec2" at bounding box center [776, 402] width 380 height 14
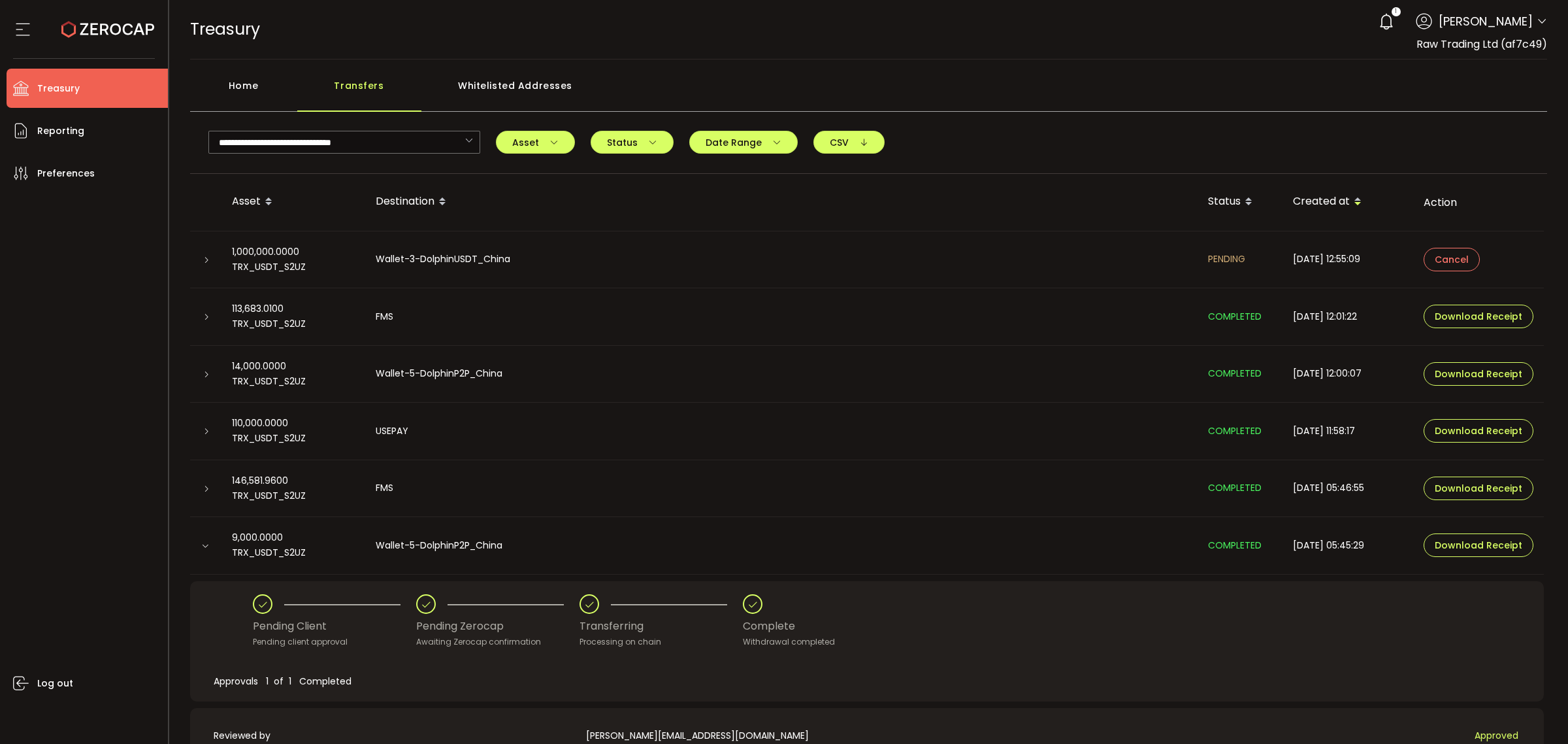
drag, startPoint x: 238, startPoint y: 88, endPoint x: 326, endPoint y: 99, distance: 88.7
click at [241, 88] on div "Home" at bounding box center [244, 92] width 108 height 39
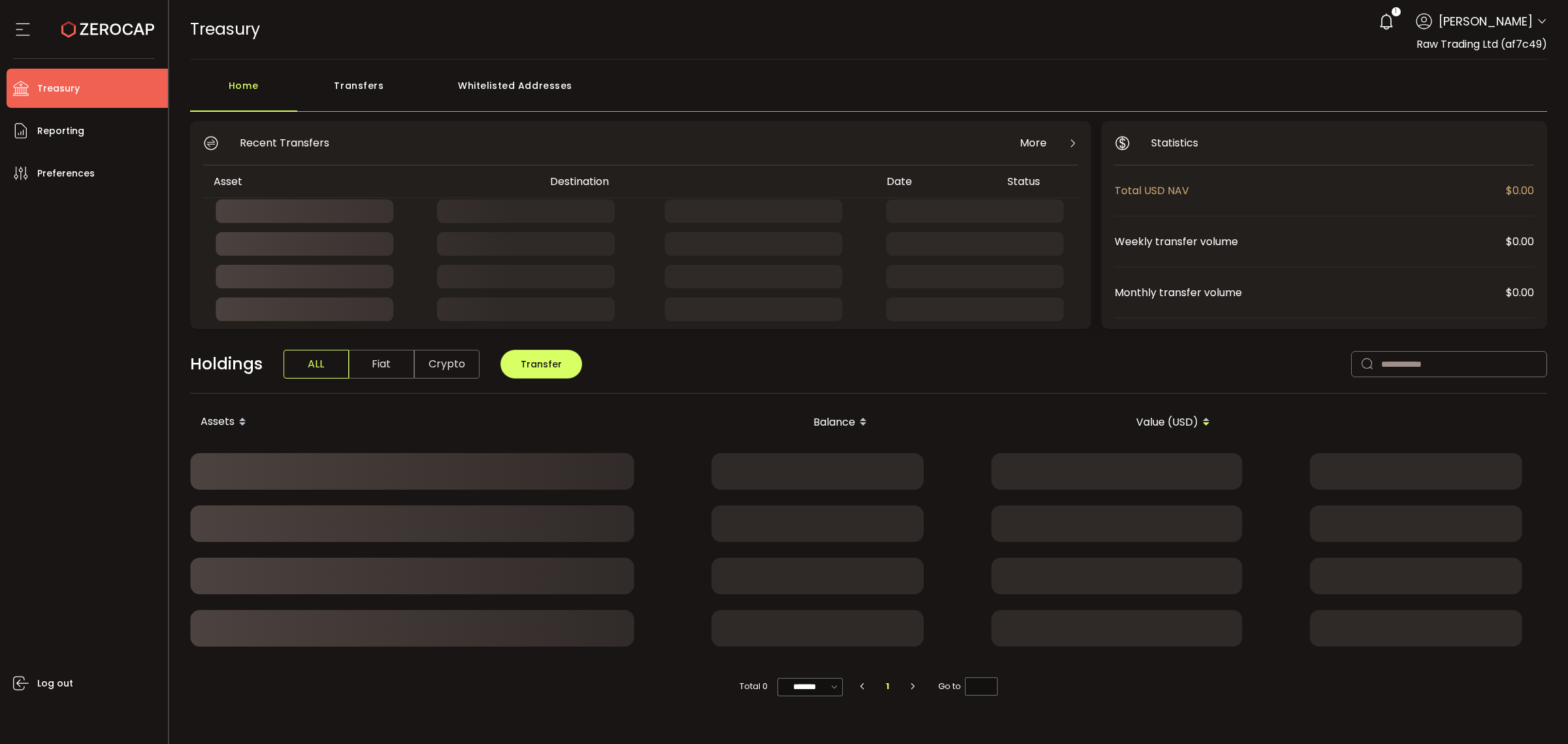
click at [354, 96] on div "Transfers" at bounding box center [359, 92] width 124 height 39
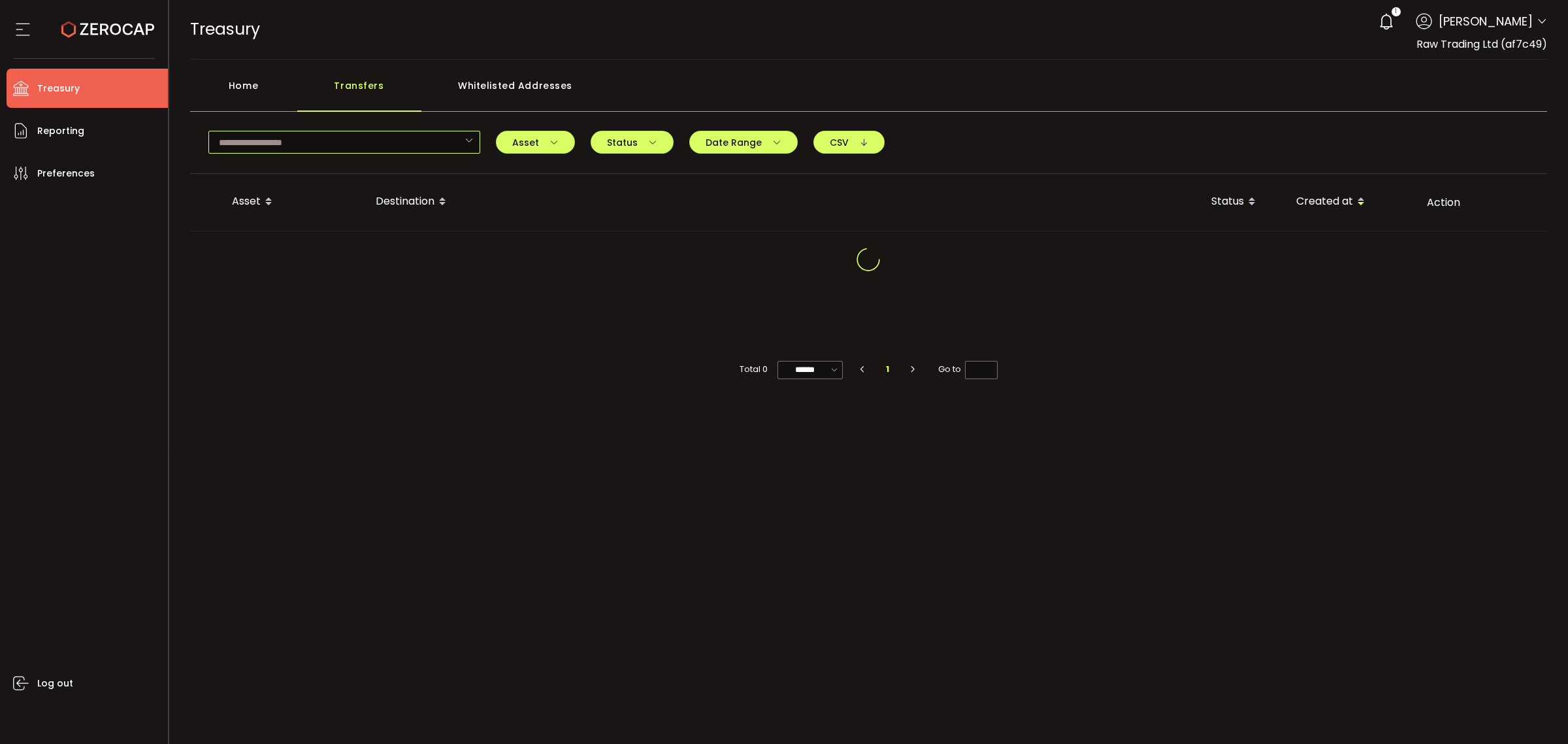
click at [389, 148] on input "text" at bounding box center [344, 142] width 272 height 22
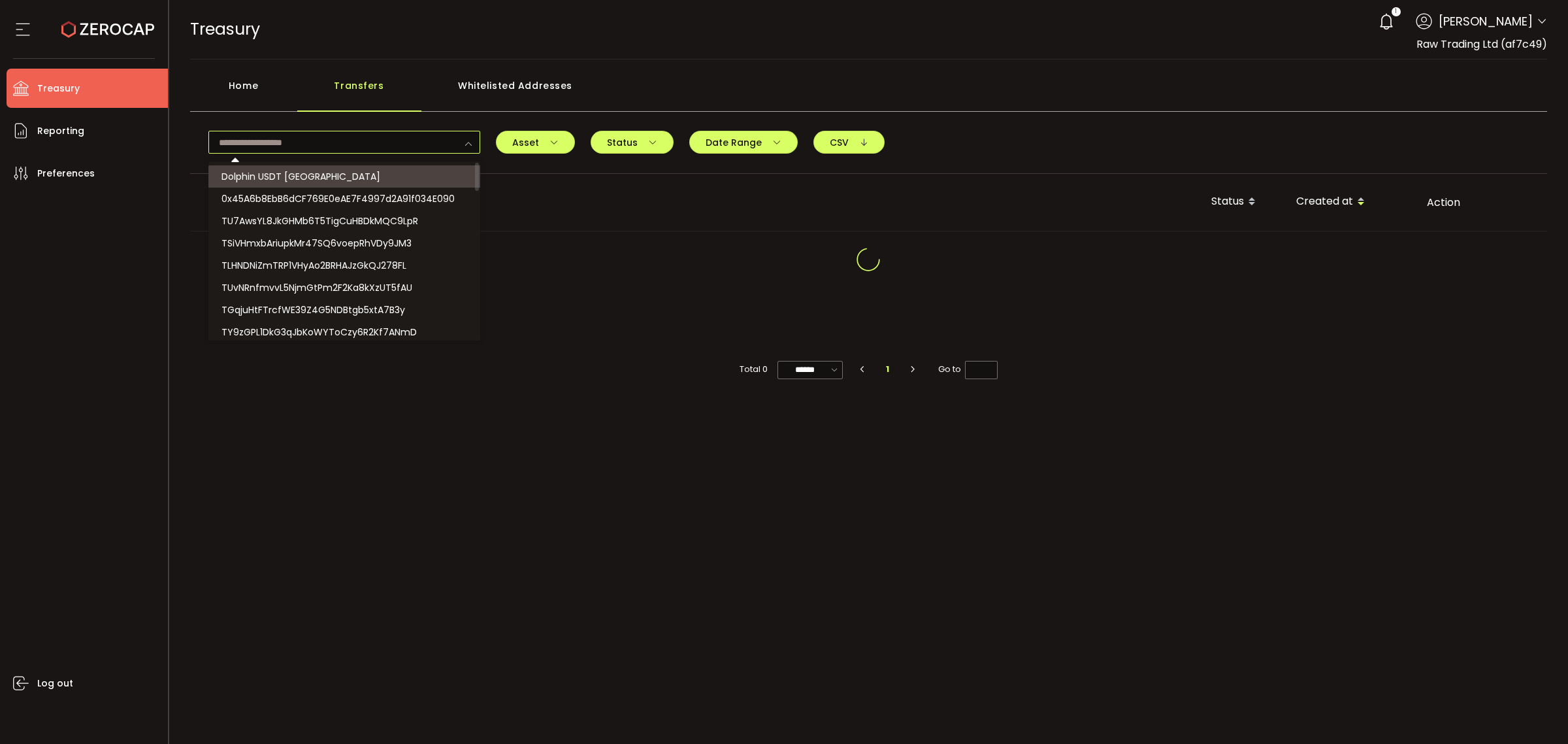
paste input "**********"
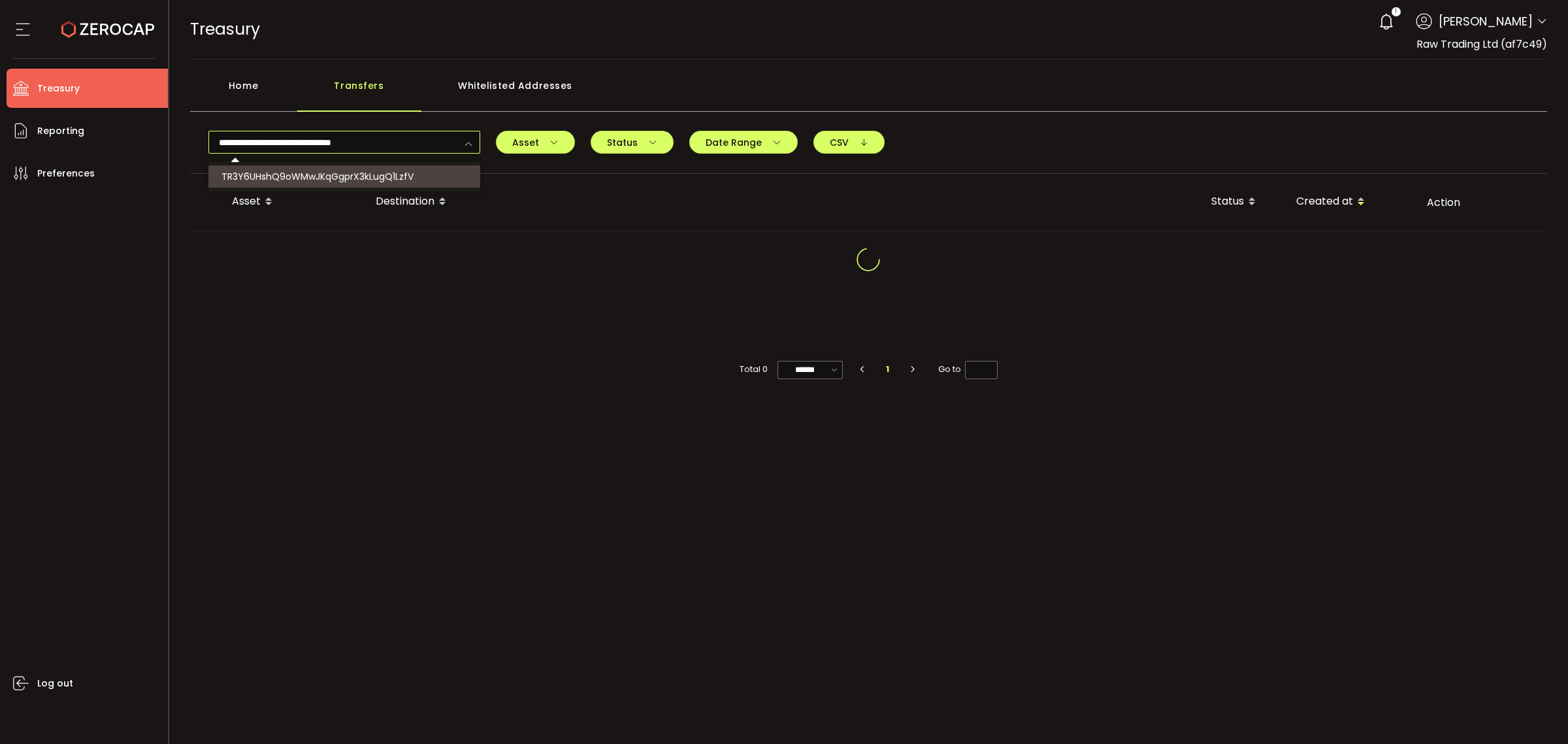
type input "**********"
click at [372, 182] on span "TR3Y6UHshQ9oWMwJKqGgprX3kLugQ1LzfV" at bounding box center [318, 176] width 193 height 13
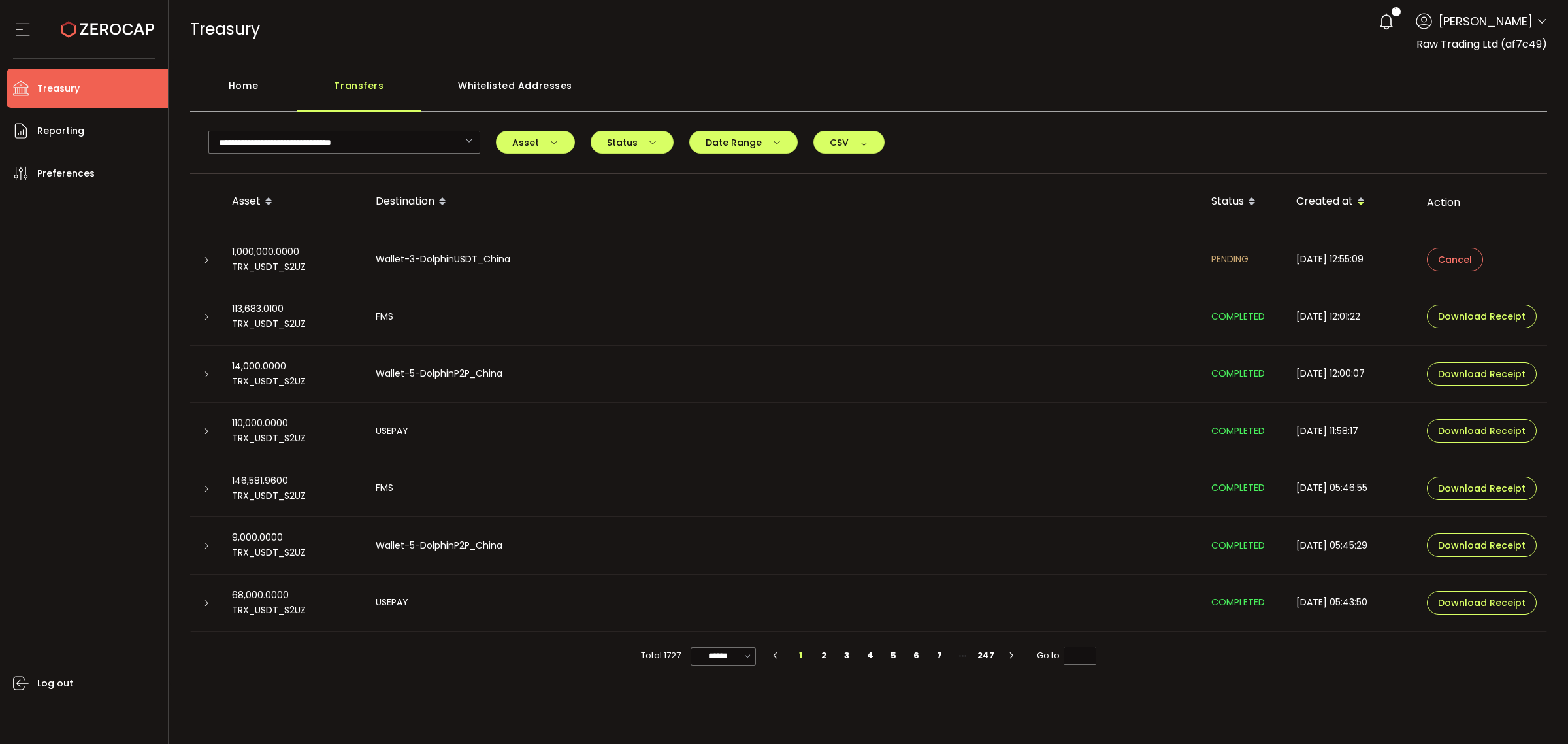
click at [206, 492] on div at bounding box center [205, 488] width 11 height 13
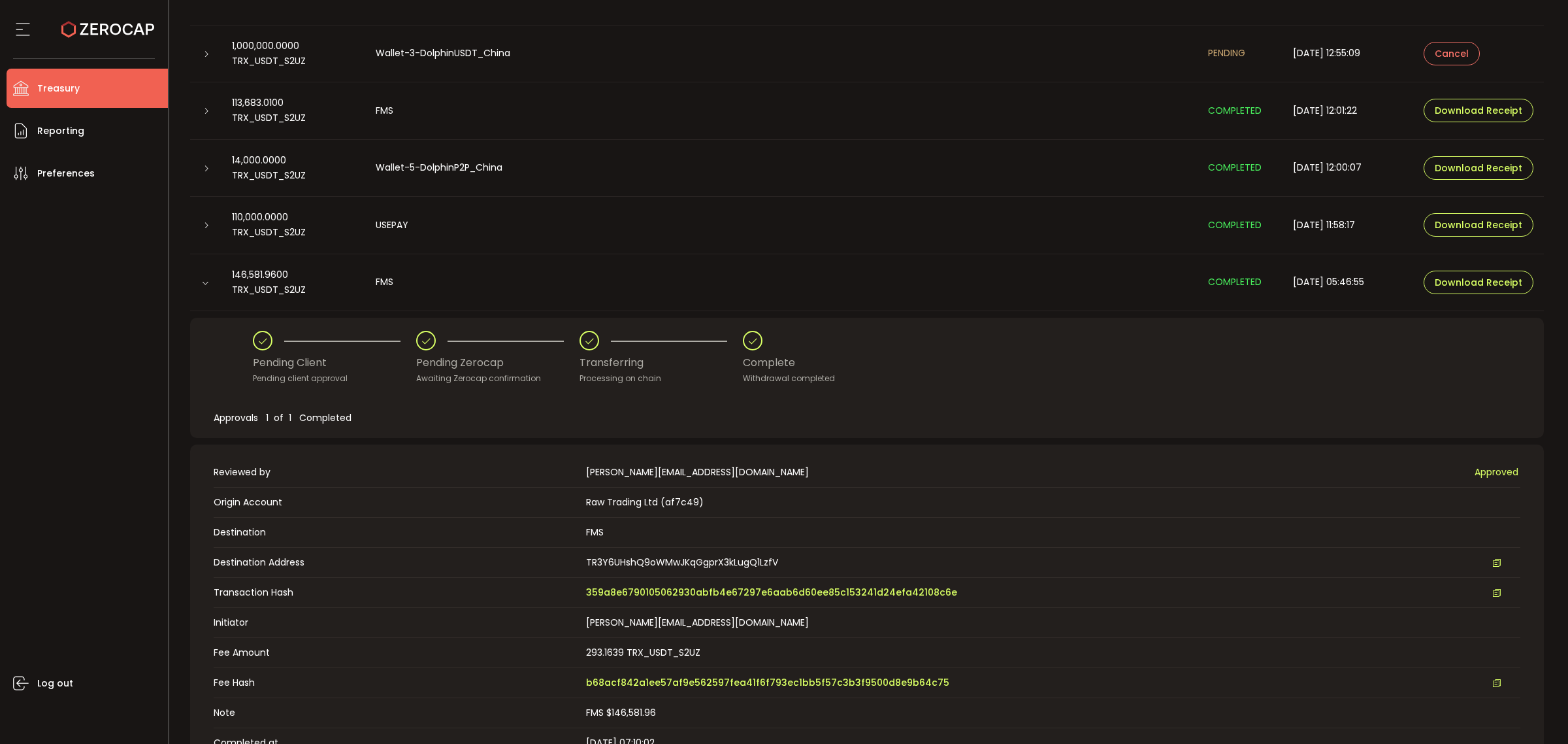
scroll to position [245, 0]
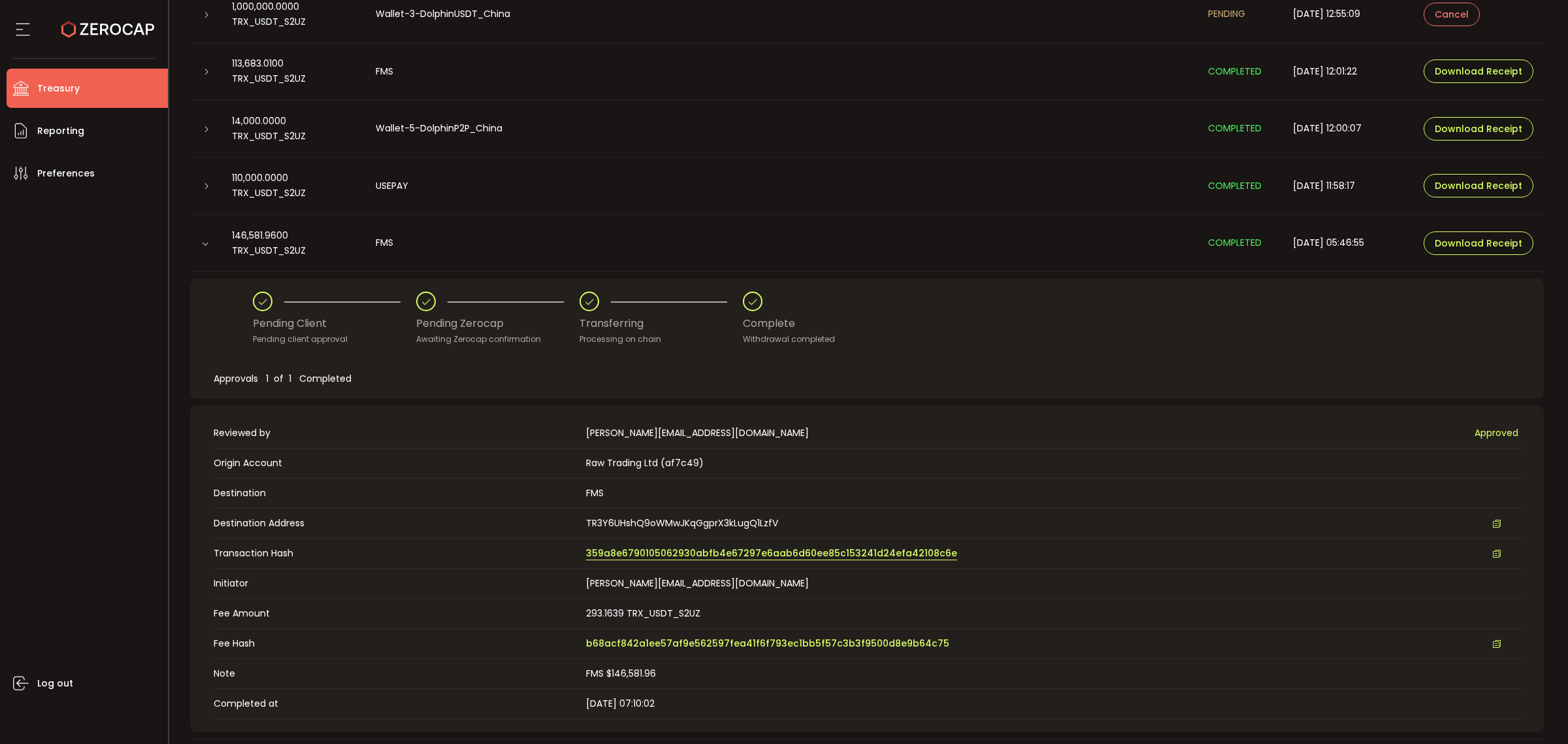
click at [677, 556] on span "359a8e6790105062930abfb4e67297e6aab6d60ee85c153241d24efa42108c6e" at bounding box center [772, 553] width 371 height 14
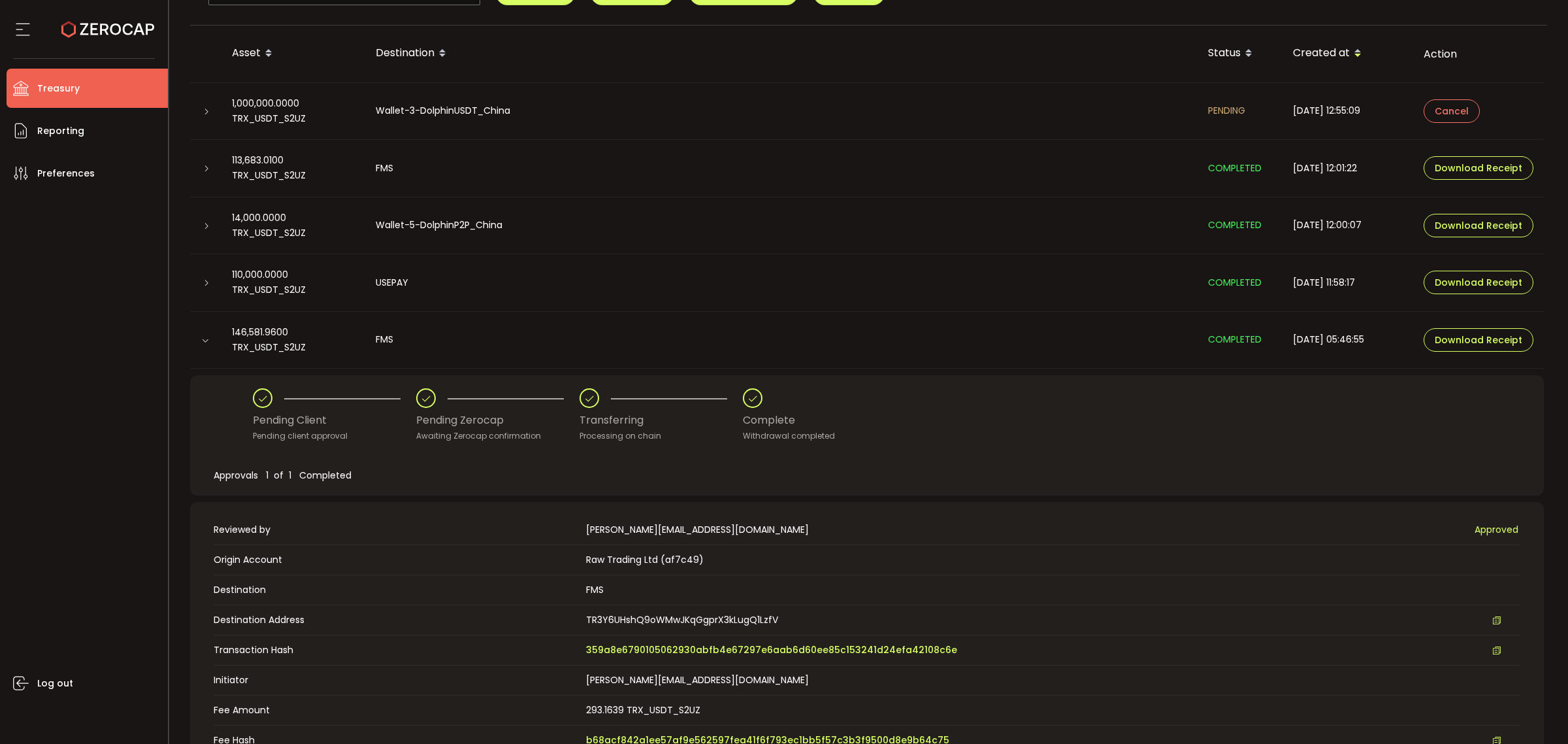
scroll to position [0, 0]
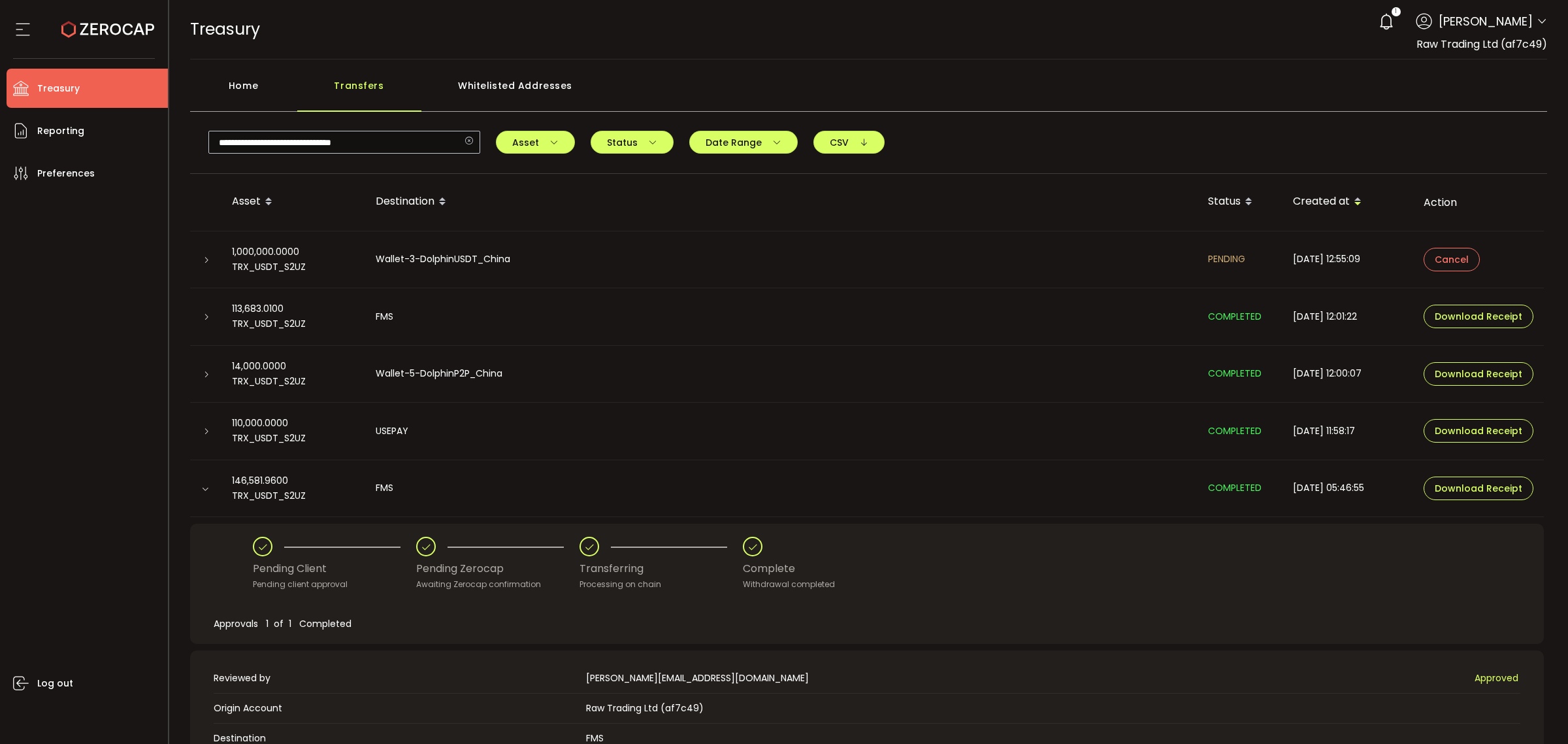
click at [464, 141] on icon at bounding box center [468, 142] width 17 height 22
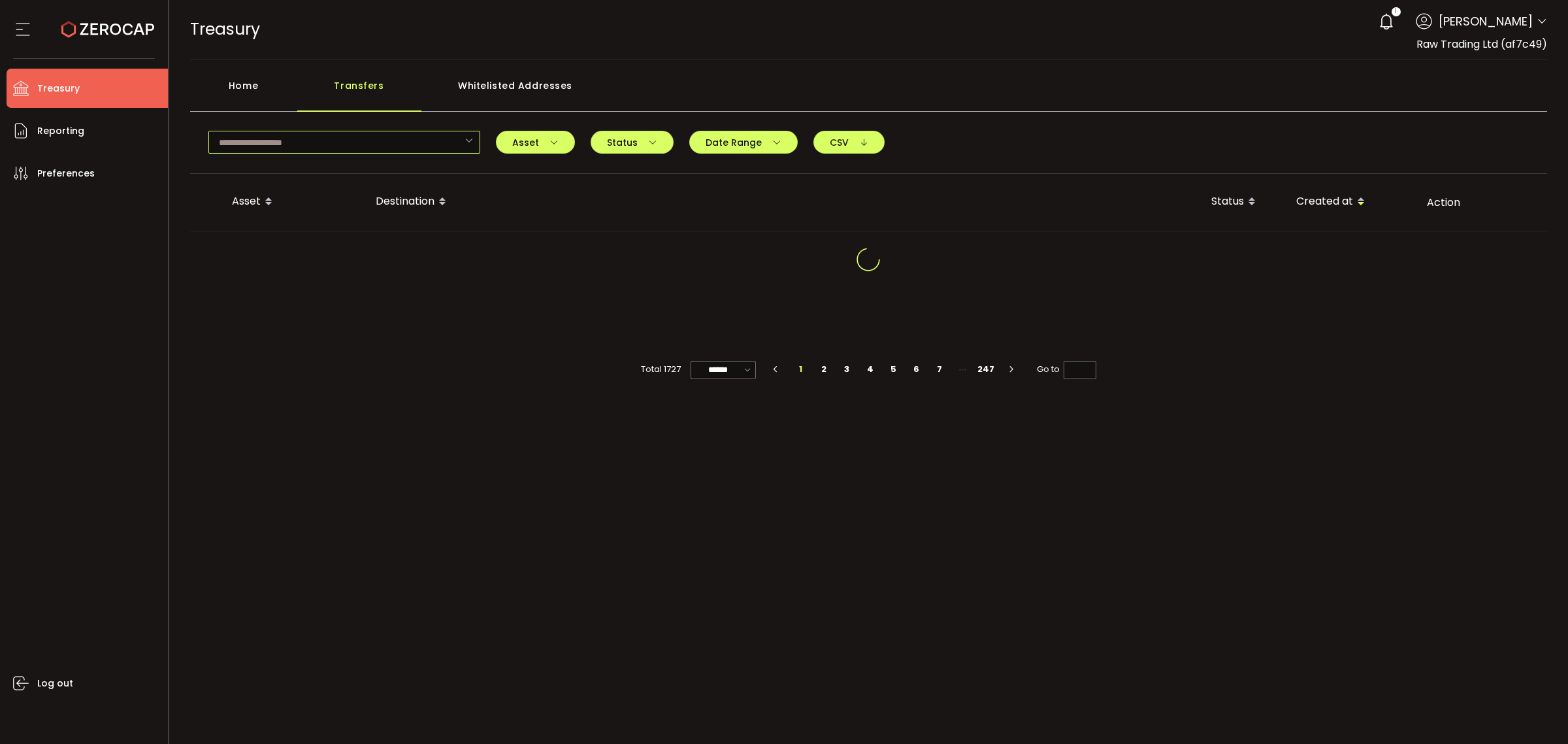
click at [407, 142] on input "text" at bounding box center [344, 142] width 272 height 22
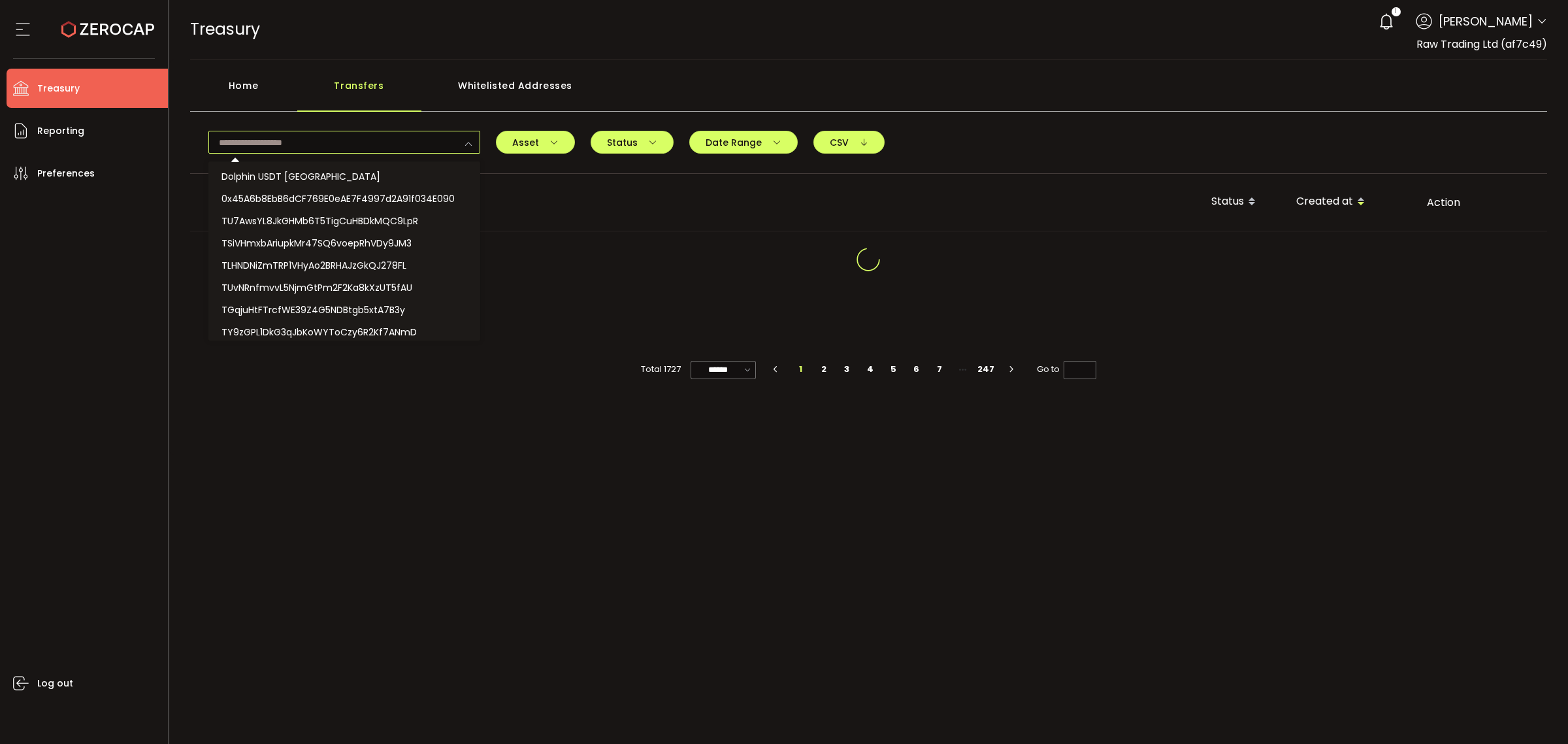
paste input "**********"
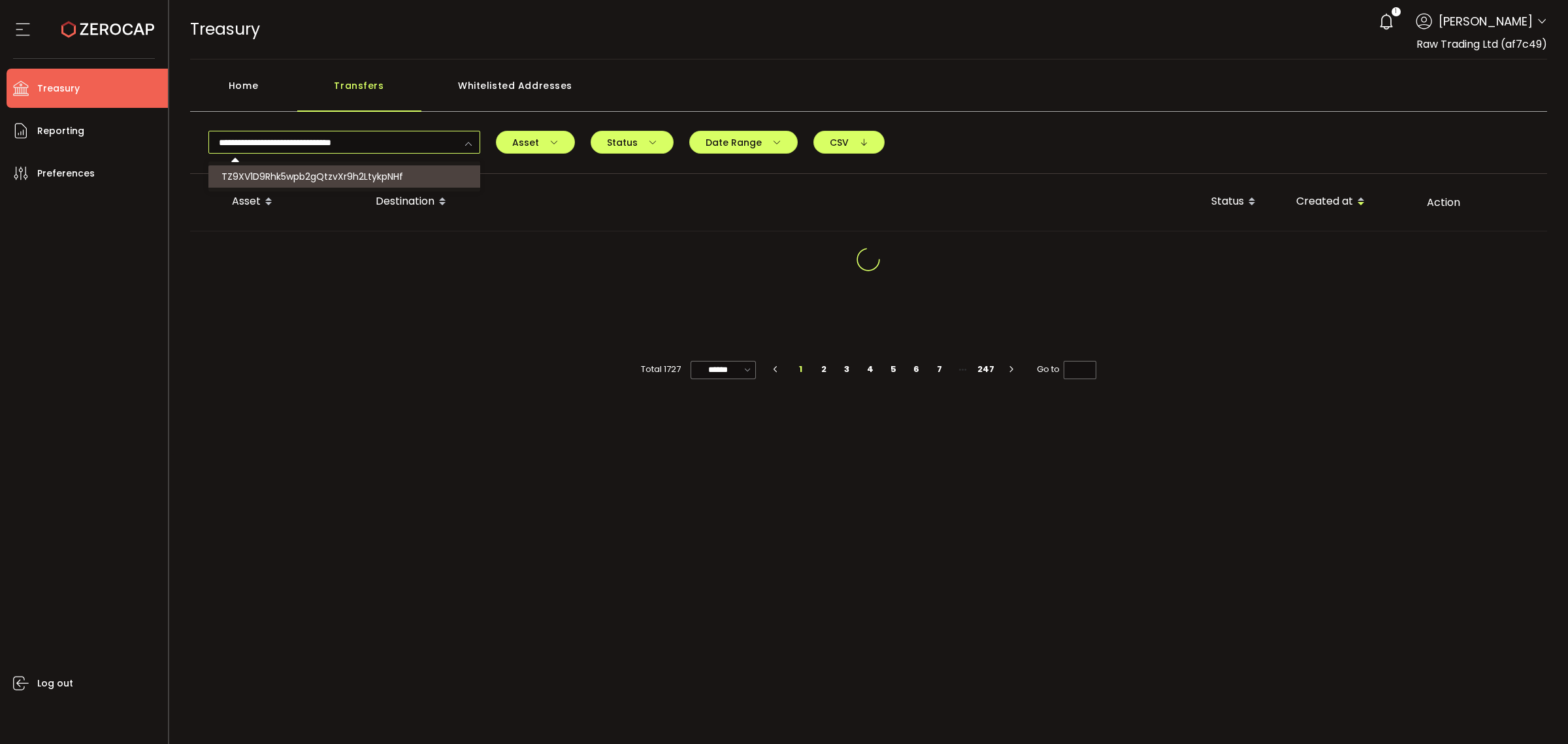
type input "**********"
click at [341, 185] on li "TZ9XV1D9Rhk5wpb2gQtzvXr9h2LtykpNHf" at bounding box center [345, 176] width 275 height 22
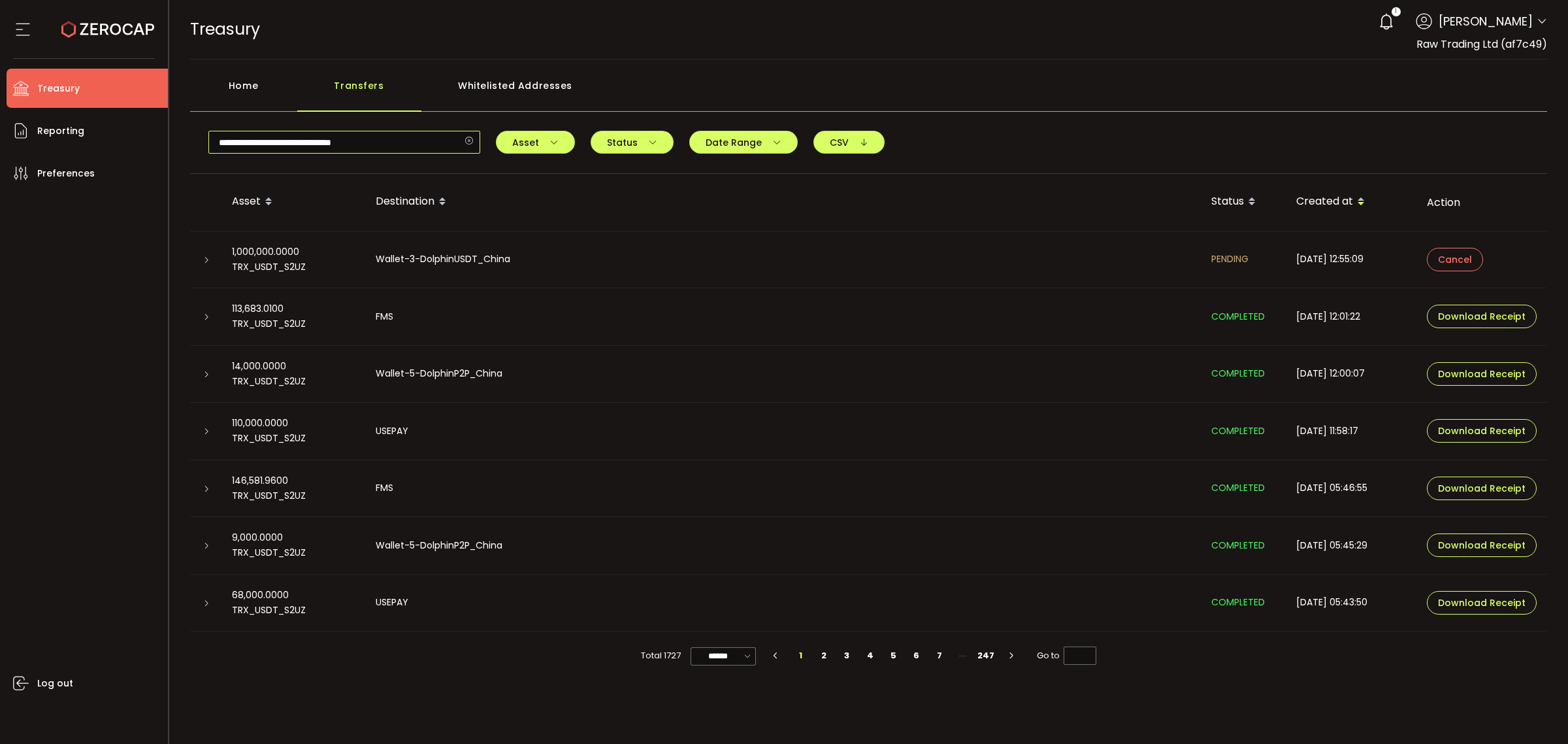
click at [409, 144] on input "**********" at bounding box center [344, 142] width 272 height 22
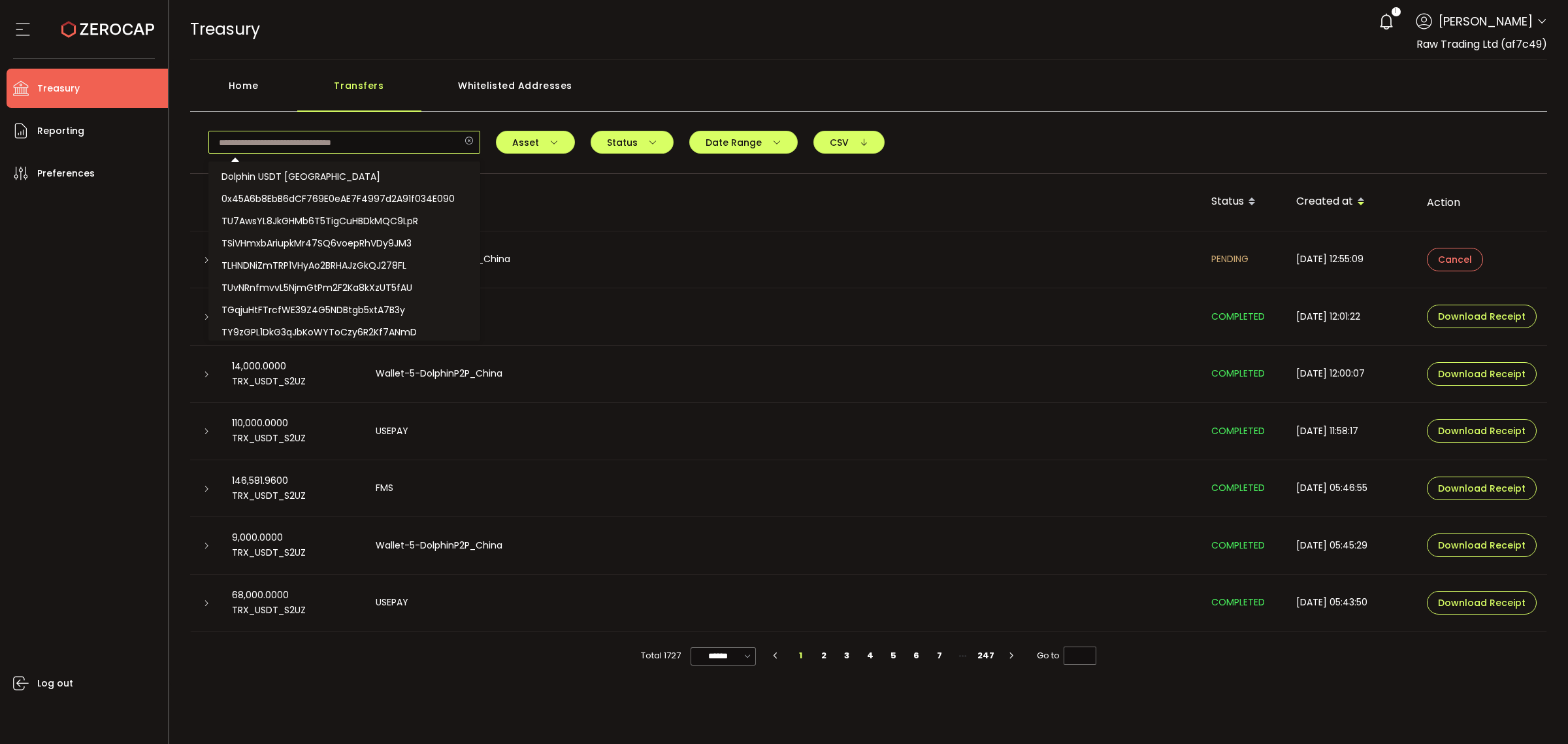
scroll to position [380, 0]
click at [397, 323] on span "TZ9XV1D9Rhk5wpb2gQtzvXr9h2LtykpNHf" at bounding box center [313, 328] width 182 height 13
type input "**********"
click at [250, 96] on div "Home" at bounding box center [244, 92] width 108 height 39
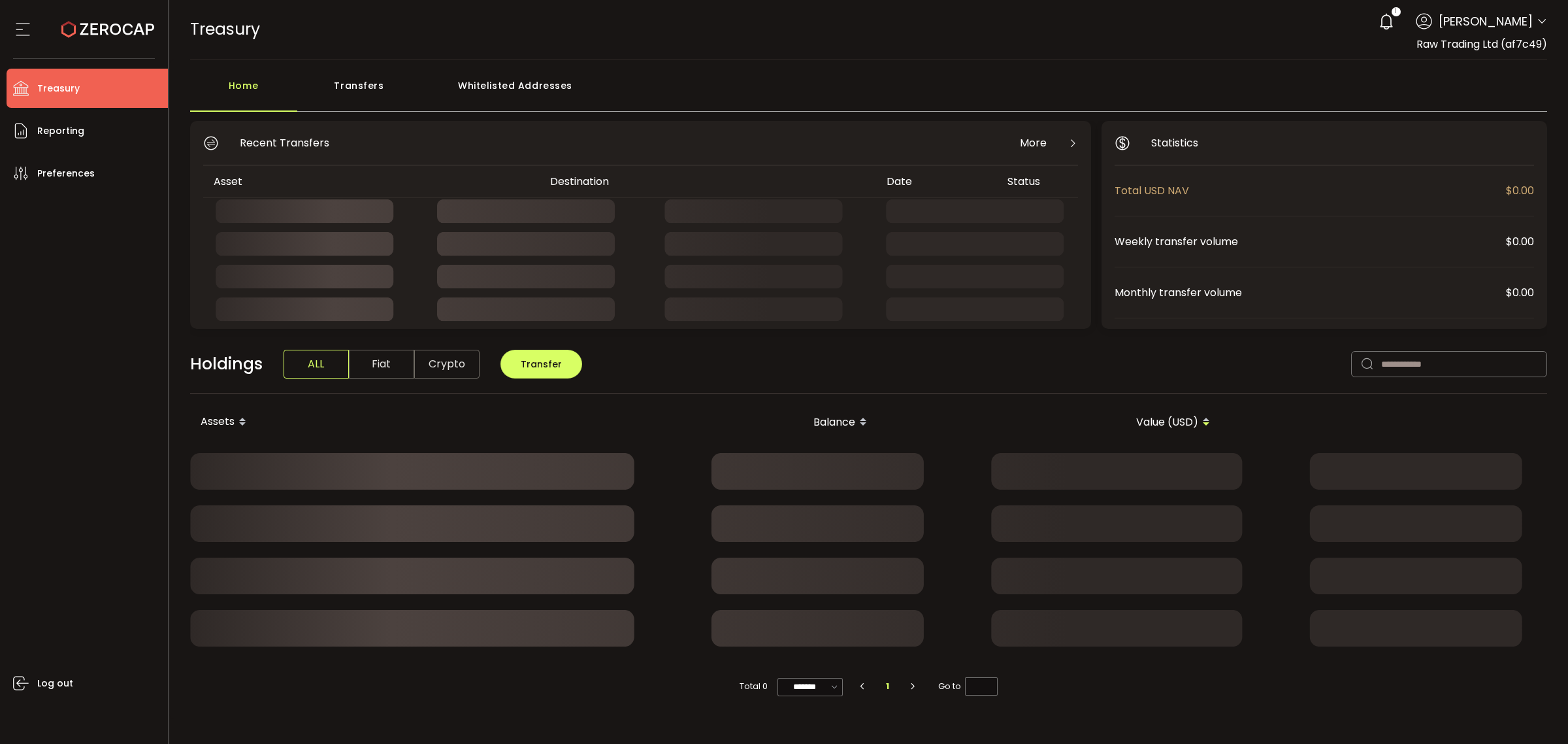
click at [370, 92] on div "Transfers" at bounding box center [359, 92] width 124 height 39
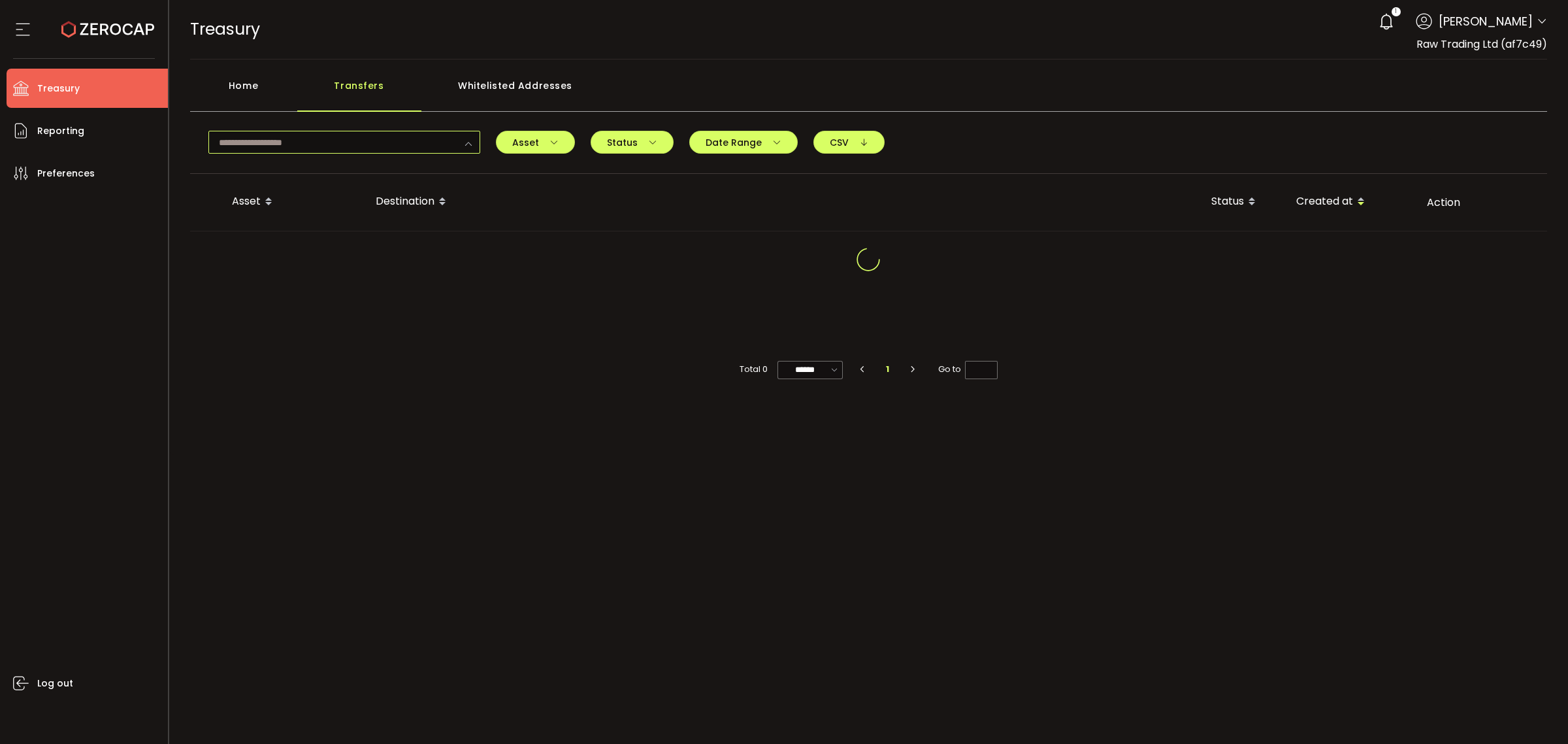
click at [347, 147] on input "text" at bounding box center [344, 142] width 272 height 22
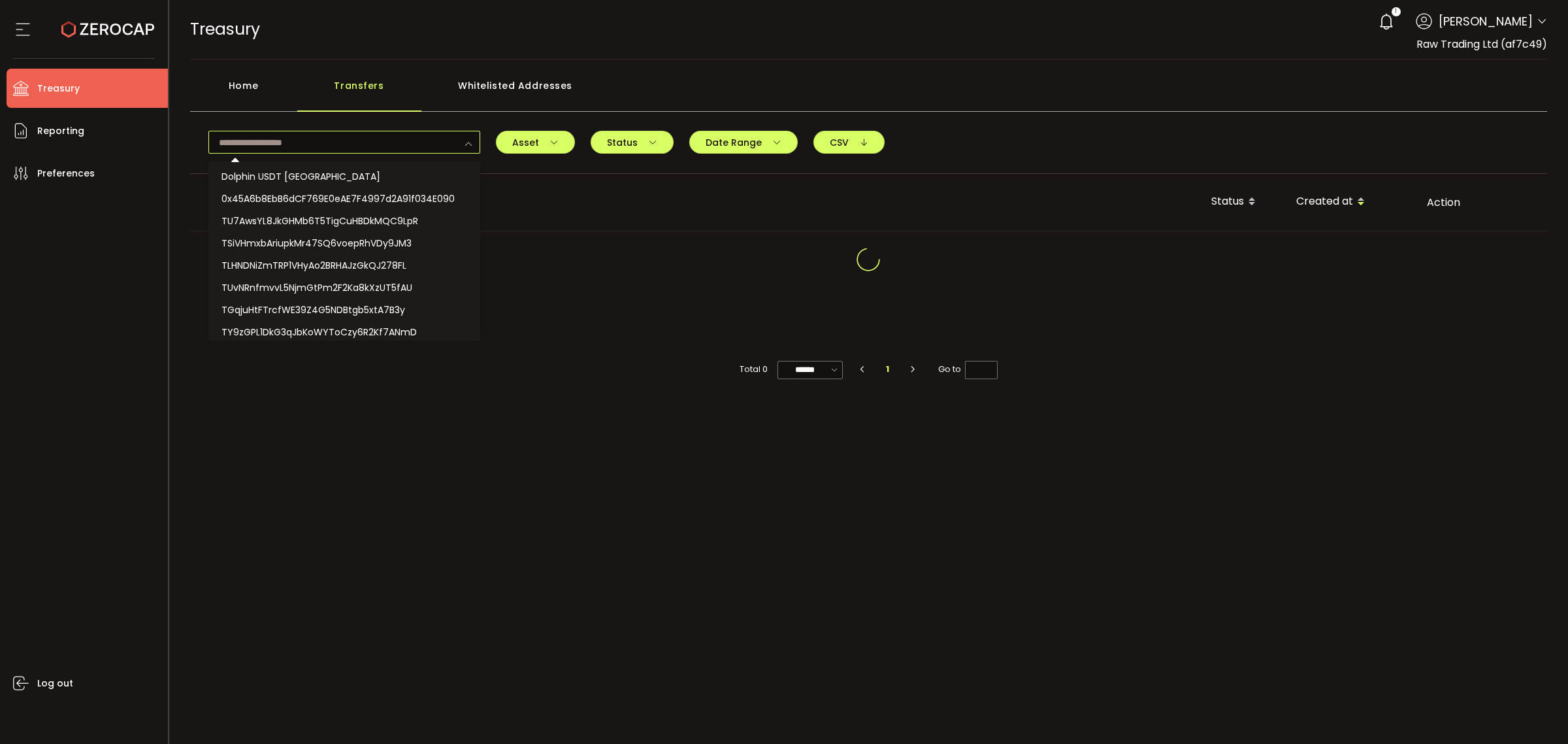
paste input "**********"
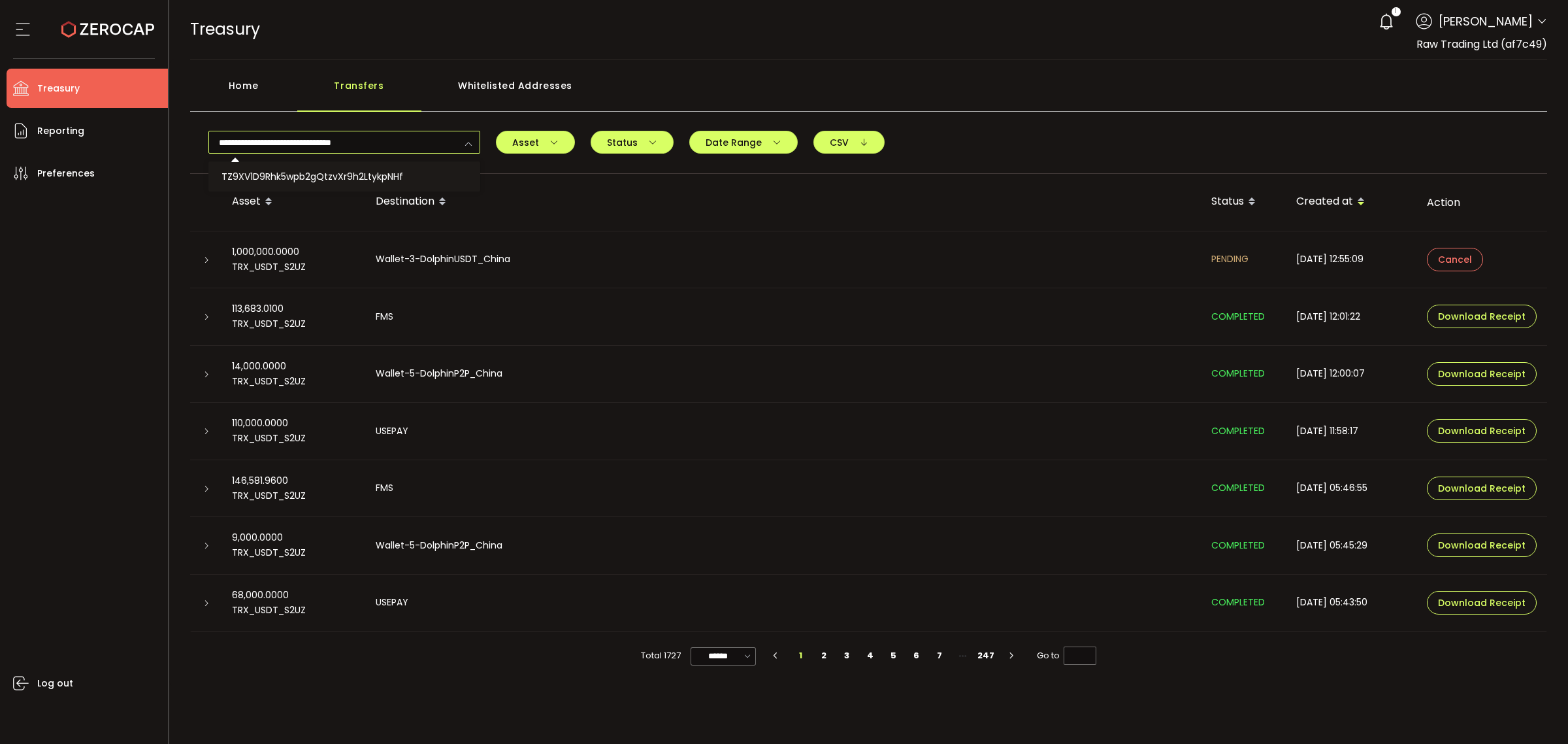
type input "**********"
click at [208, 430] on icon at bounding box center [206, 431] width 8 height 8
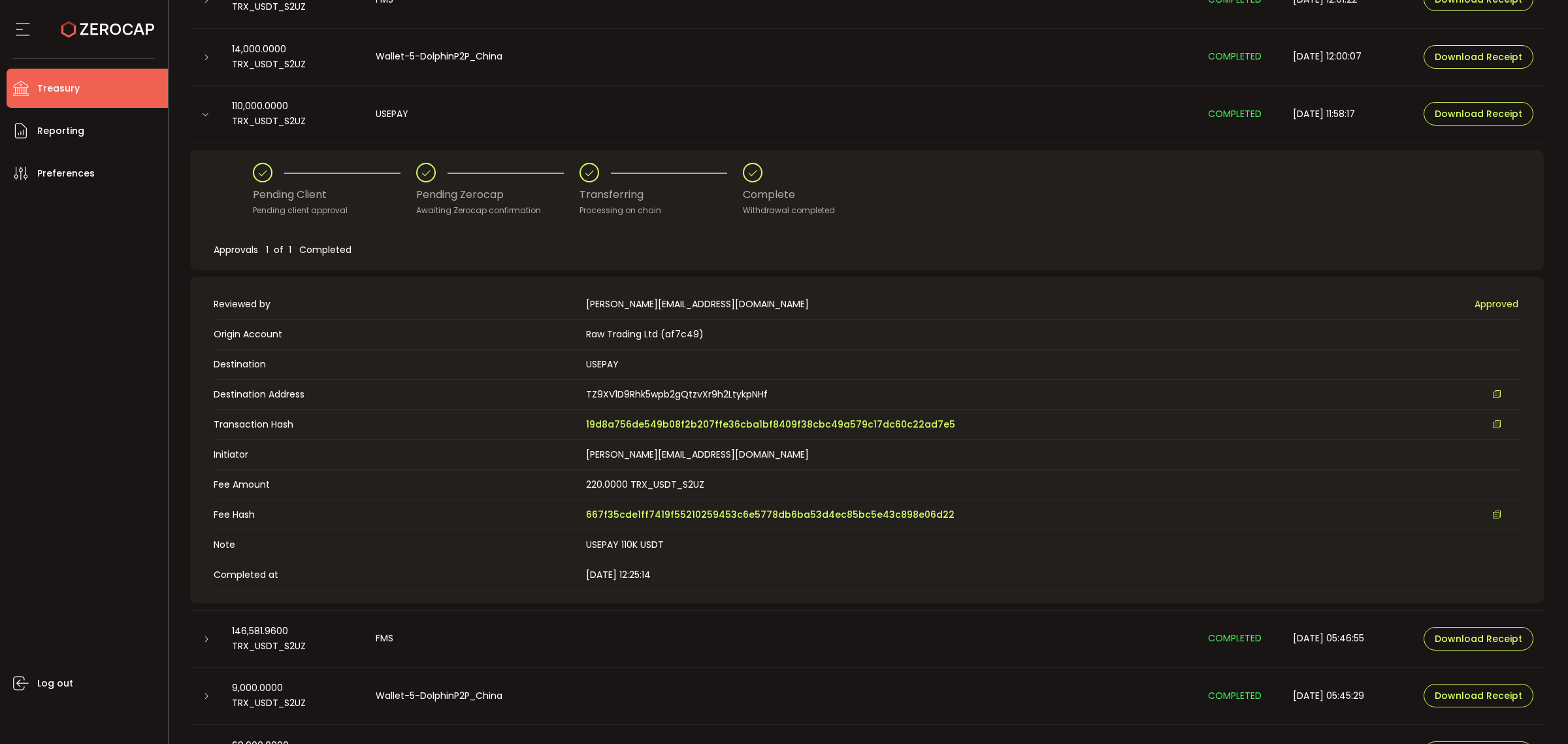
scroll to position [327, 0]
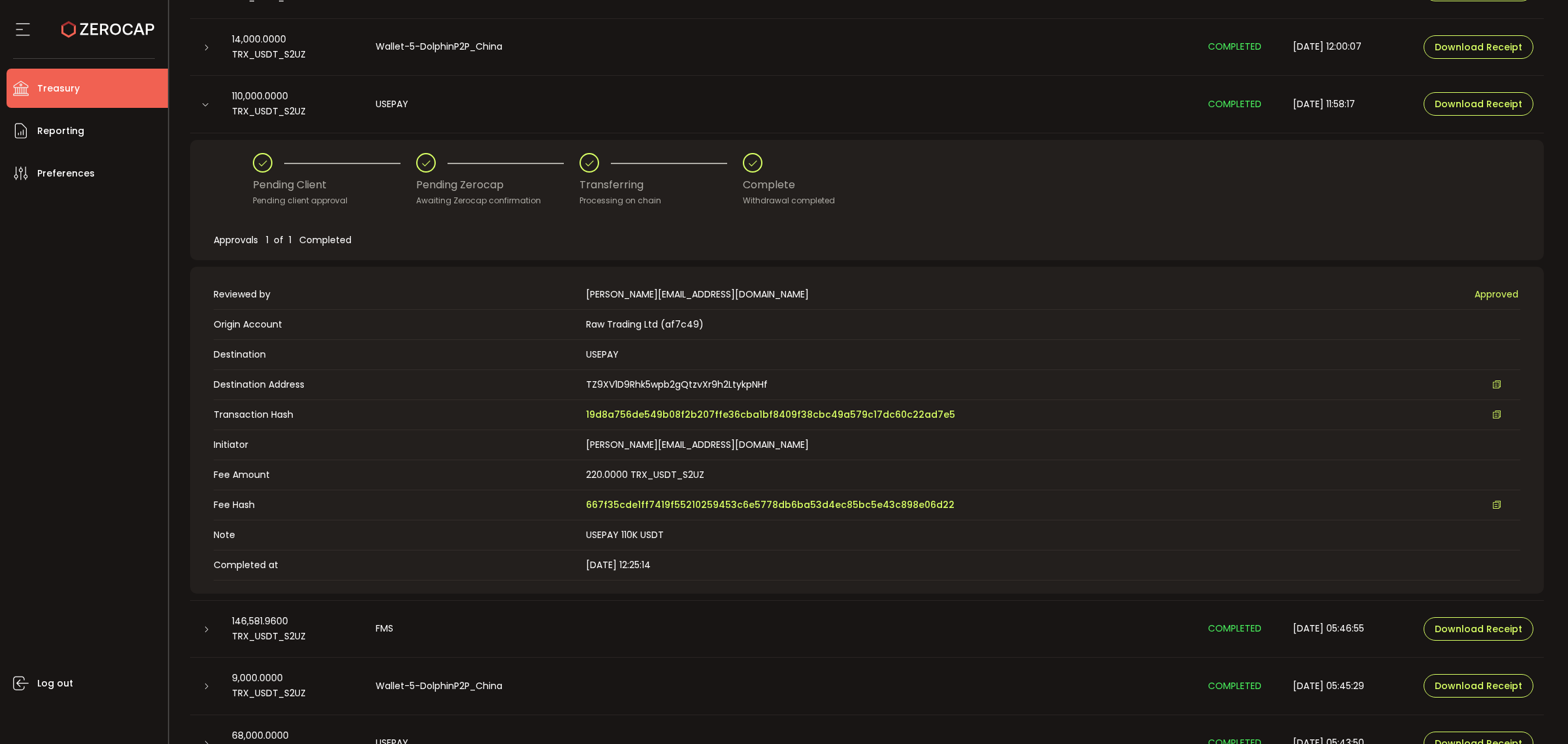
click at [724, 425] on td "Transaction Hash 19d8a756de549b08f2b207ffe36cba1bf8409f38cbc49a579c17dc60c22ad7…" at bounding box center [867, 414] width 1307 height 30
click at [728, 421] on td "Transaction Hash 19d8a756de549b08f2b207ffe36cba1bf8409f38cbc49a579c17dc60c22ad7…" at bounding box center [867, 414] width 1307 height 30
click at [733, 416] on span "19d8a756de549b08f2b207ffe36cba1bf8409f38cbc49a579c17dc60c22ad7e5" at bounding box center [771, 415] width 370 height 14
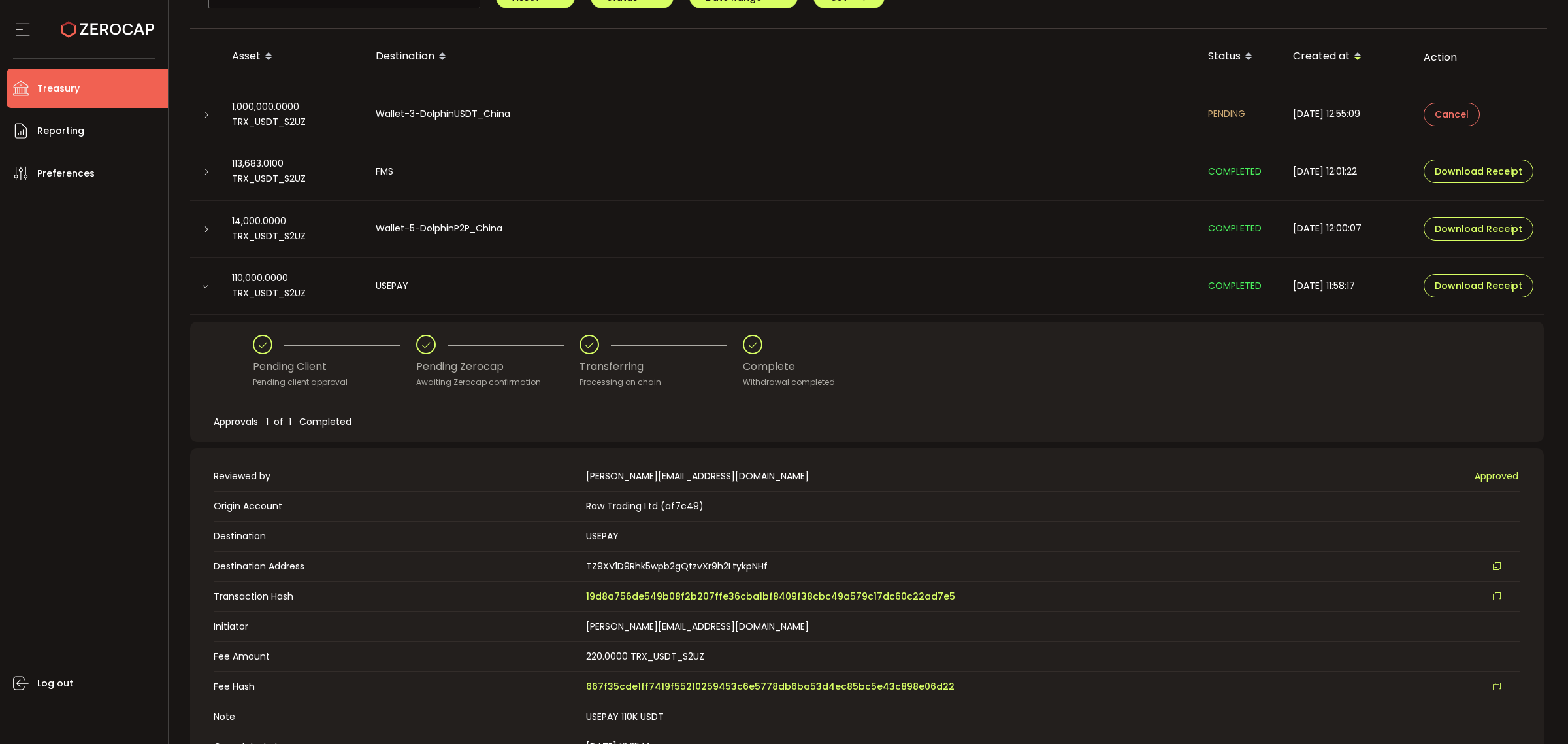
scroll to position [0, 0]
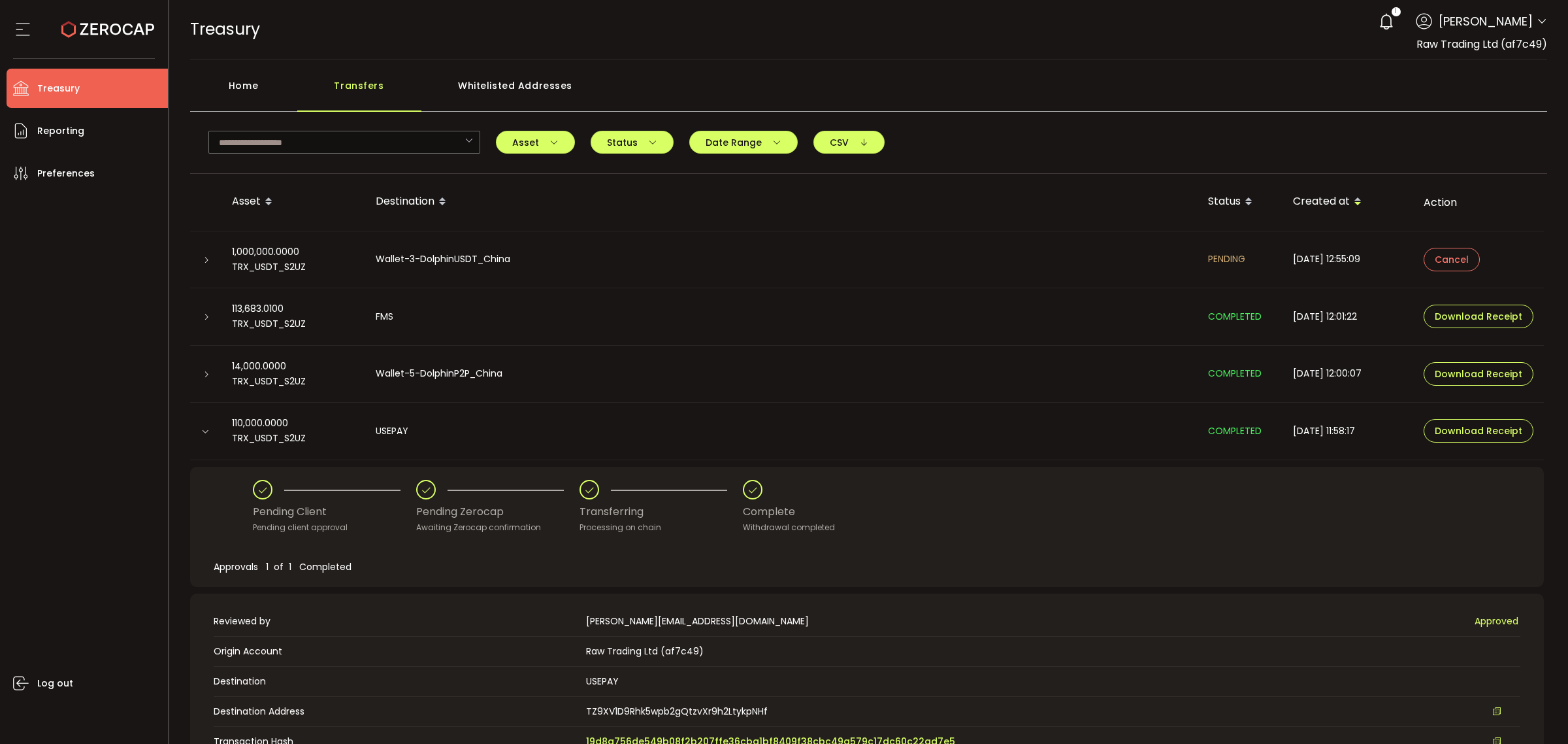
drag, startPoint x: 255, startPoint y: 90, endPoint x: 336, endPoint y: 89, distance: 81.0
click at [256, 90] on div "Home" at bounding box center [244, 92] width 108 height 39
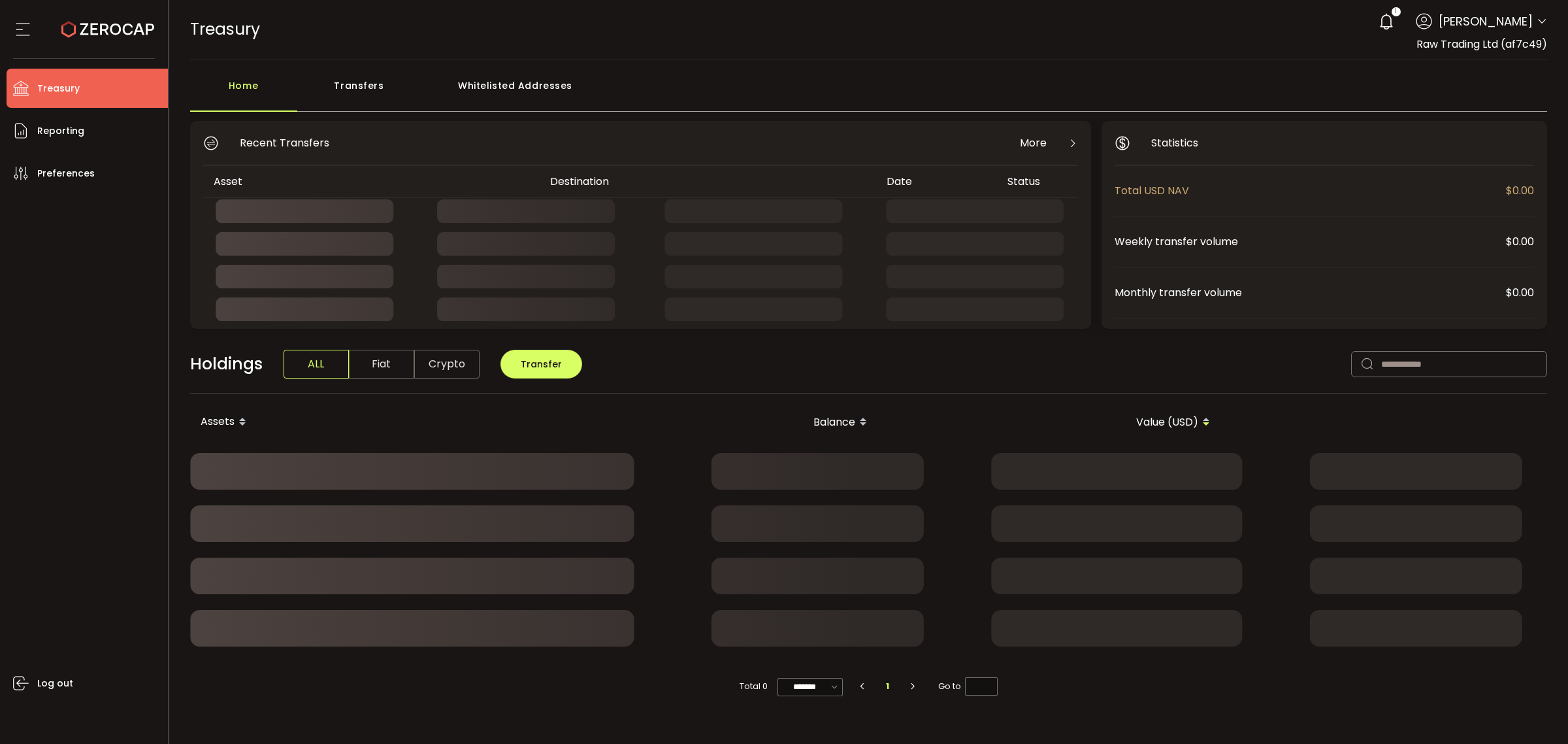
click at [361, 86] on div "Transfers" at bounding box center [359, 92] width 124 height 39
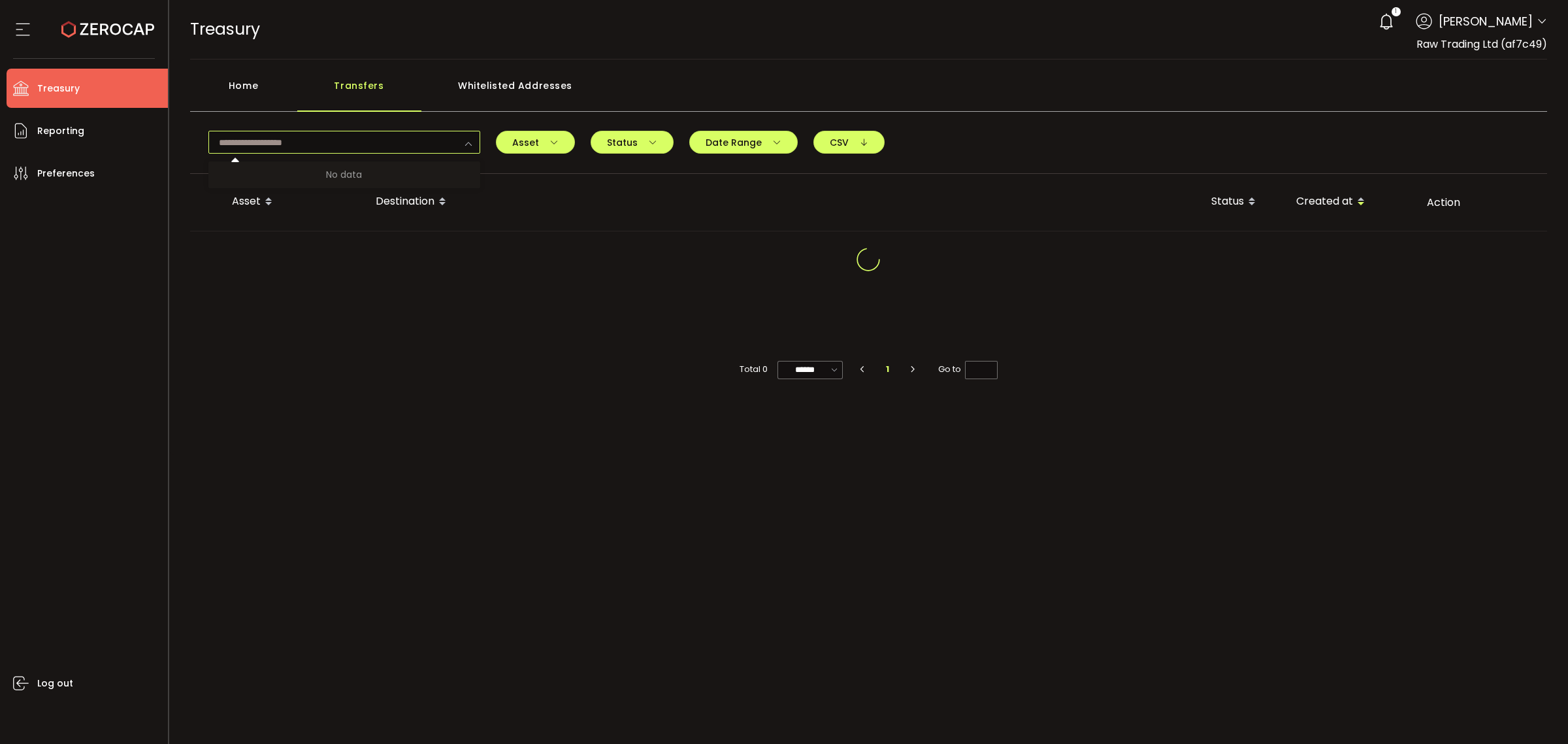
drag, startPoint x: 330, startPoint y: 139, endPoint x: 360, endPoint y: 149, distance: 31.6
click at [328, 139] on input "text" at bounding box center [344, 142] width 272 height 22
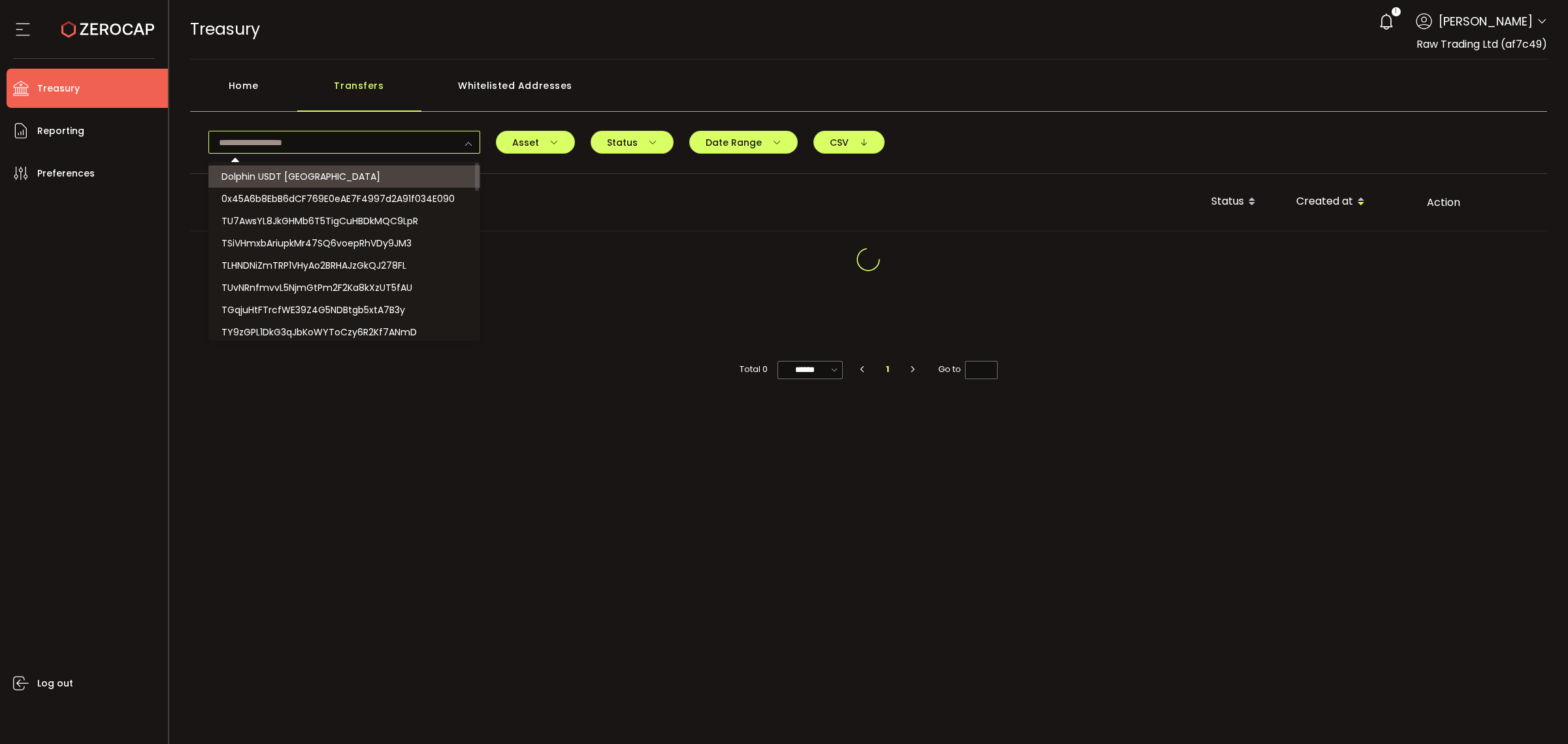
paste input "**********"
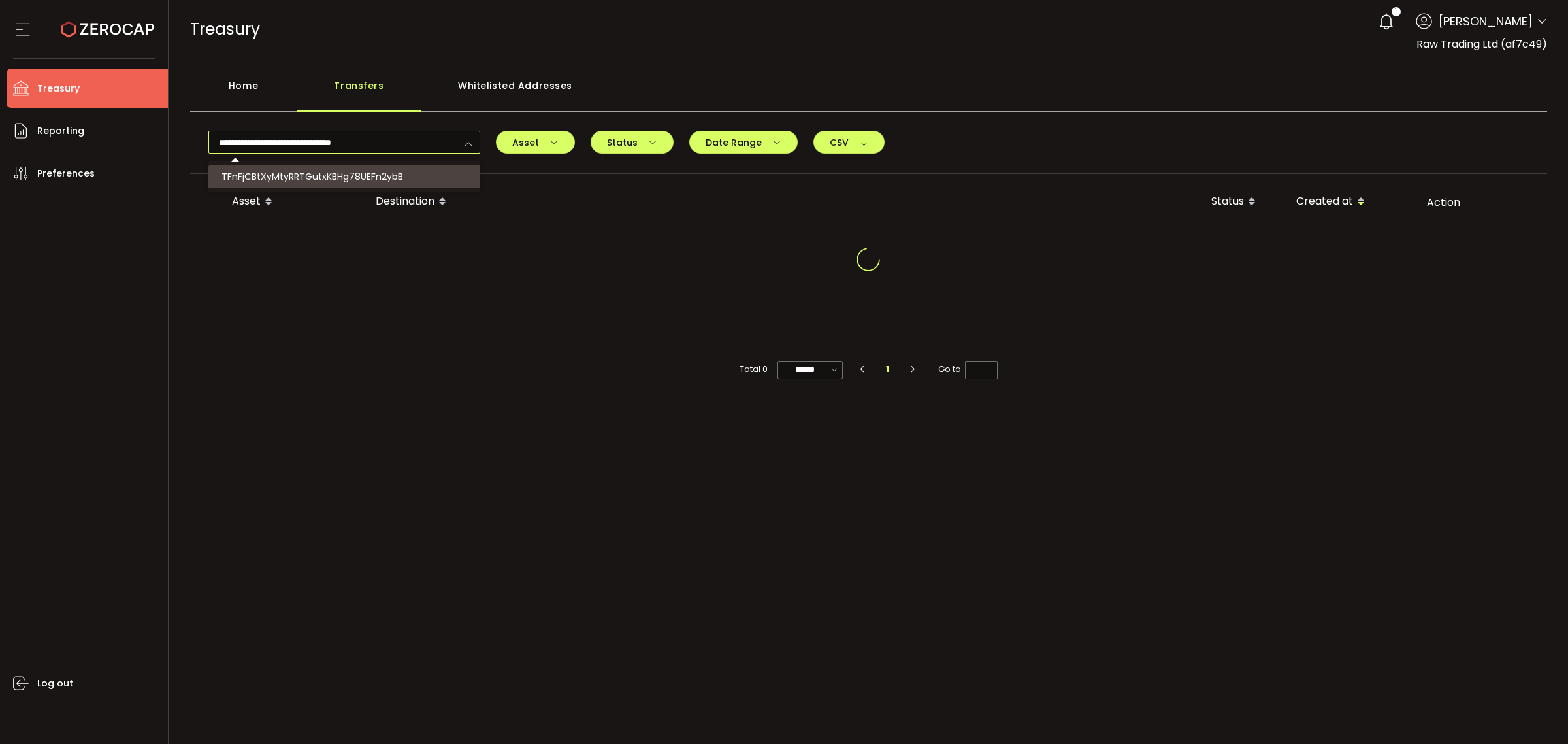
type input "**********"
click at [387, 170] on span "TFnFjCBtXyMtyRRTGutxKBHg78UEFn2ybB" at bounding box center [313, 176] width 182 height 13
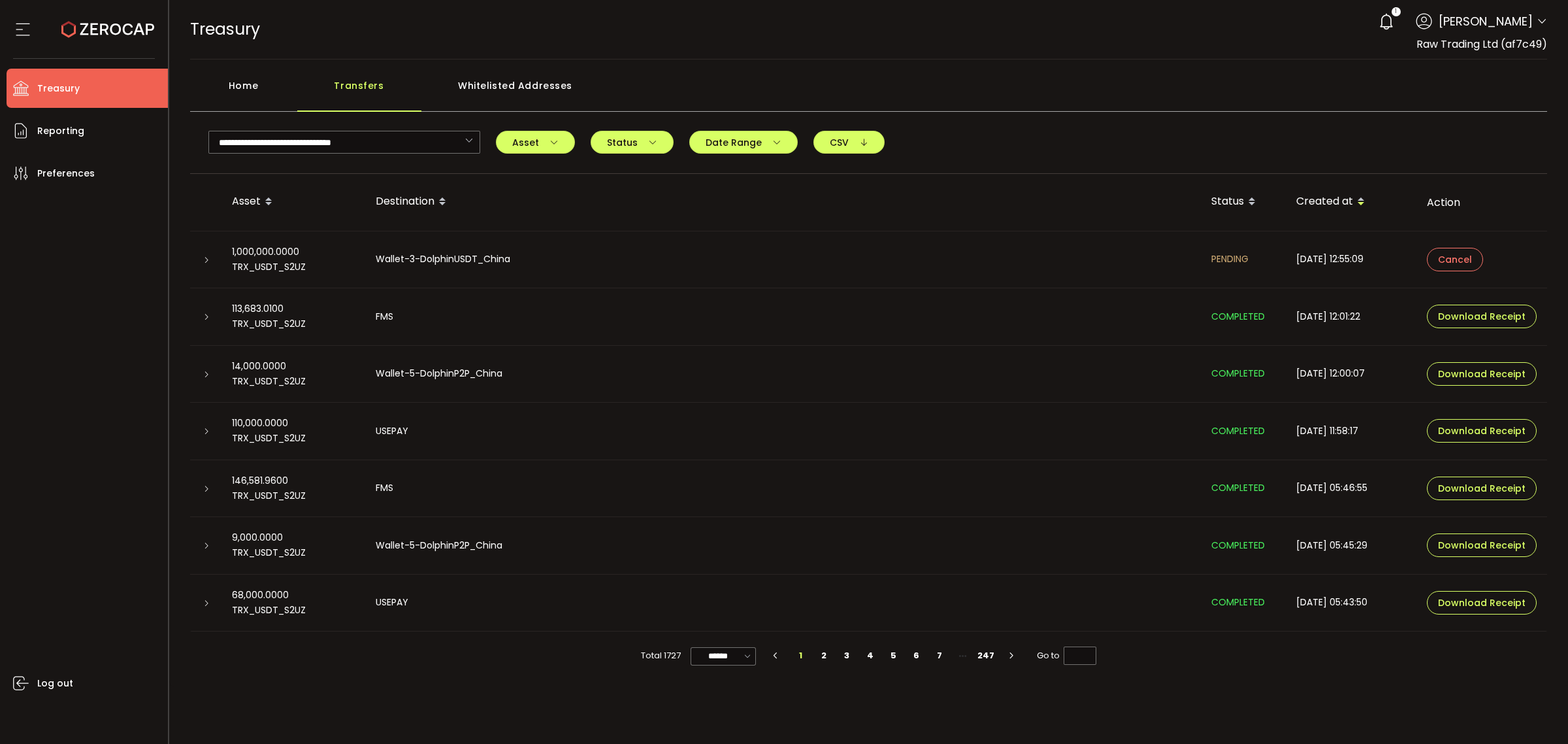
click at [211, 377] on div at bounding box center [206, 373] width 31 height 13
click at [203, 377] on icon at bounding box center [206, 374] width 8 height 8
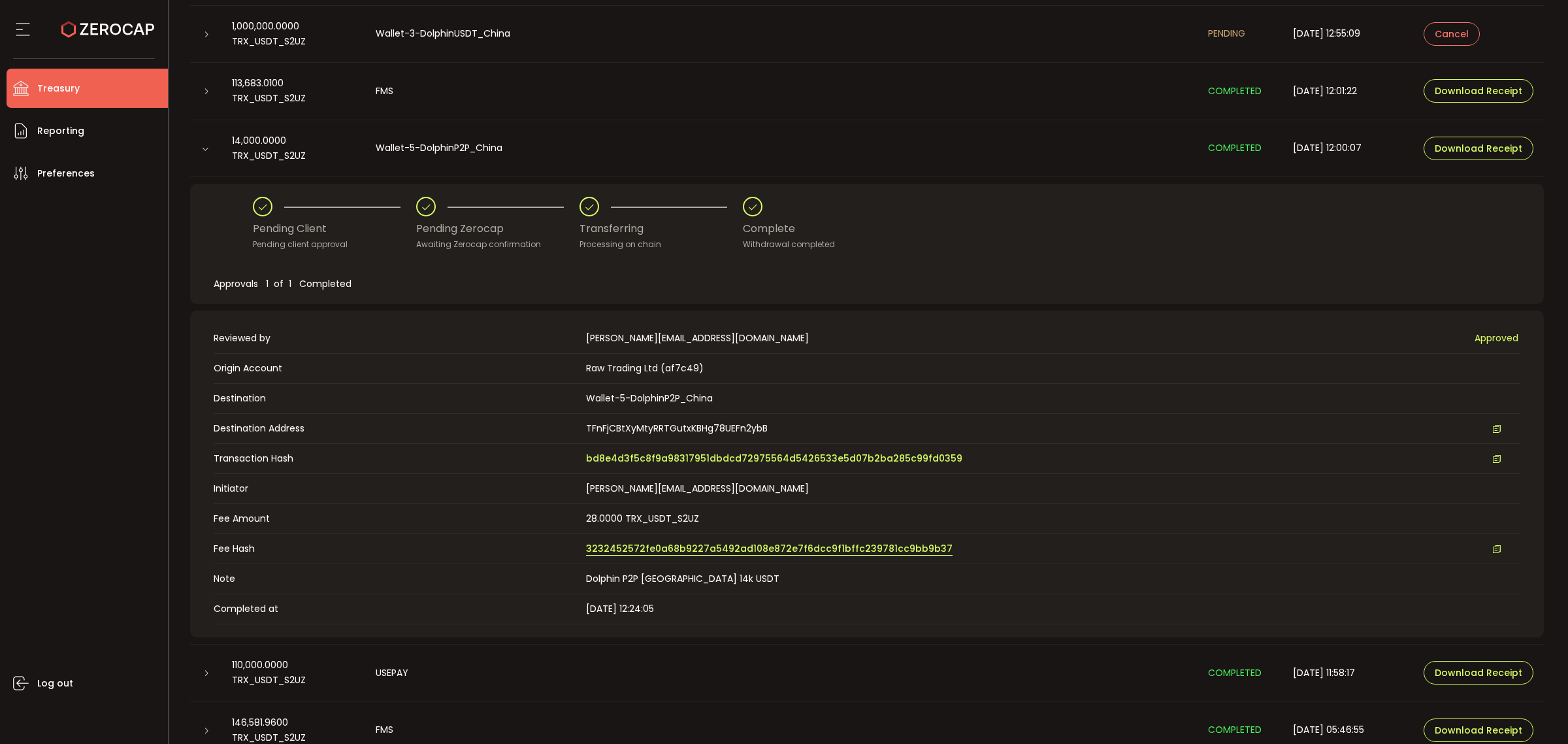
scroll to position [245, 0]
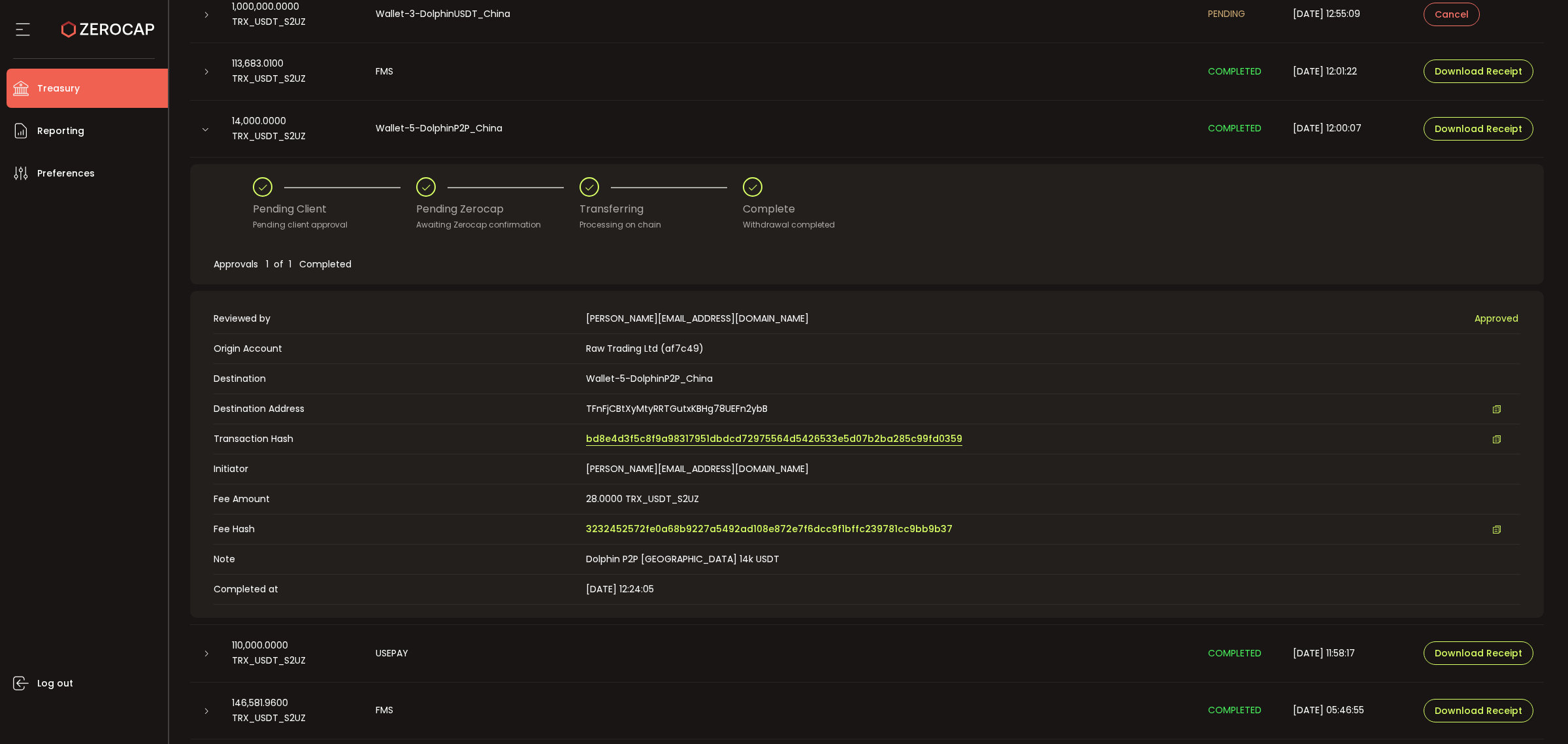
click at [762, 433] on span "bd8e4d3f5c8f9a98317951dbdcd72975564d5426533e5d07b2ba285c99fd0359" at bounding box center [774, 439] width 376 height 14
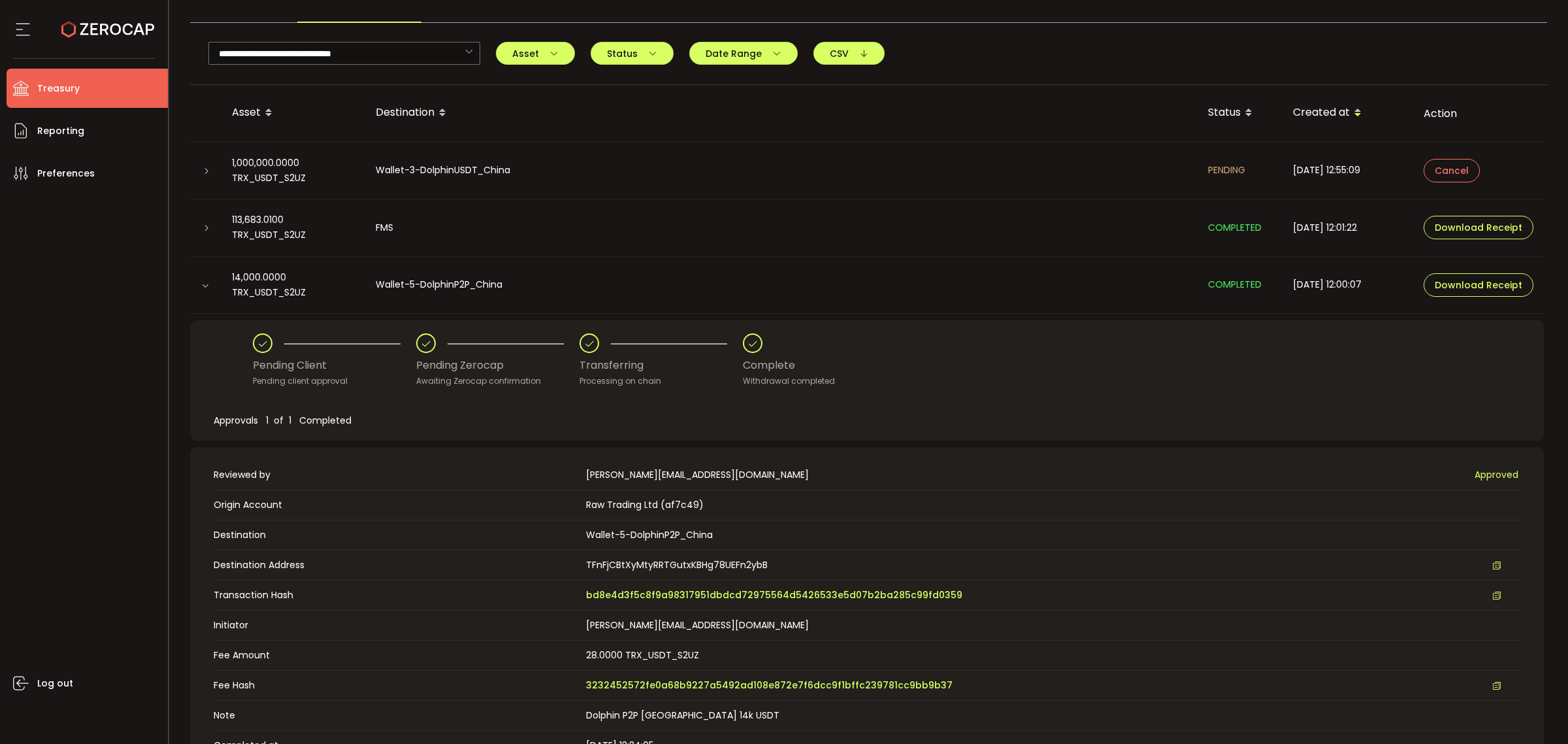
scroll to position [0, 0]
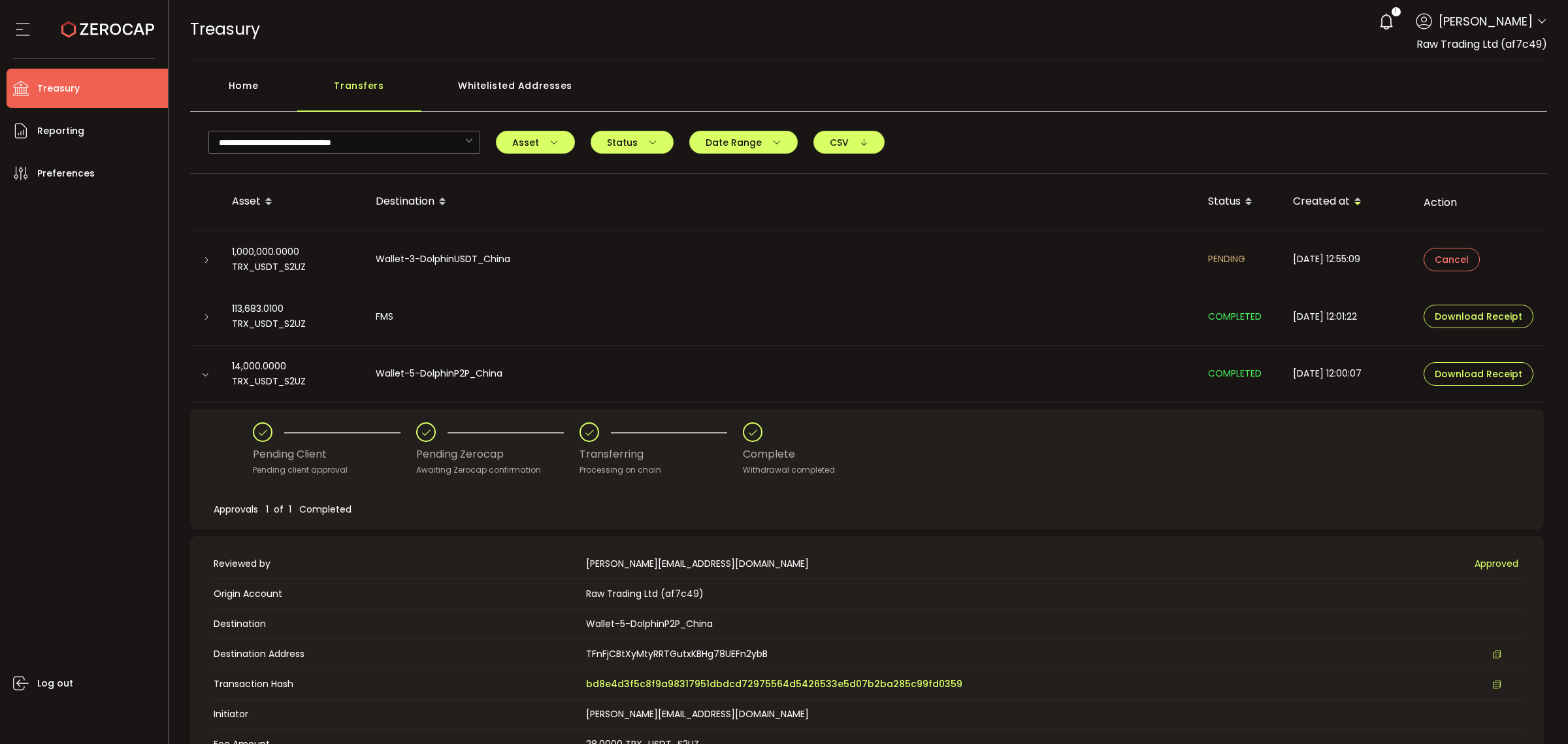
drag, startPoint x: 255, startPoint y: 92, endPoint x: 301, endPoint y: 102, distance: 47.1
click at [262, 93] on div "Home" at bounding box center [244, 92] width 108 height 39
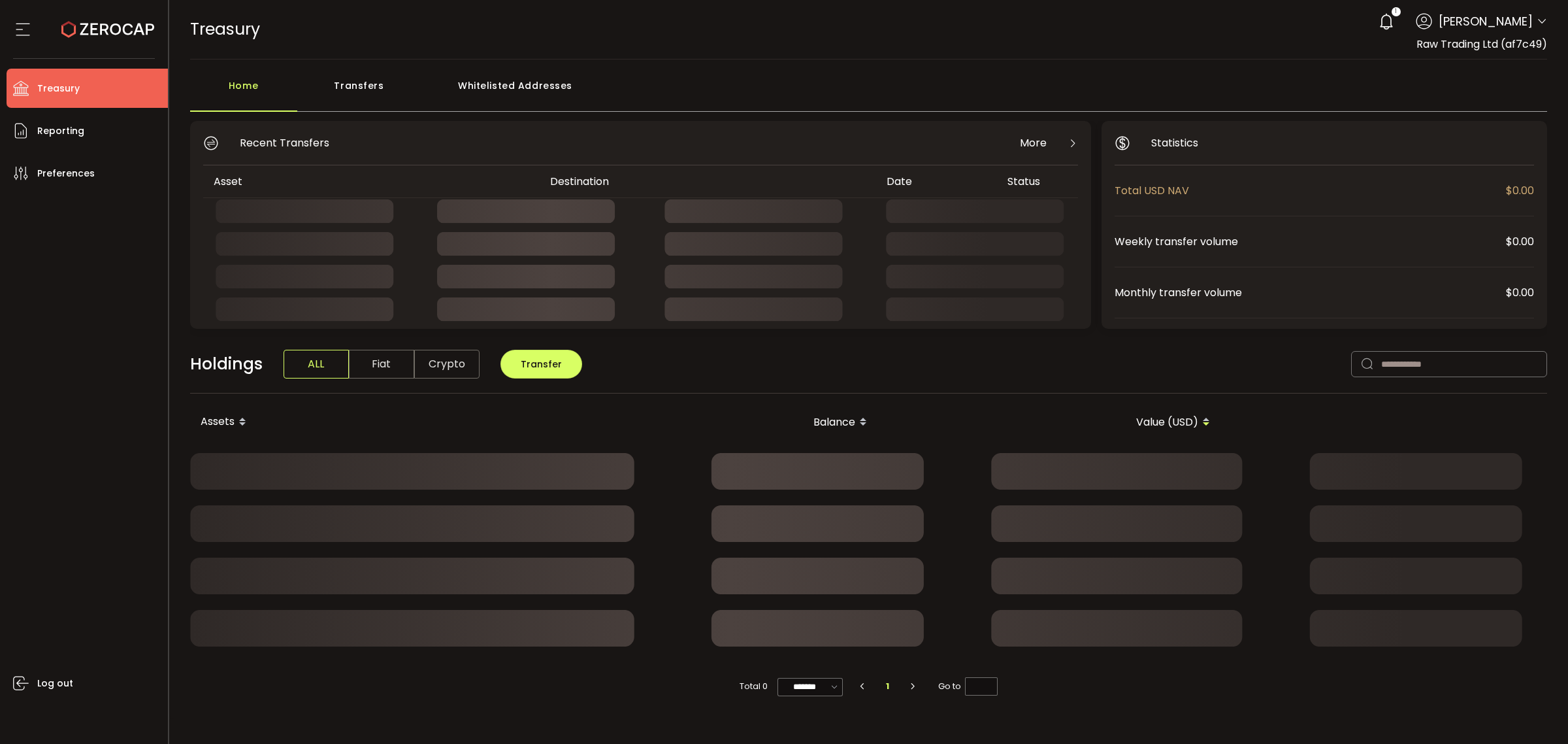
click at [336, 95] on div "Transfers" at bounding box center [359, 92] width 124 height 39
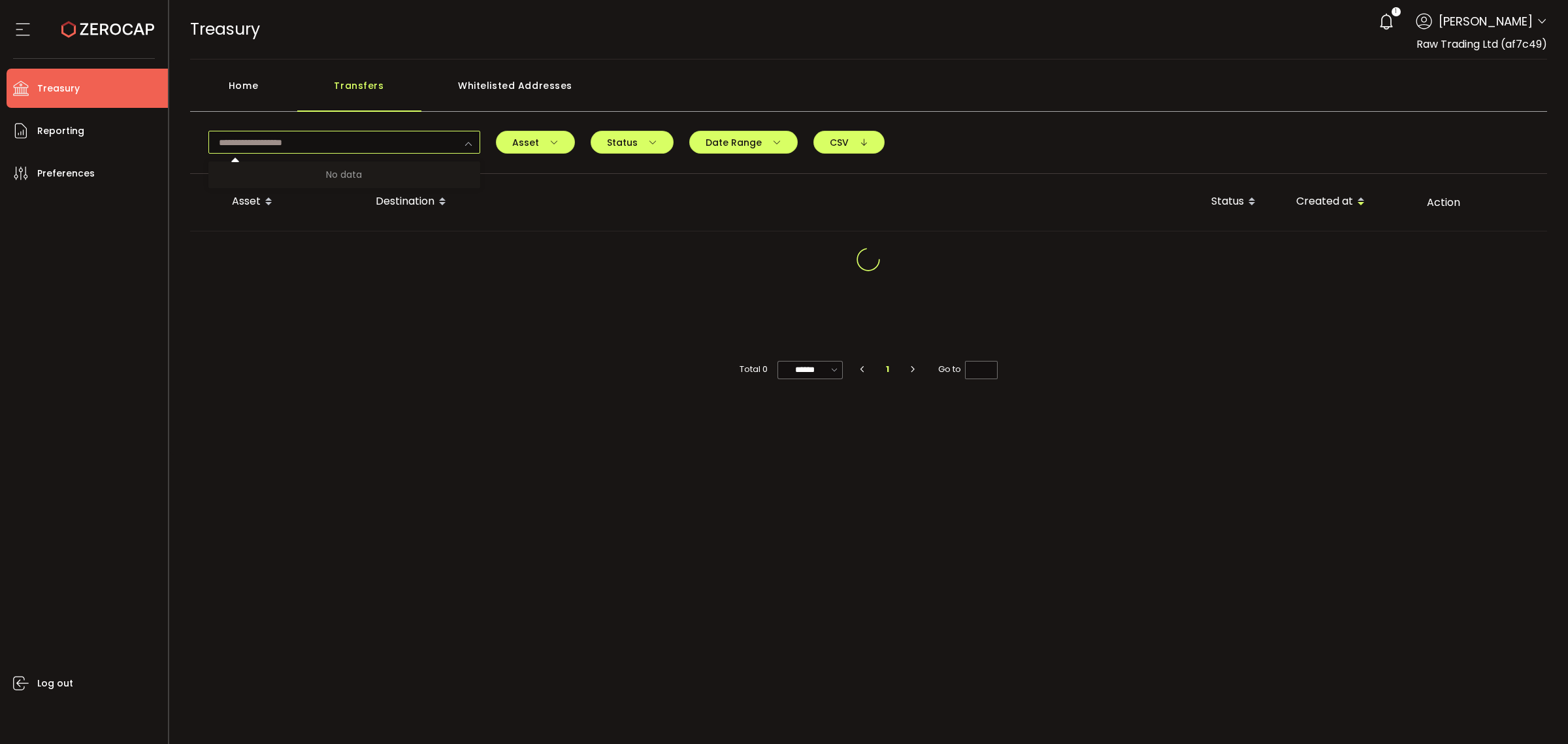
click at [391, 138] on input "text" at bounding box center [344, 142] width 272 height 22
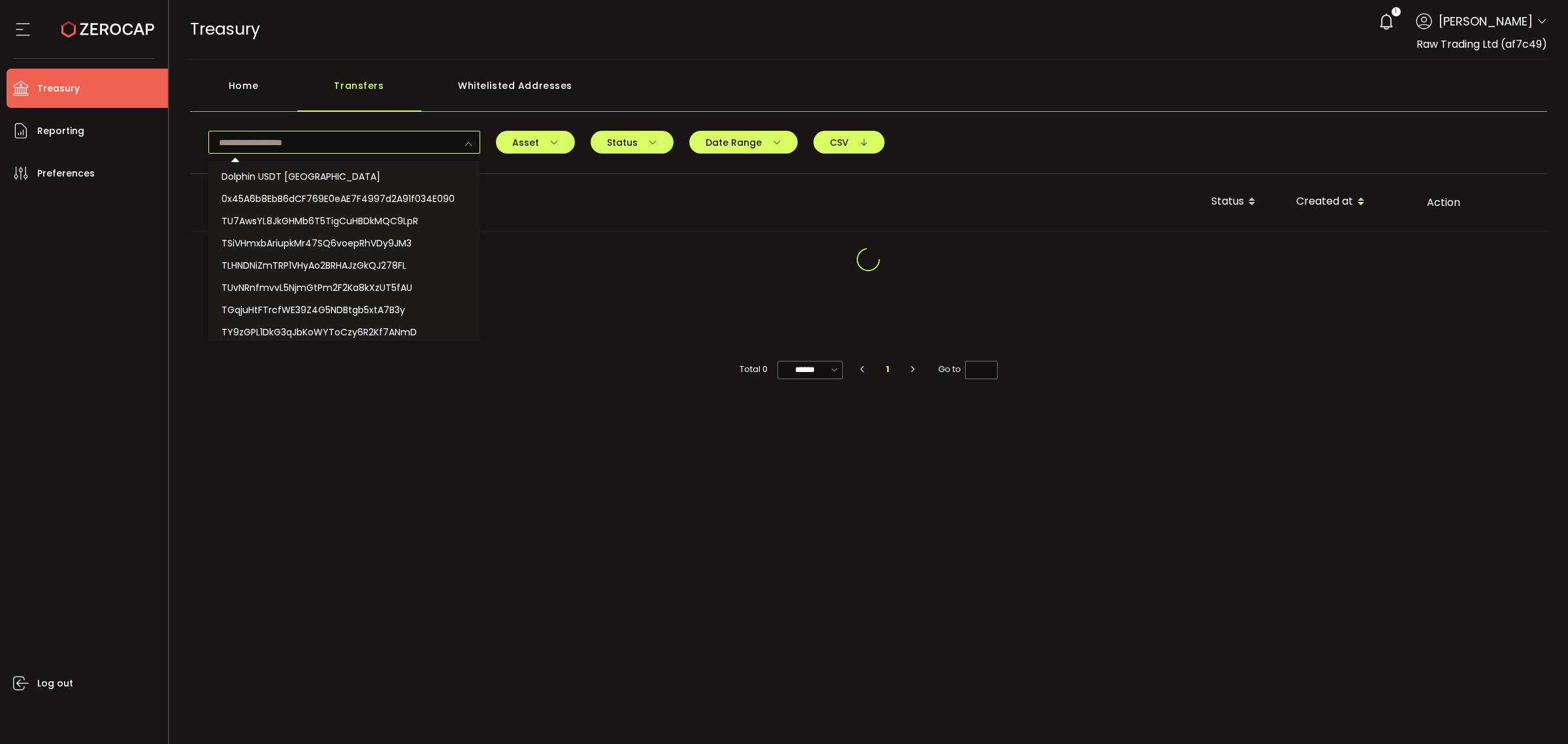
paste input "**********"
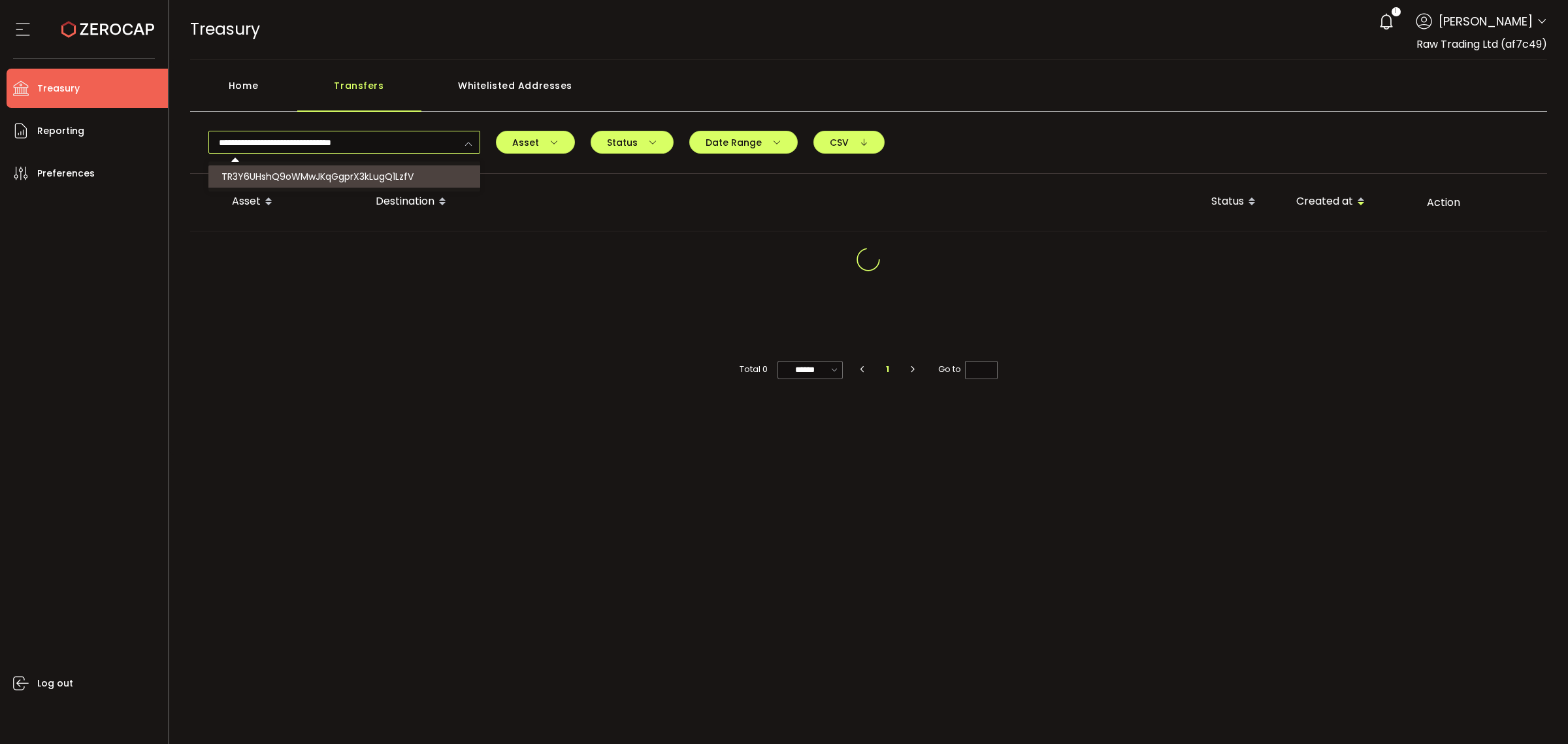
type input "**********"
click at [381, 175] on span "TR3Y6UHshQ9oWMwJKqGgprX3kLugQ1LzfV" at bounding box center [318, 176] width 193 height 13
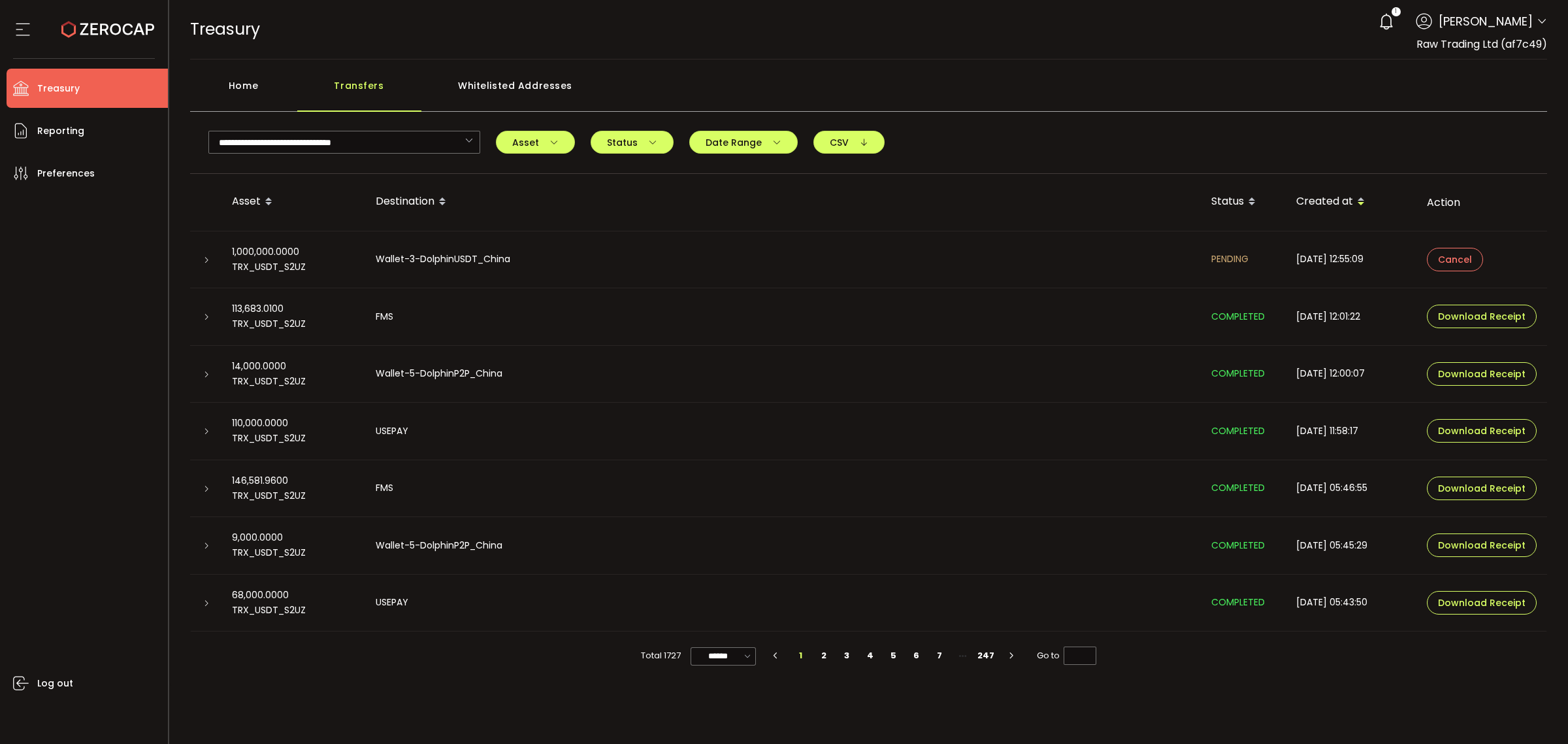
click at [206, 317] on icon at bounding box center [206, 317] width 8 height 8
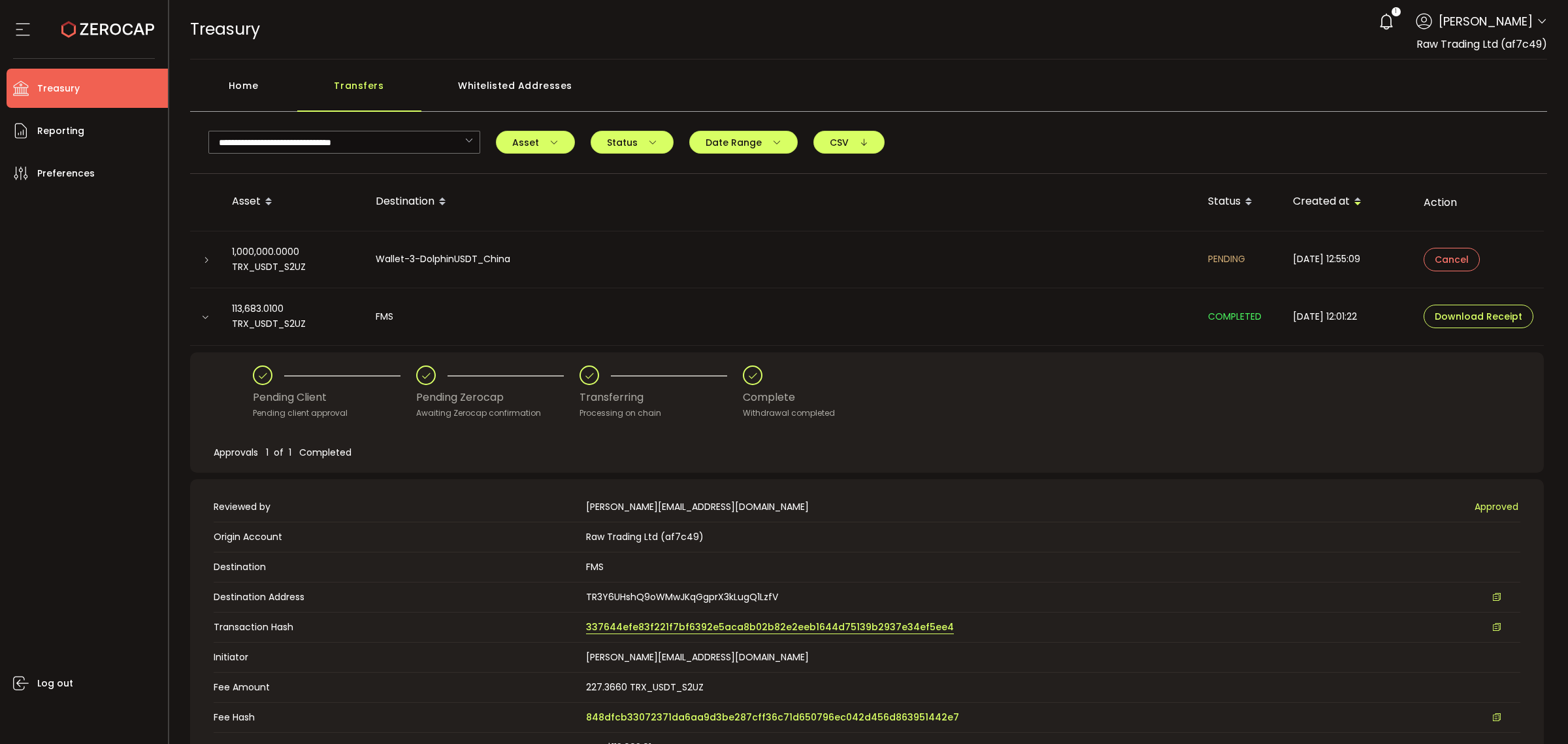
click at [769, 628] on span "337644efe83f221f7bf6392e5aca8b02b82e2eeb1644d75139b2937e34ef5ee4" at bounding box center [770, 627] width 368 height 14
drag, startPoint x: 250, startPoint y: 80, endPoint x: 257, endPoint y: 82, distance: 7.3
click at [252, 82] on div "Home" at bounding box center [244, 92] width 108 height 39
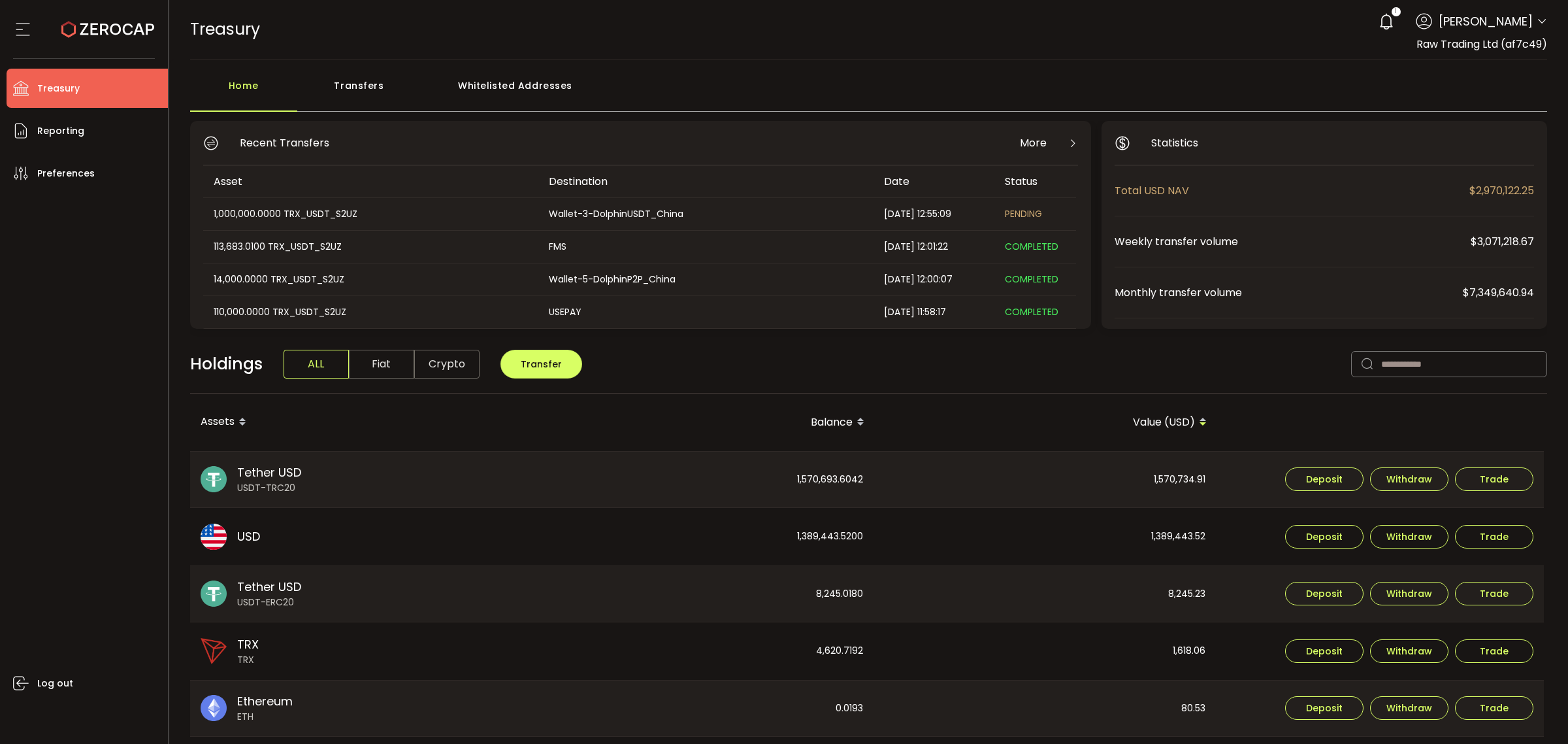
click at [368, 79] on div "Transfers" at bounding box center [359, 92] width 124 height 39
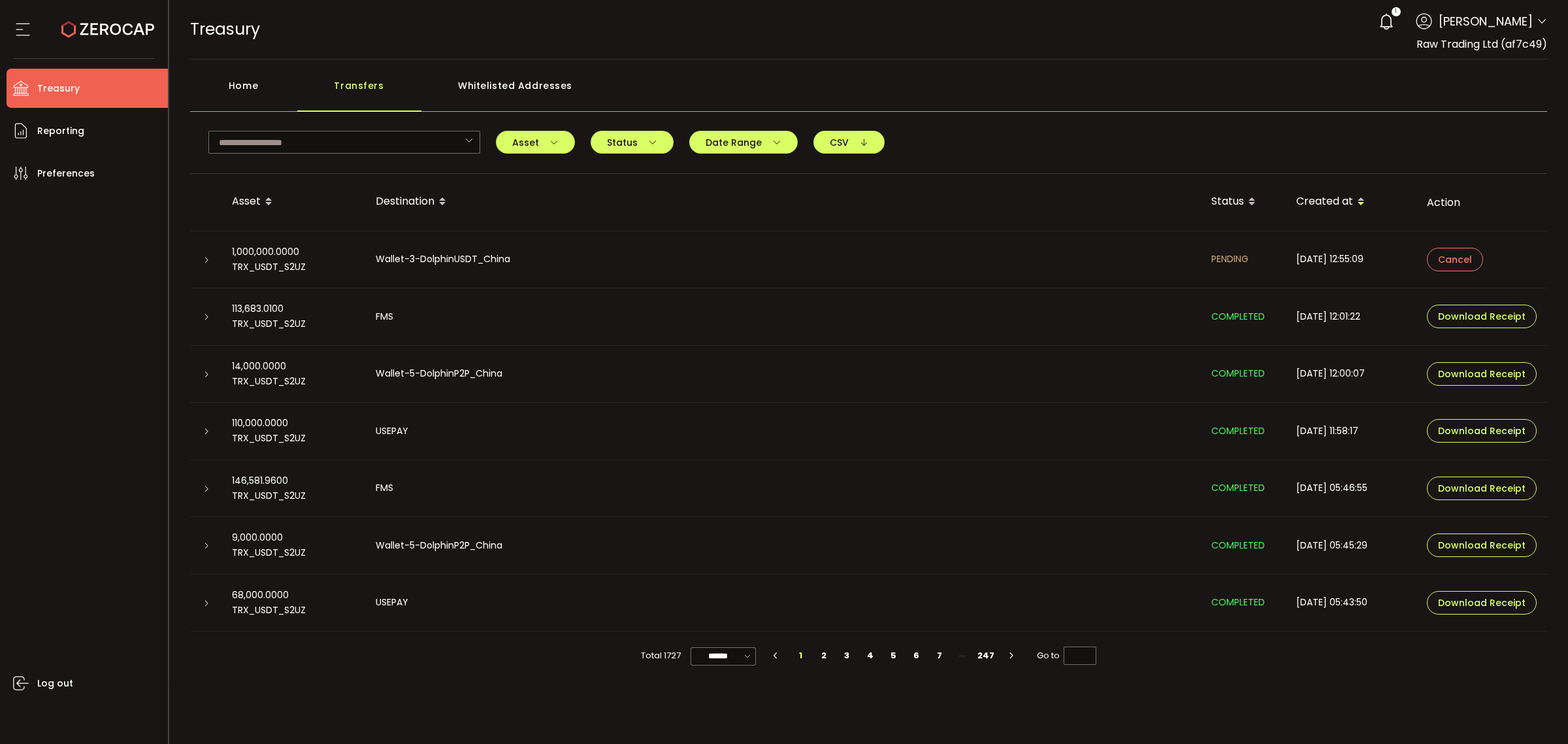
click at [206, 262] on icon at bounding box center [206, 260] width 8 height 8
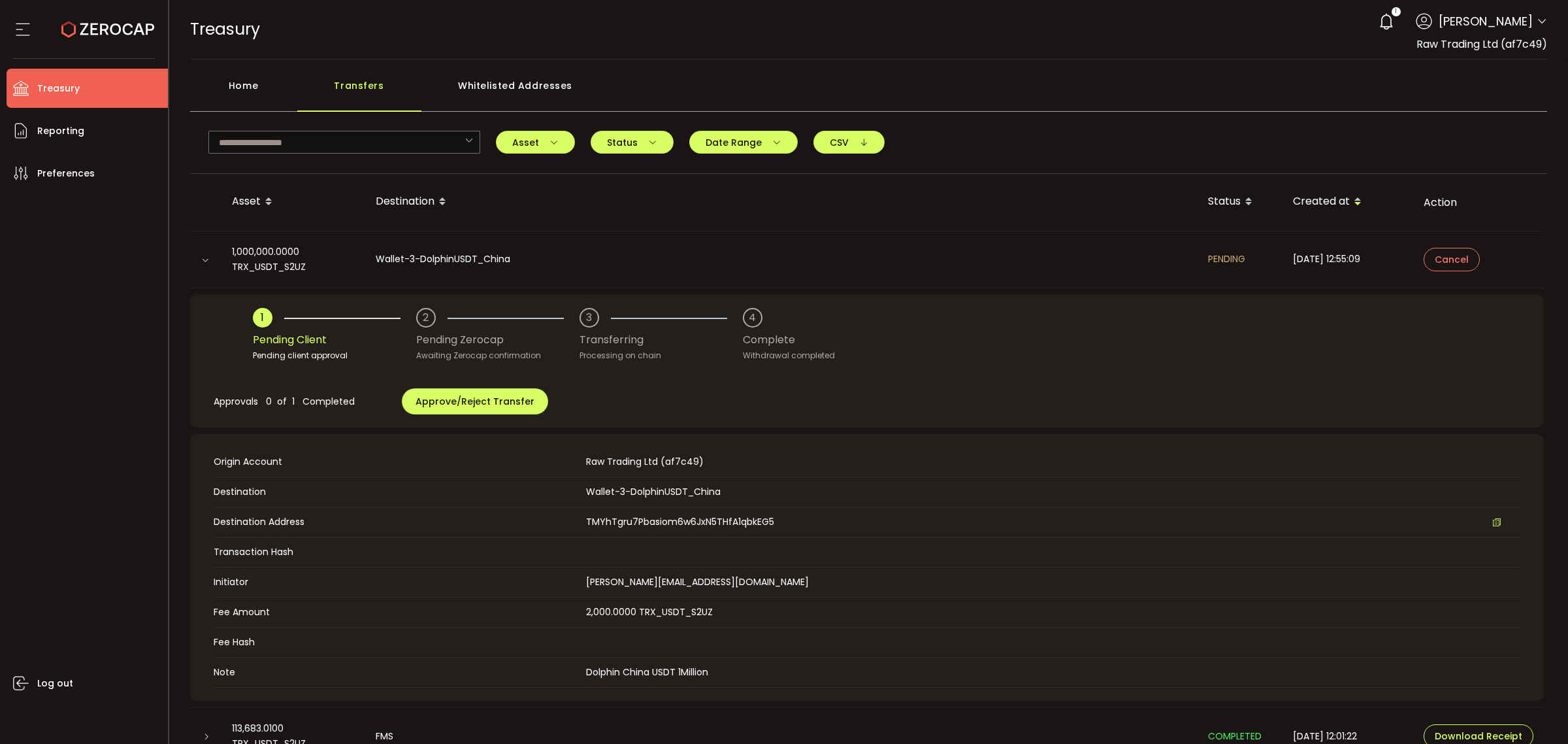
click at [253, 85] on div "Home" at bounding box center [244, 92] width 108 height 39
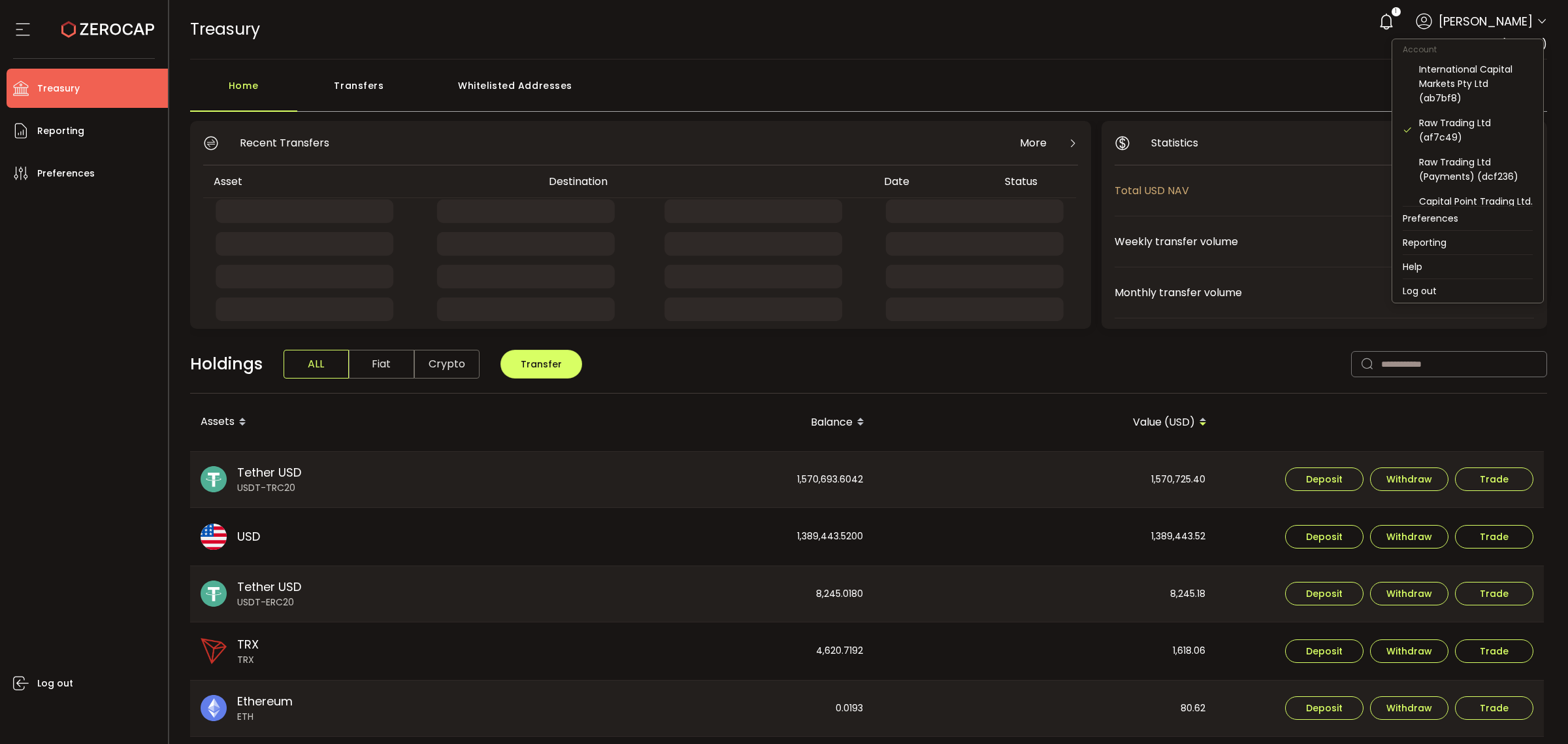
click at [1543, 26] on icon at bounding box center [1542, 22] width 11 height 11
click at [1454, 167] on div "Raw Trading Ltd (Payments) (dcf236)" at bounding box center [1476, 168] width 113 height 28
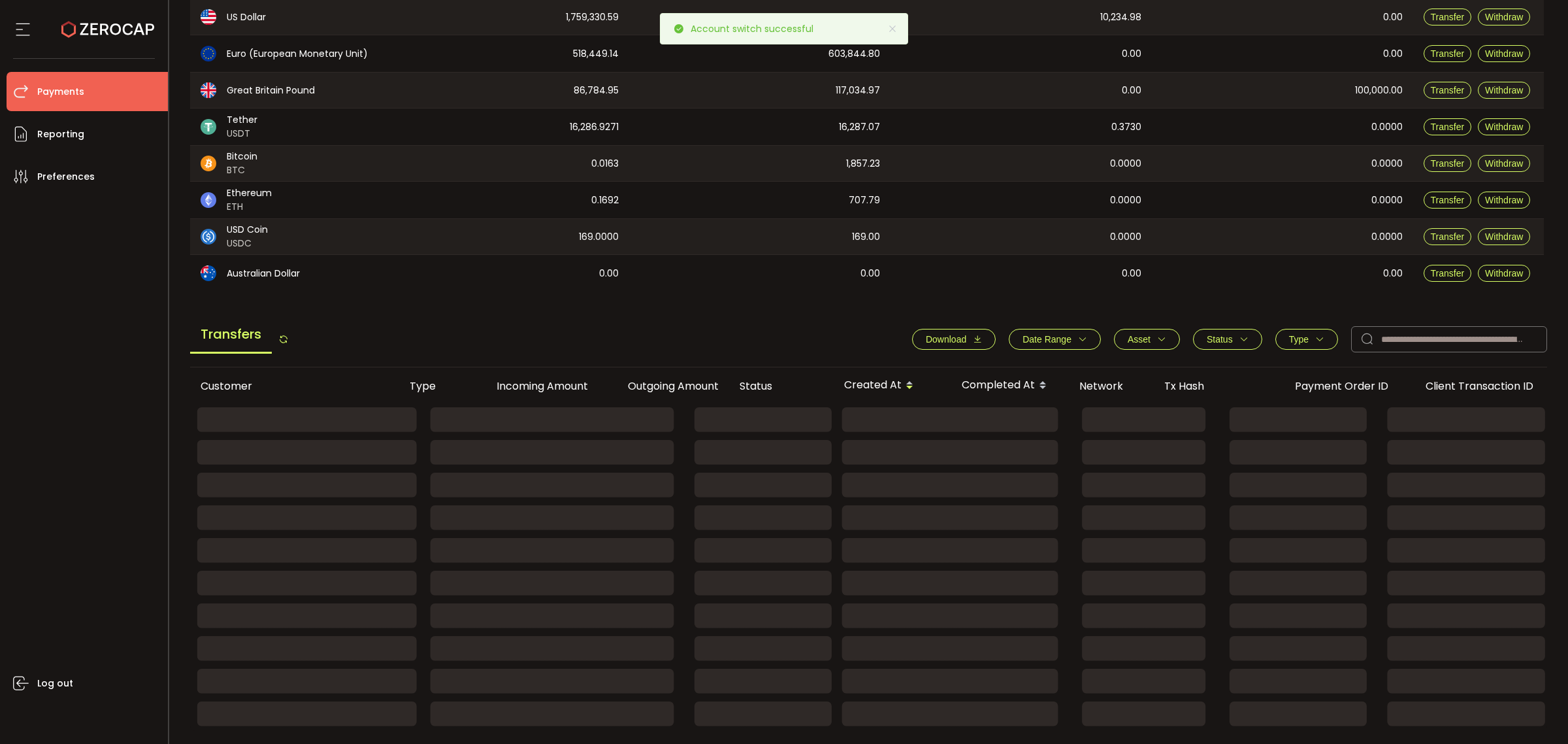
scroll to position [197, 0]
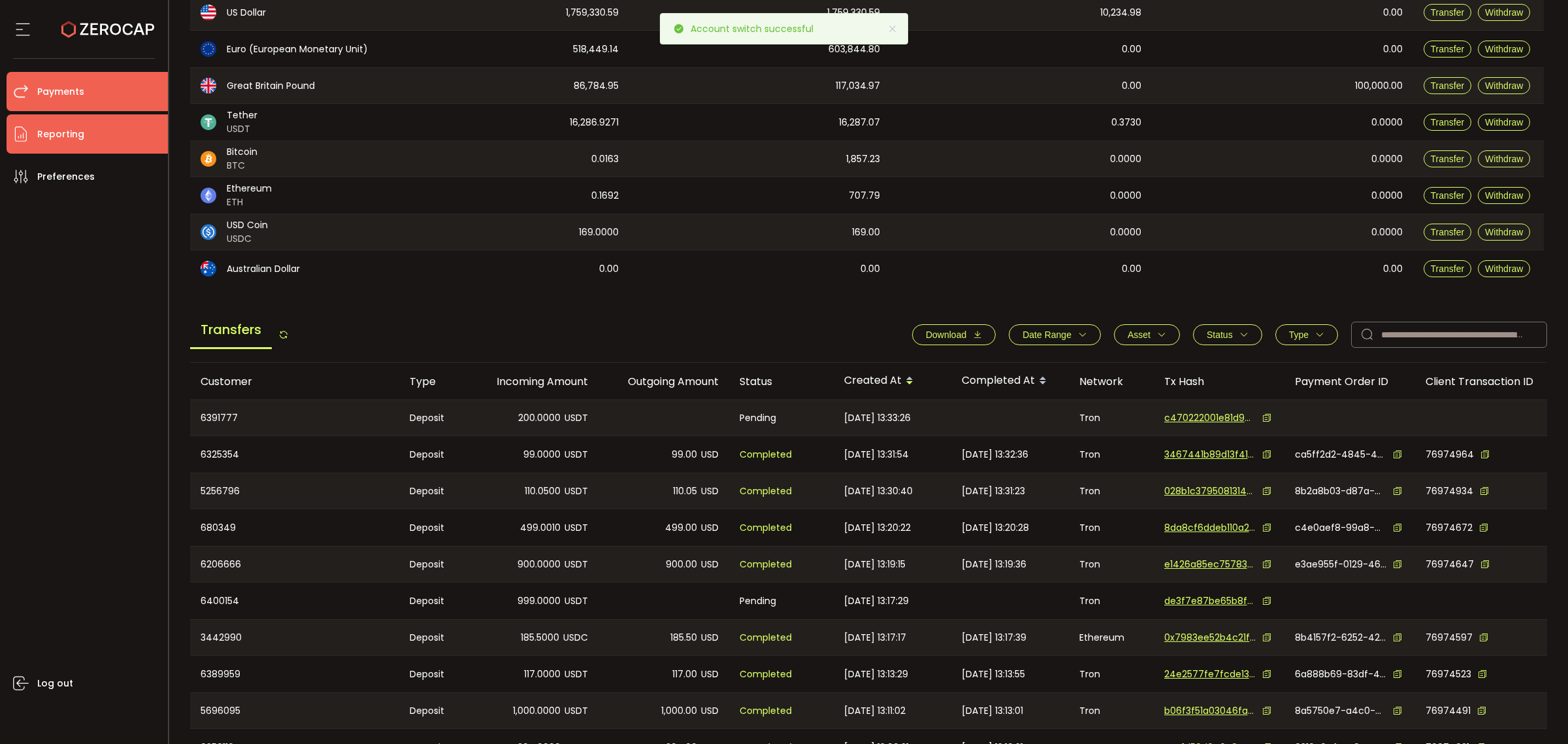
click at [86, 135] on li "Reporting" at bounding box center [87, 134] width 161 height 39
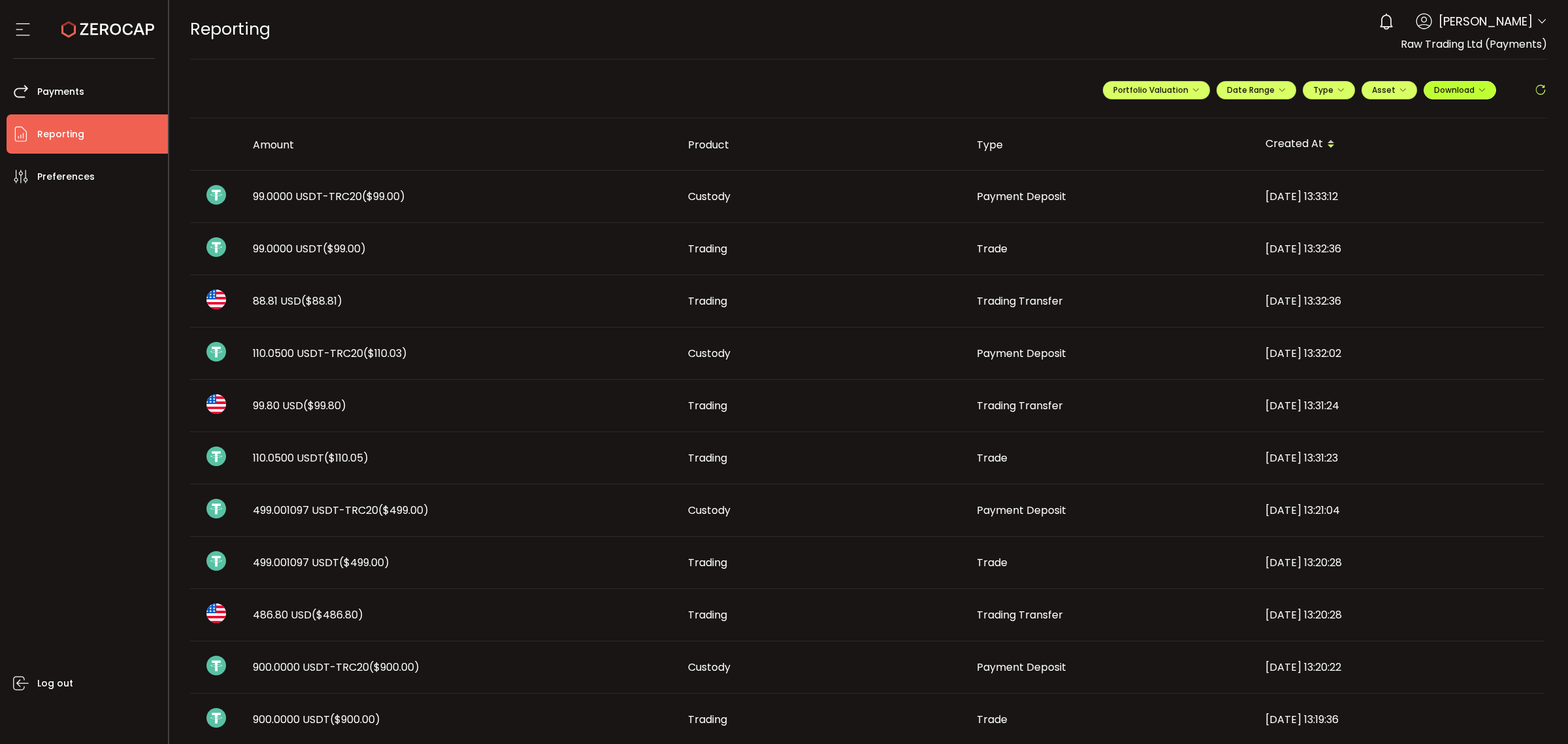
click at [1462, 89] on span "Download" at bounding box center [1459, 89] width 52 height 11
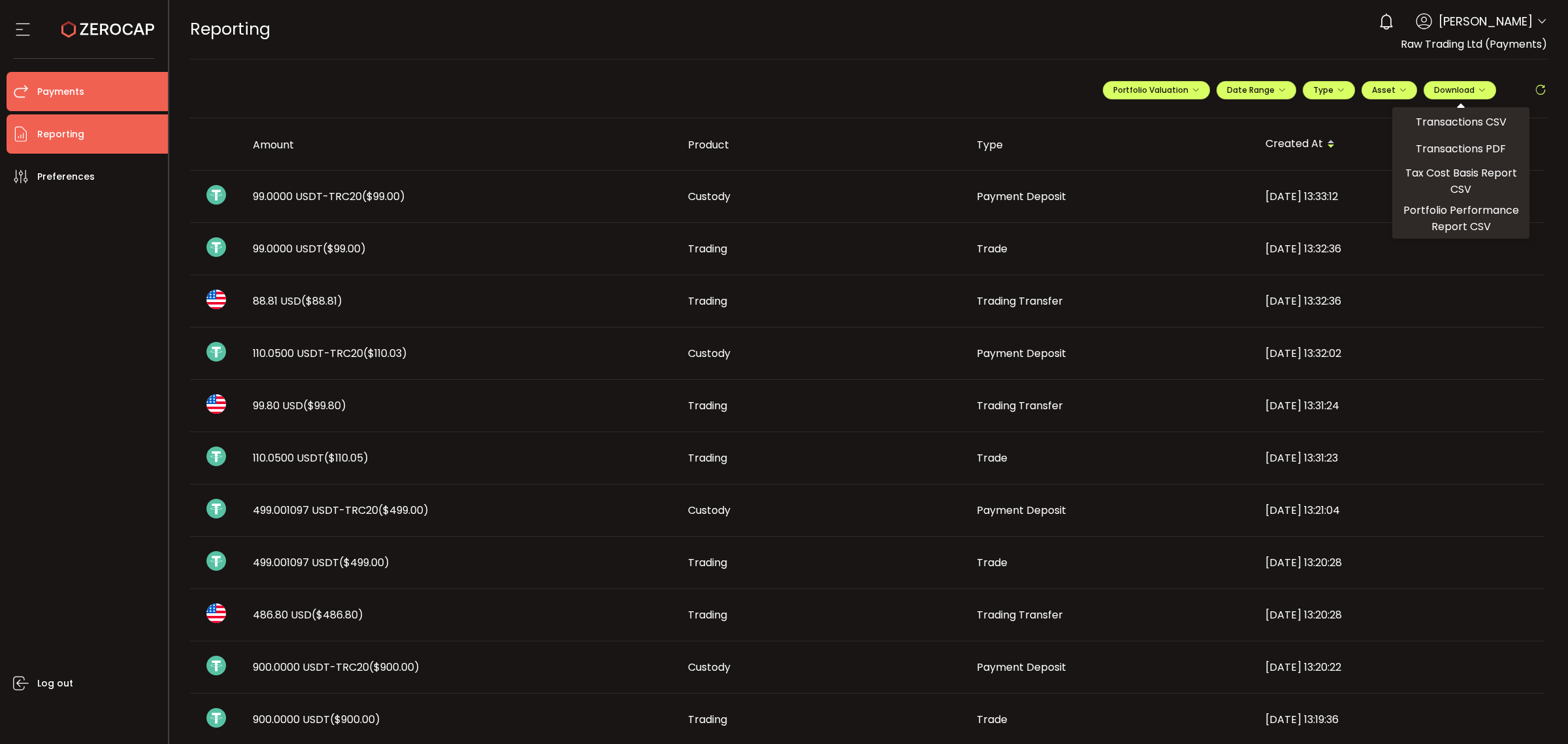
click at [89, 92] on li "Payments" at bounding box center [87, 92] width 161 height 39
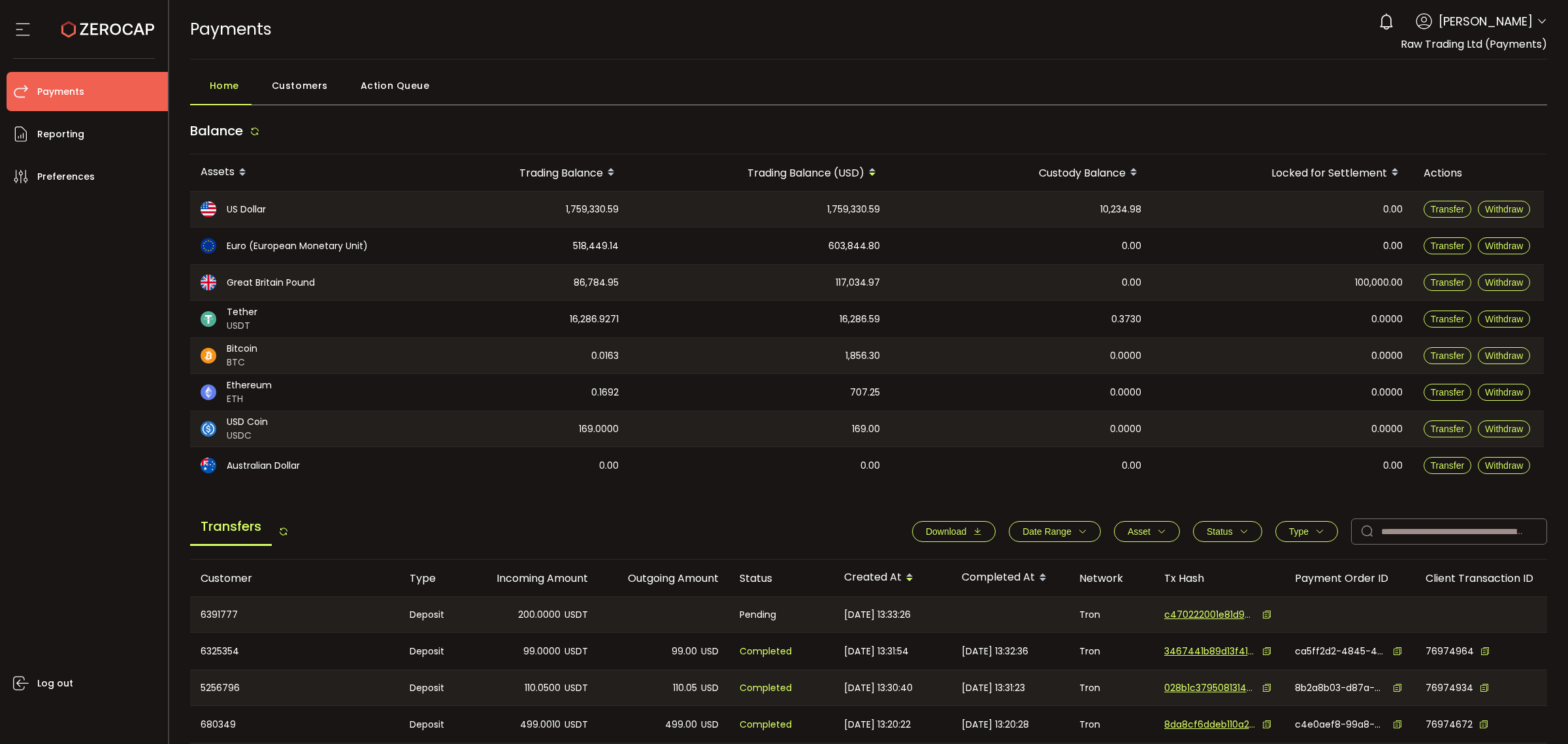
click at [284, 89] on span "Customers" at bounding box center [299, 85] width 56 height 26
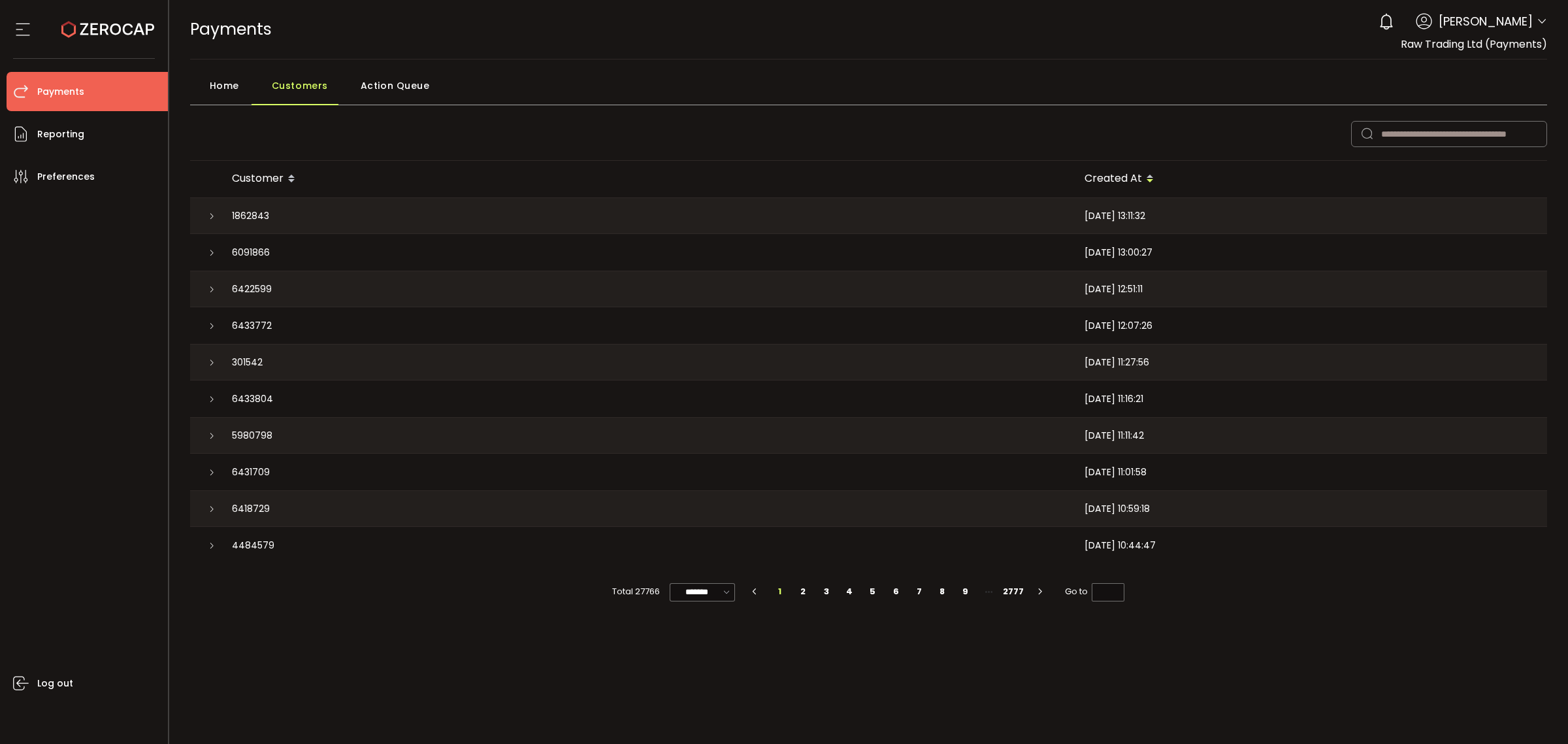
click at [379, 86] on span "Action Queue" at bounding box center [395, 85] width 69 height 26
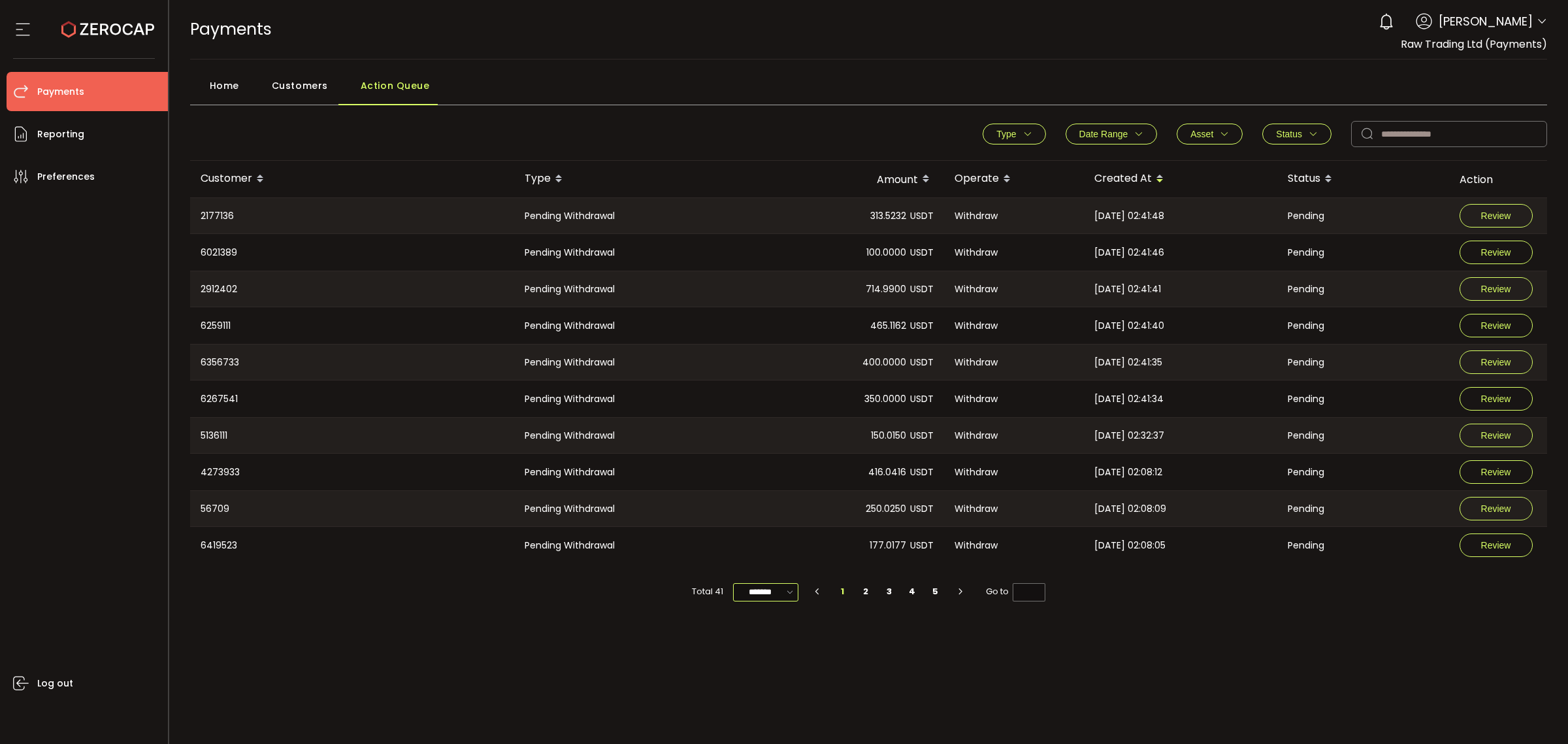
click at [744, 596] on input "*******" at bounding box center [765, 591] width 65 height 19
click at [762, 693] on span "100/page" at bounding box center [766, 690] width 42 height 13
type input "********"
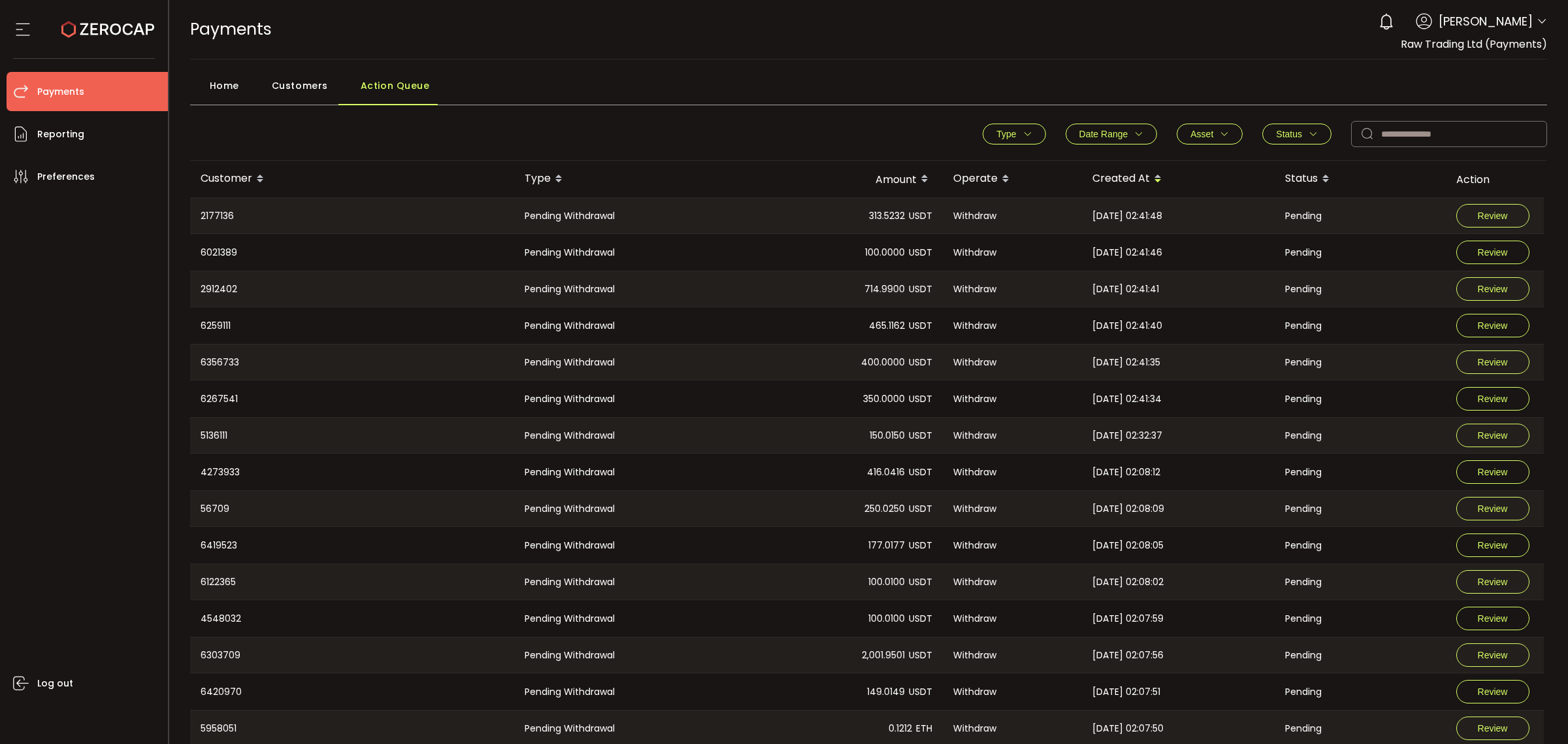
click at [333, 84] on div "Customers" at bounding box center [296, 88] width 89 height 32
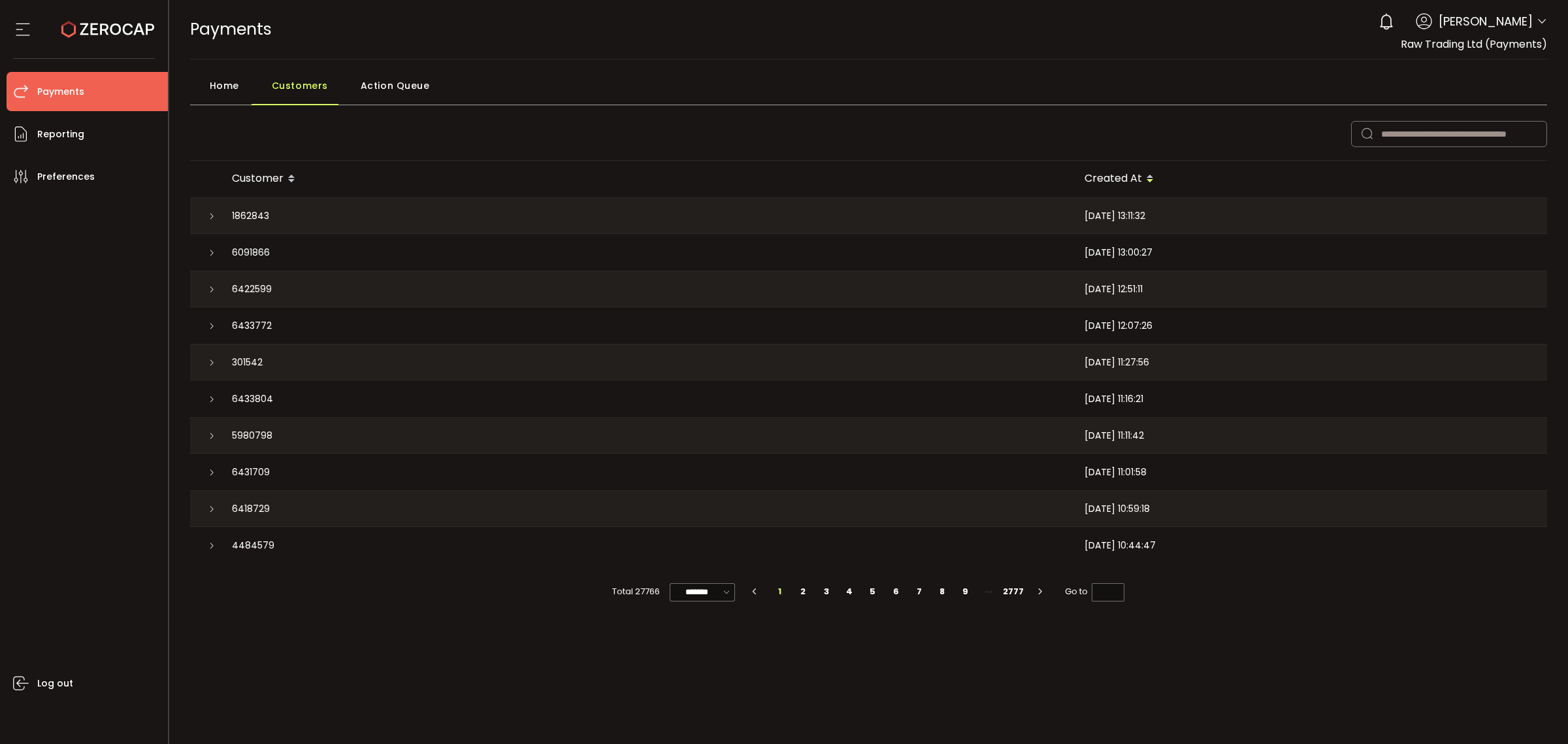
click at [241, 76] on div "Home" at bounding box center [222, 88] width 63 height 32
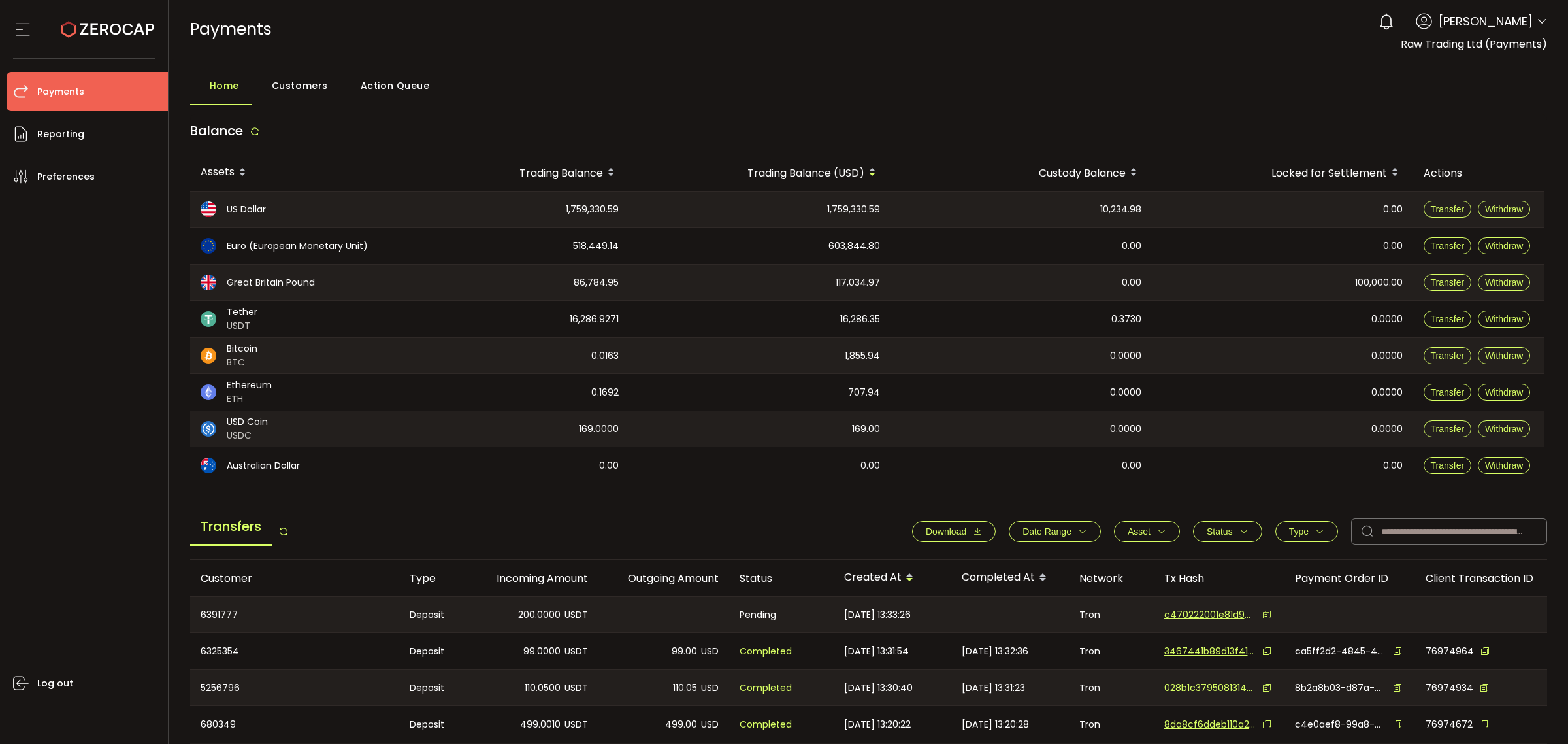
click at [350, 202] on div "US Dollar" at bounding box center [291, 209] width 202 height 35
click at [321, 241] on span "Euro (European Monetary Unit)" at bounding box center [297, 246] width 141 height 14
click at [1361, 248] on div "0.00" at bounding box center [1282, 245] width 261 height 36
click at [1504, 245] on span "Withdraw" at bounding box center [1503, 245] width 38 height 11
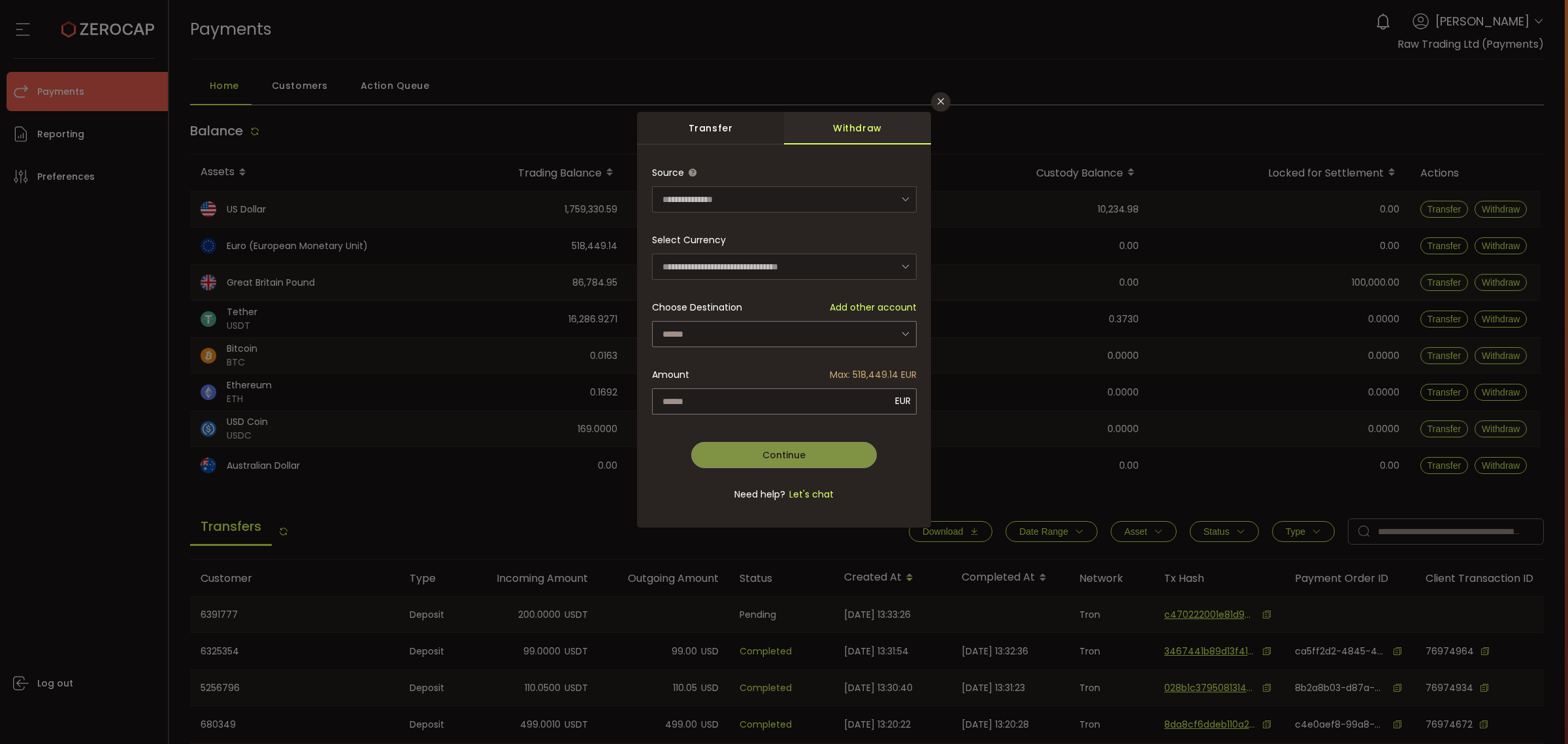
click at [746, 115] on div "Transfer" at bounding box center [711, 127] width 147 height 32
click at [873, 128] on div "Withdraw" at bounding box center [857, 127] width 147 height 32
click at [937, 102] on icon "Close" at bounding box center [940, 101] width 11 height 11
type input "**********"
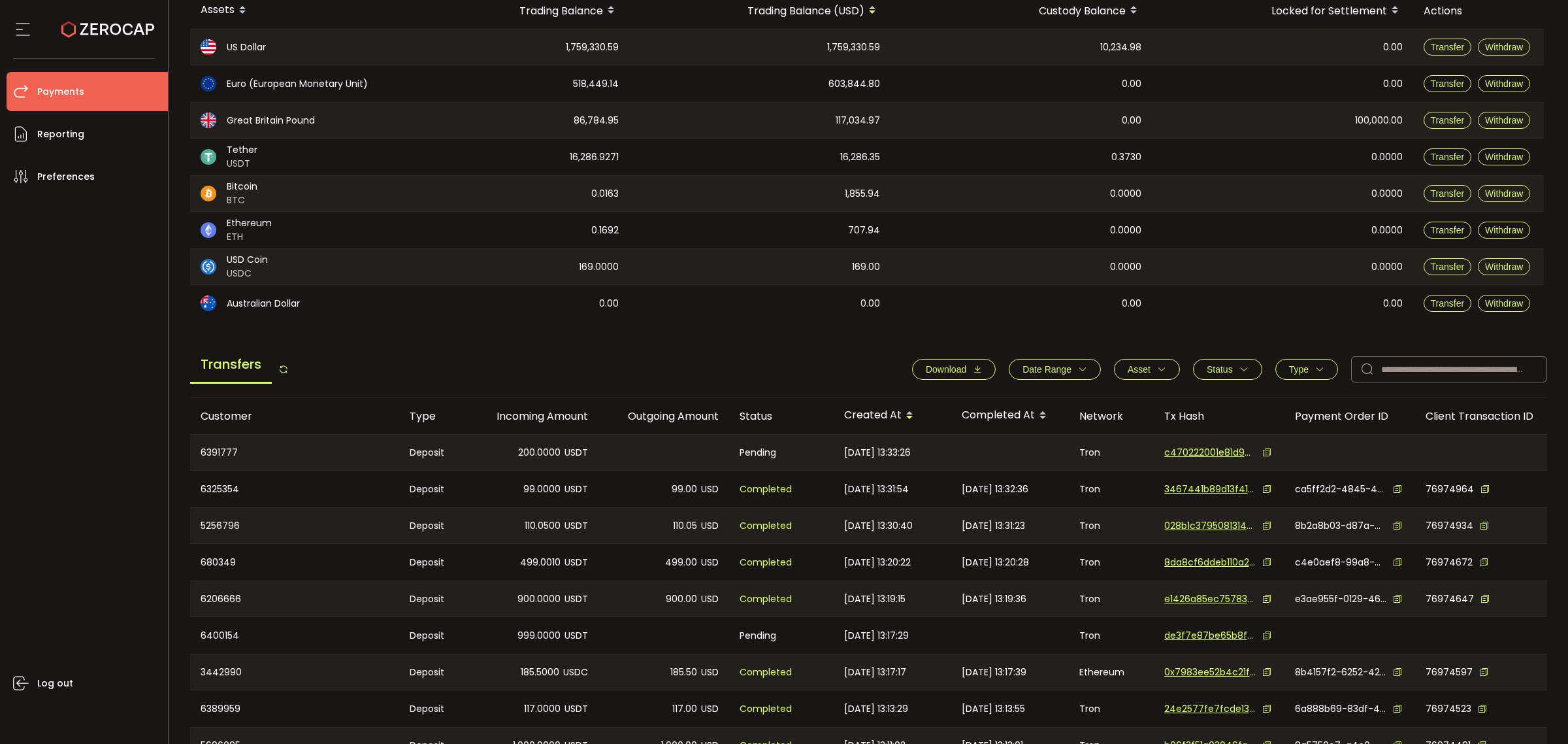
scroll to position [163, 0]
click at [1283, 370] on button "Type" at bounding box center [1307, 368] width 63 height 21
click at [1280, 420] on span "Withdraw" at bounding box center [1292, 424] width 58 height 13
click at [1283, 420] on span "Withdraw" at bounding box center [1292, 424] width 58 height 13
click at [1283, 459] on span "Settle" at bounding box center [1283, 464] width 38 height 13
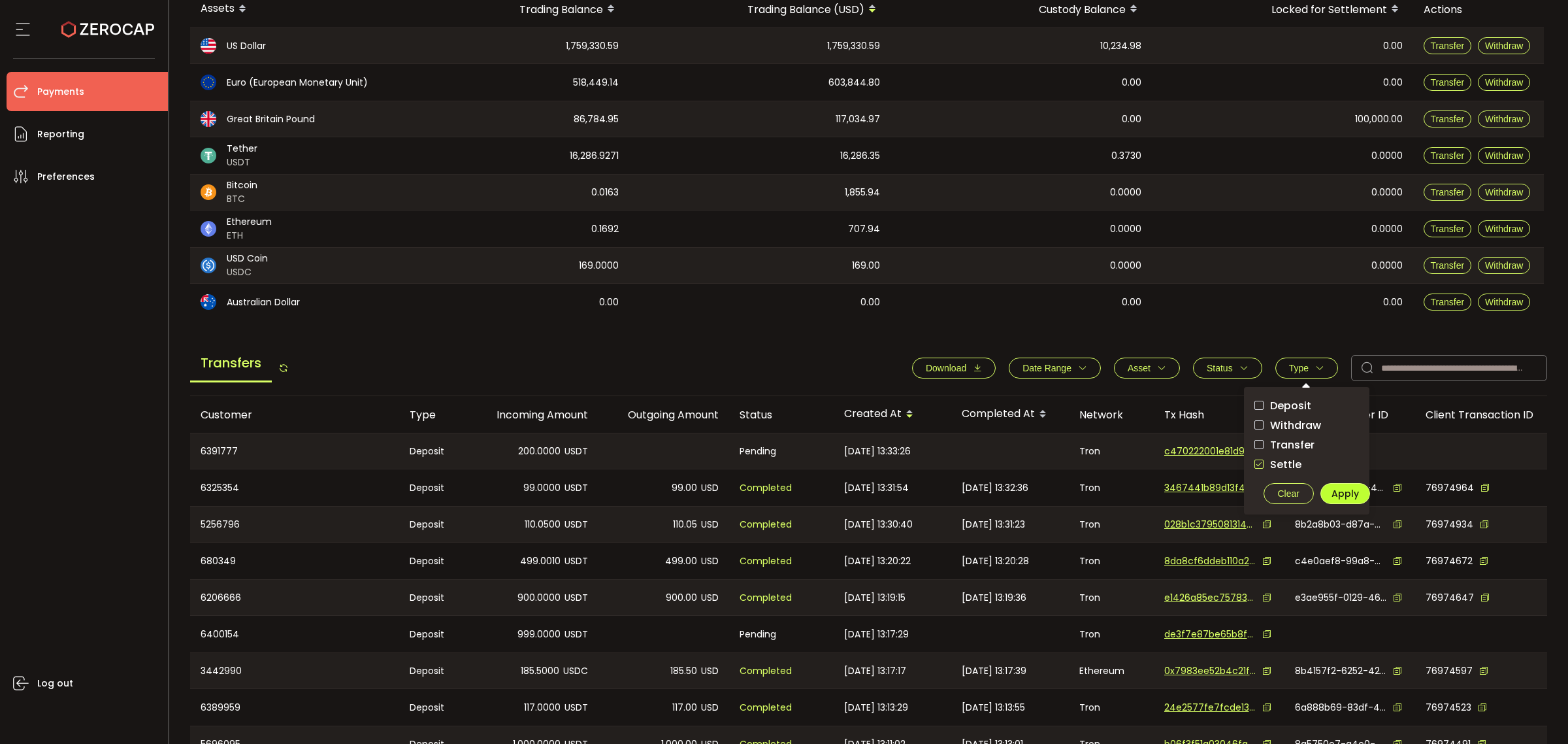
click at [1351, 487] on span "Apply" at bounding box center [1345, 493] width 27 height 13
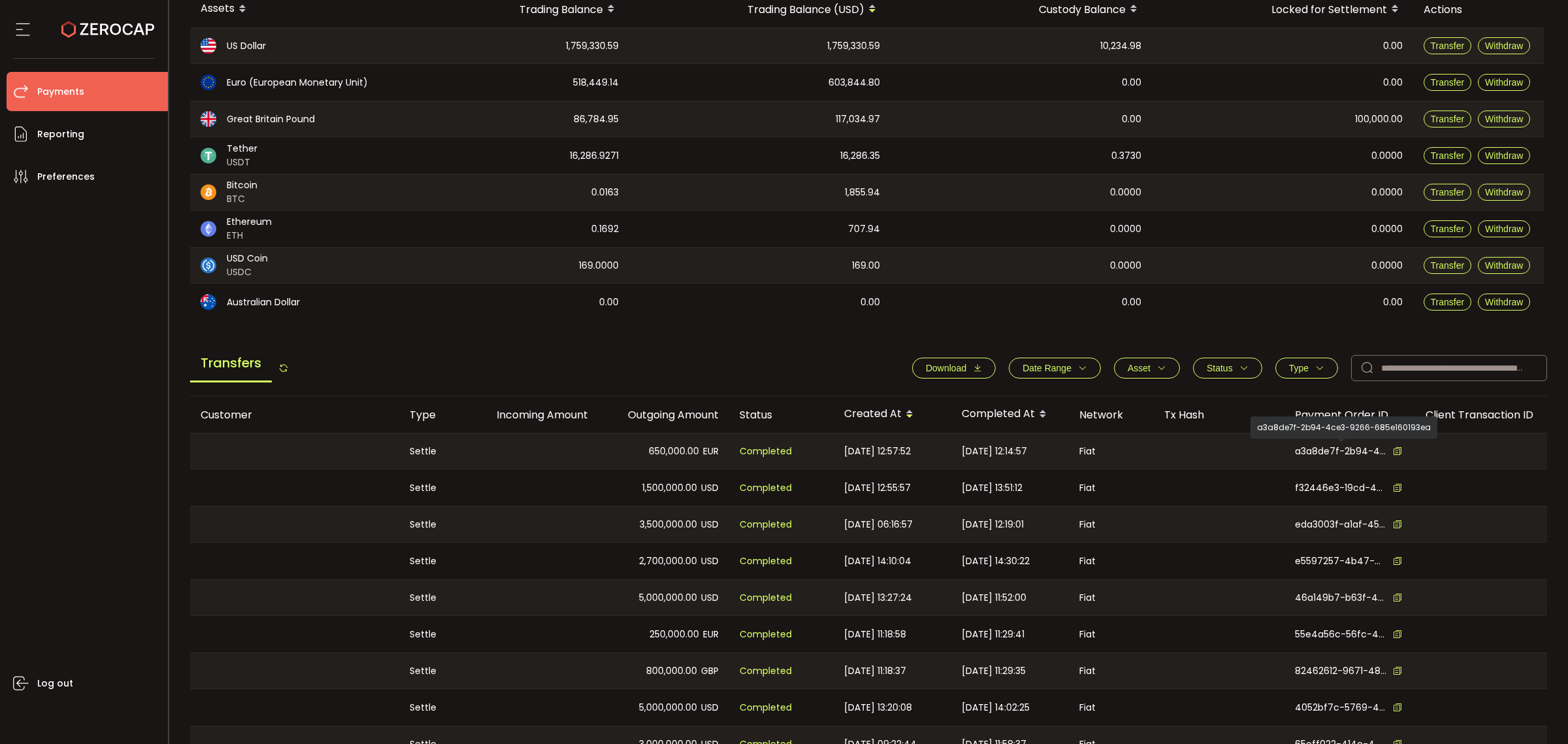
scroll to position [245, 0]
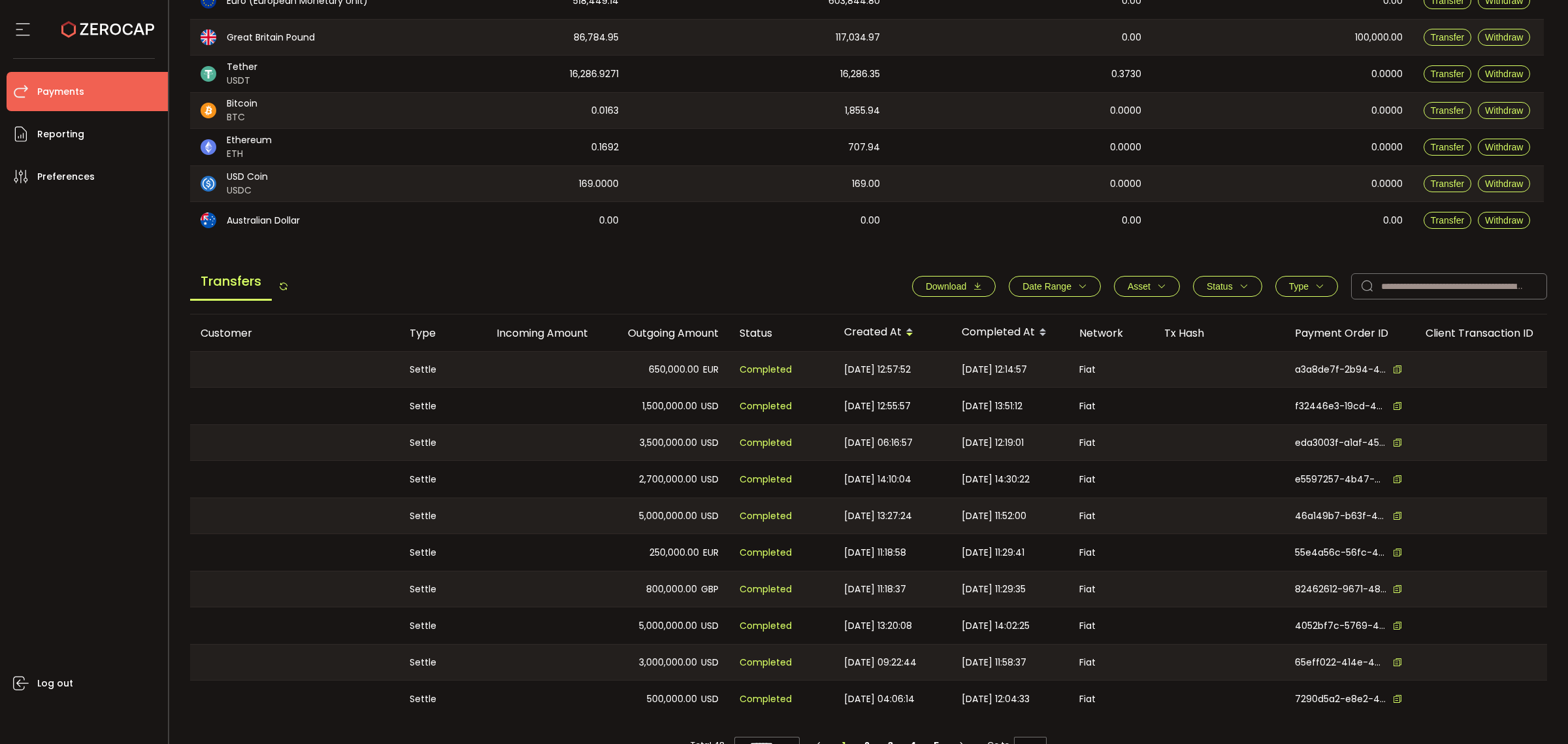
drag, startPoint x: 782, startPoint y: 372, endPoint x: 882, endPoint y: 377, distance: 100.1
click at [782, 370] on span "Completed" at bounding box center [765, 369] width 52 height 15
click at [1367, 368] on span "a3a8de7f-2b94-4ce3-9266-685e160193ea" at bounding box center [1341, 370] width 92 height 14
click at [1376, 371] on span "a3a8de7f-2b94-4ce3-9266-685e160193ea" at bounding box center [1341, 370] width 92 height 14
click at [1397, 373] on icon at bounding box center [1397, 369] width 9 height 9
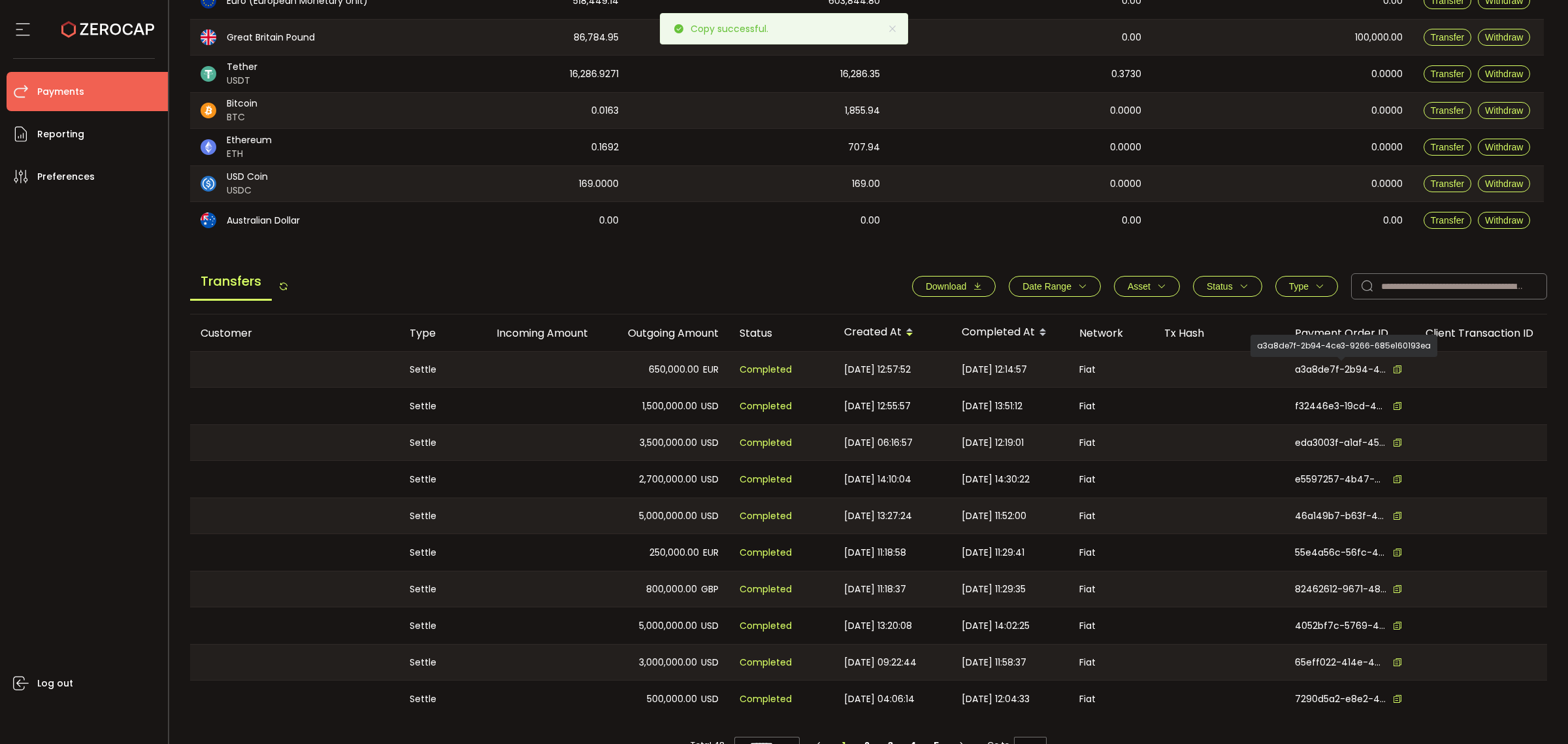
click at [1347, 364] on span "a3a8de7f-2b94-4ce3-9266-685e160193ea" at bounding box center [1341, 370] width 92 height 14
click at [1027, 377] on span "2025-08-19 12:14:57" at bounding box center [994, 369] width 65 height 15
drag, startPoint x: 1034, startPoint y: 364, endPoint x: 803, endPoint y: 371, distance: 231.1
click at [1033, 363] on div "2025-08-19 12:14:57" at bounding box center [1010, 370] width 117 height 35
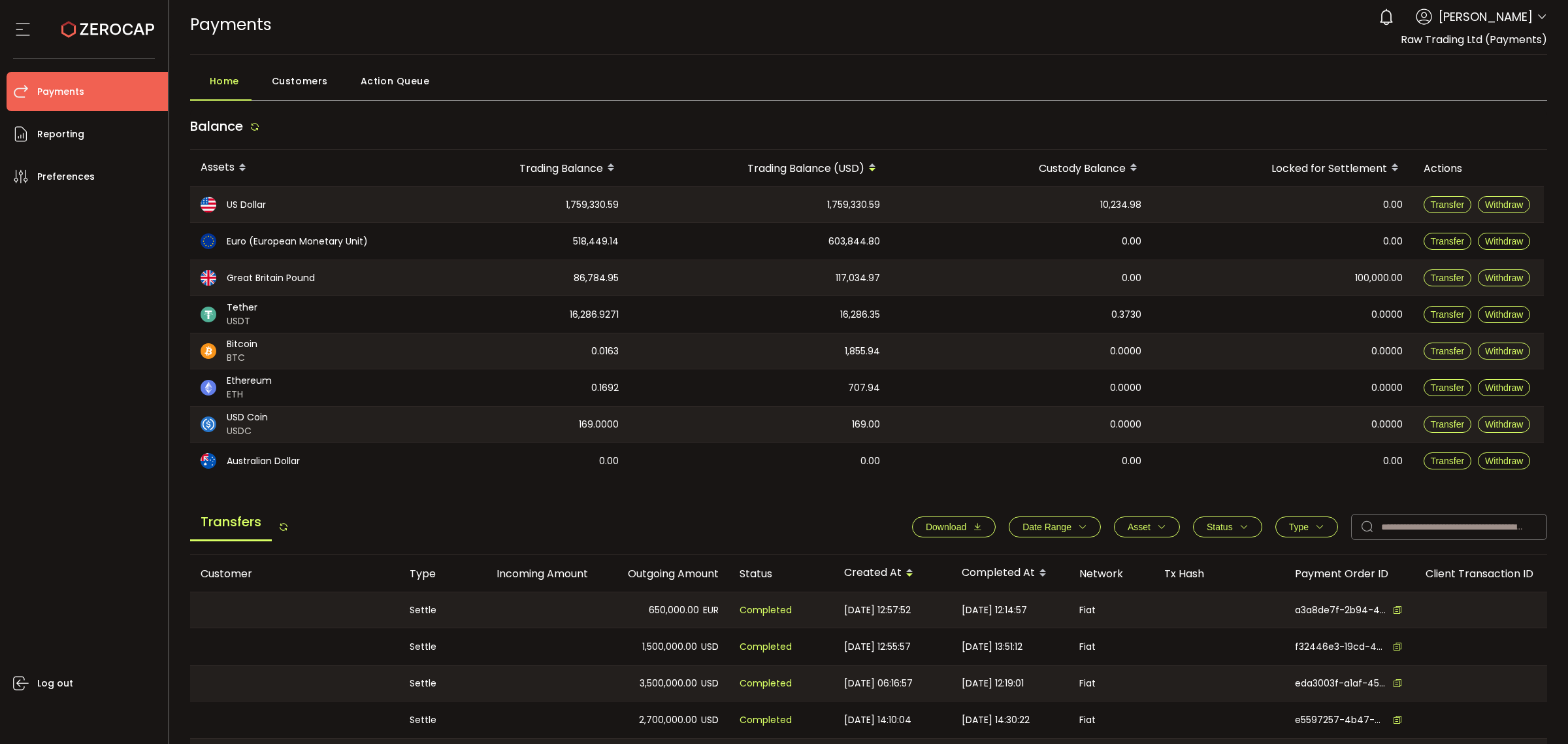
scroll to position [0, 0]
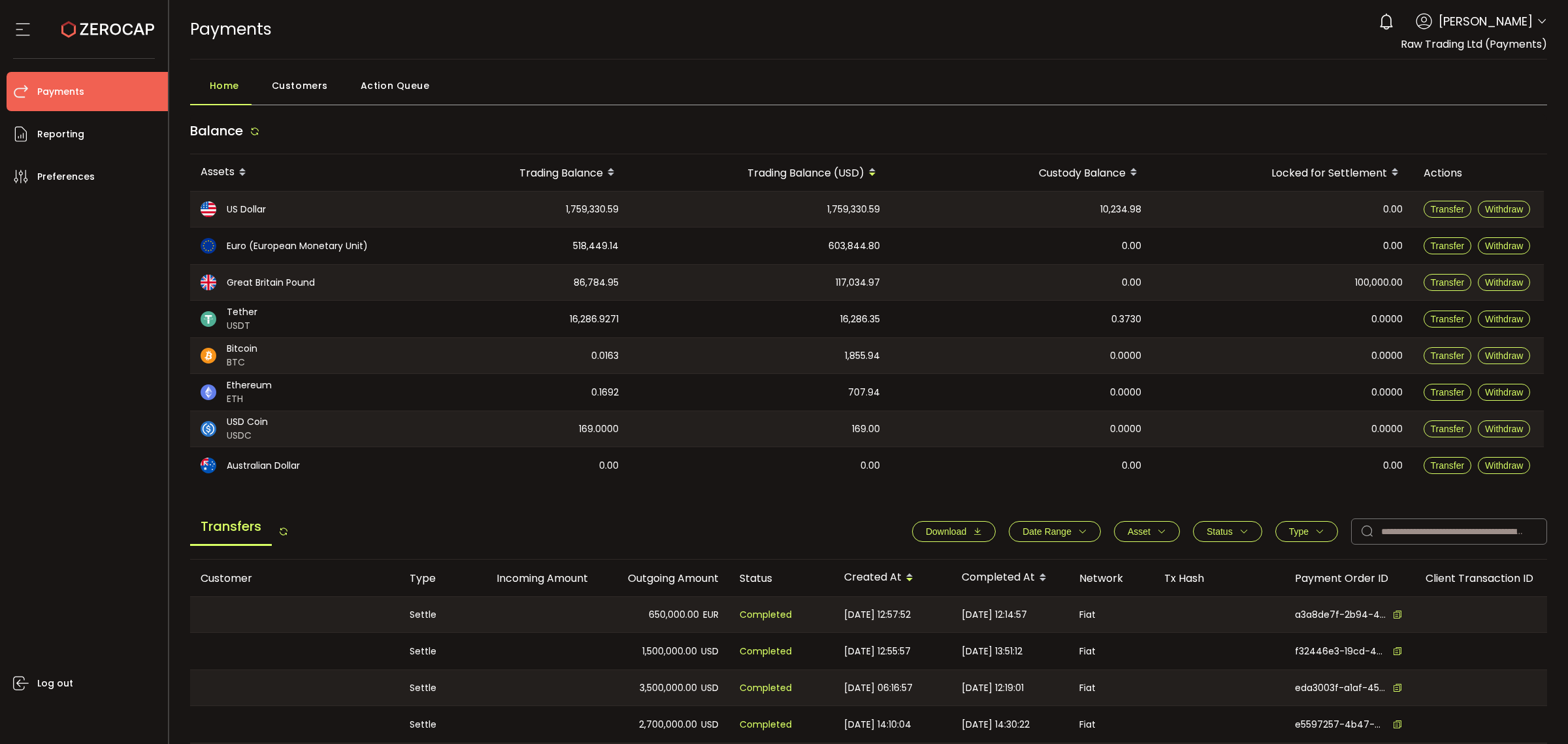
click at [272, 97] on span "Customers" at bounding box center [299, 85] width 56 height 26
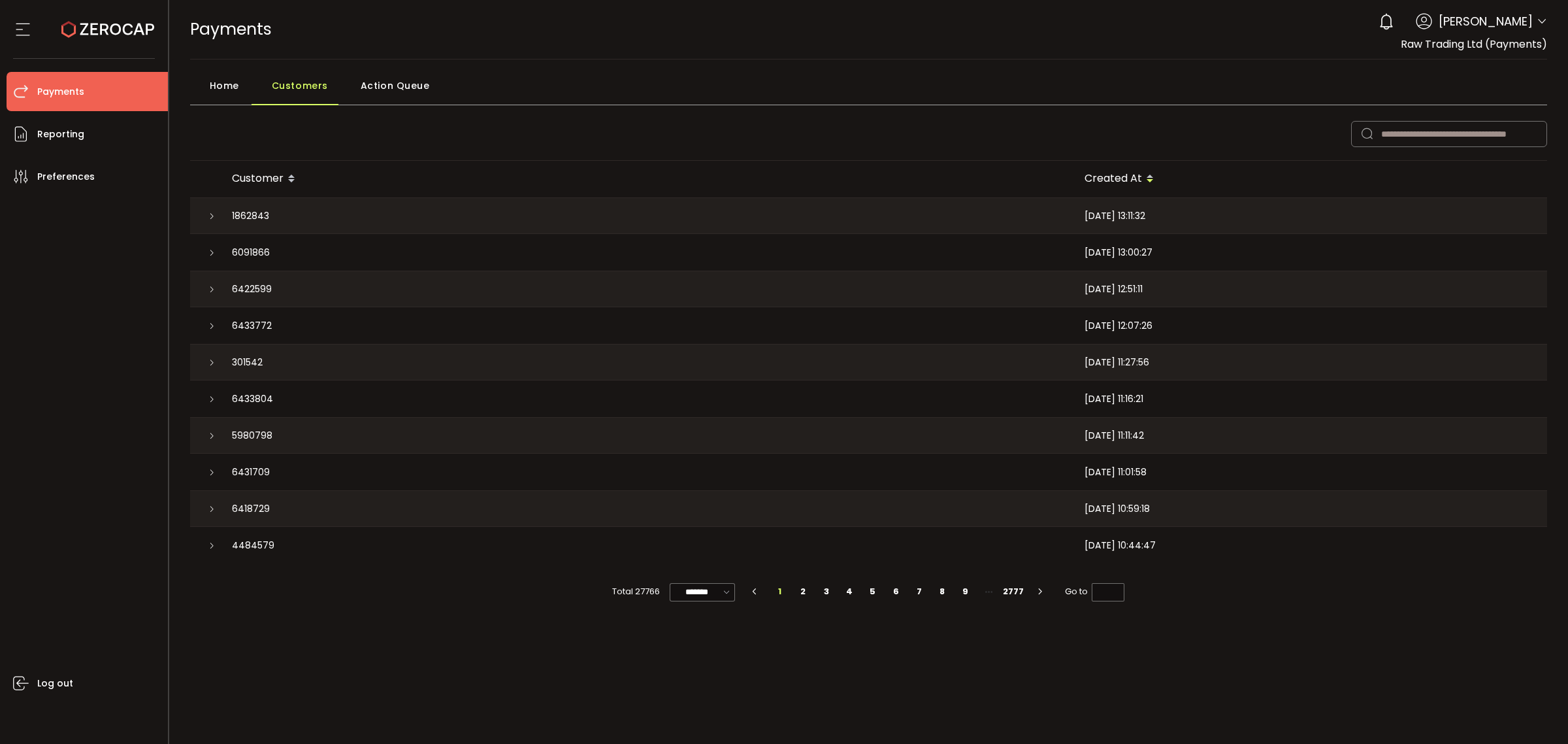
click at [236, 88] on span "Home" at bounding box center [225, 85] width 29 height 26
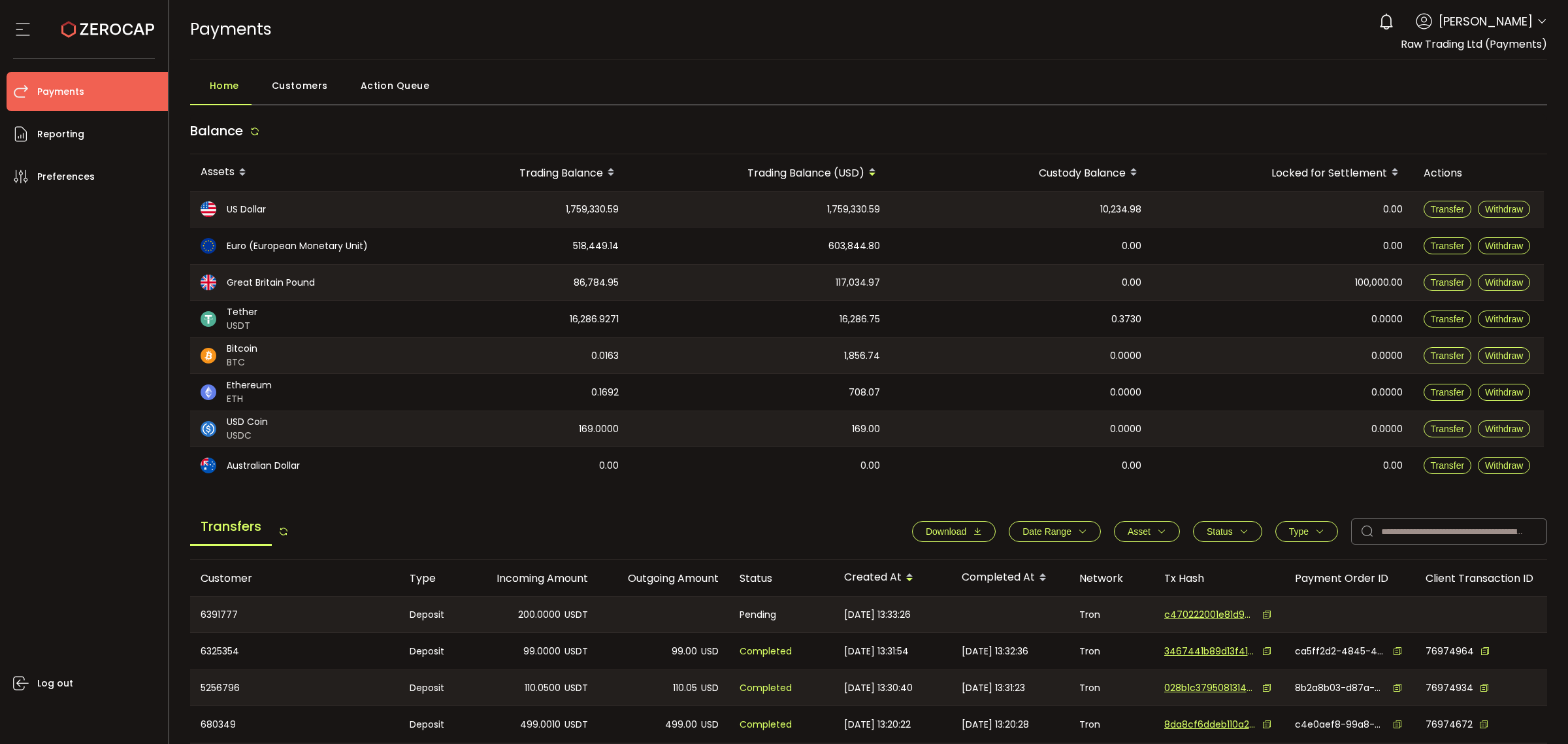
drag, startPoint x: 1537, startPoint y: 21, endPoint x: 1517, endPoint y: 46, distance: 32.0
click at [1537, 22] on icon at bounding box center [1542, 22] width 11 height 11
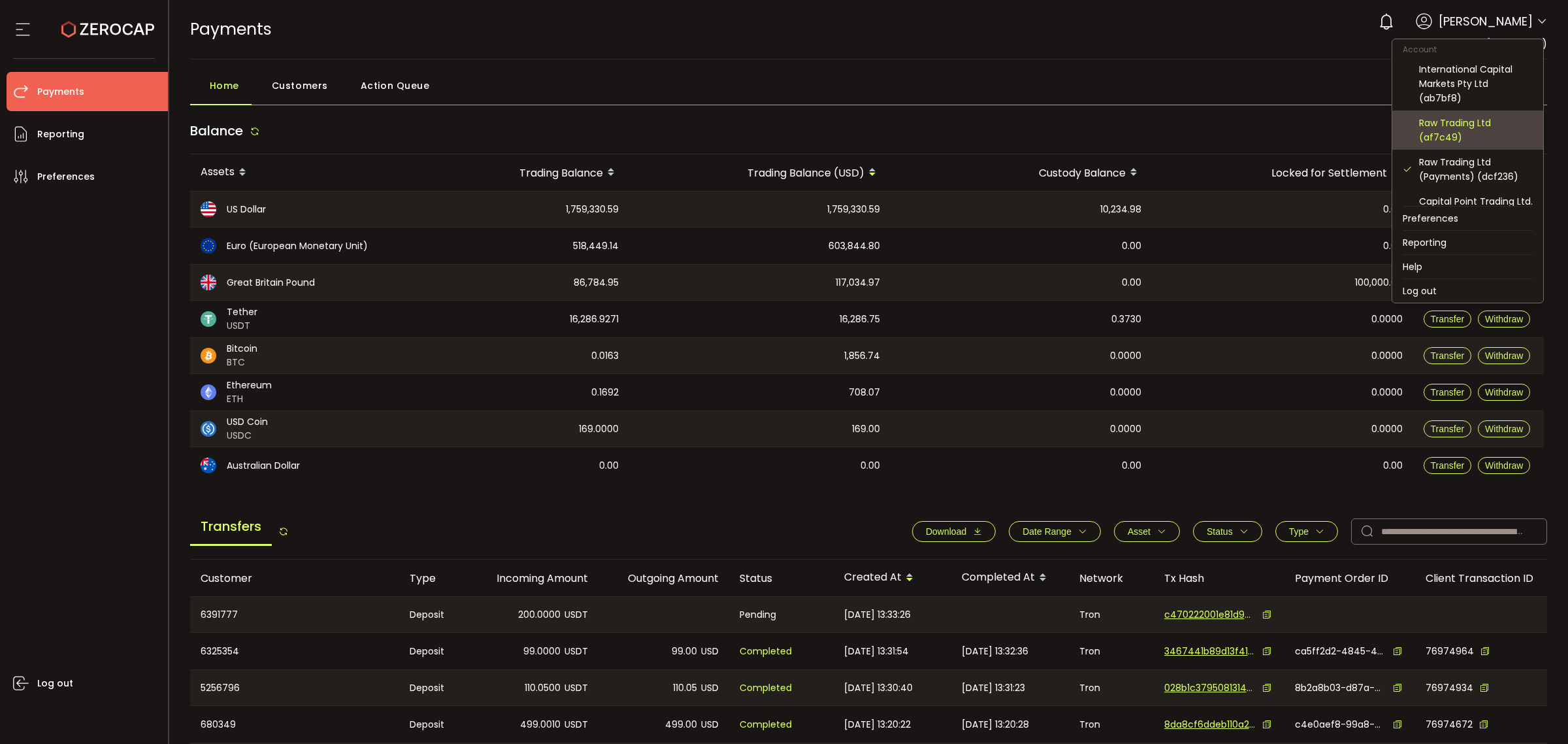
click at [1465, 128] on div "Raw Trading Ltd (af7c49)" at bounding box center [1476, 129] width 113 height 28
